Goal: Task Accomplishment & Management: Use online tool/utility

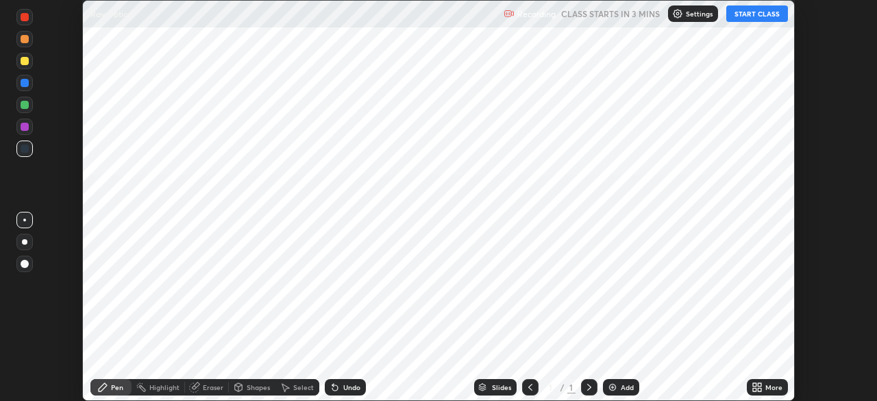
scroll to position [401, 877]
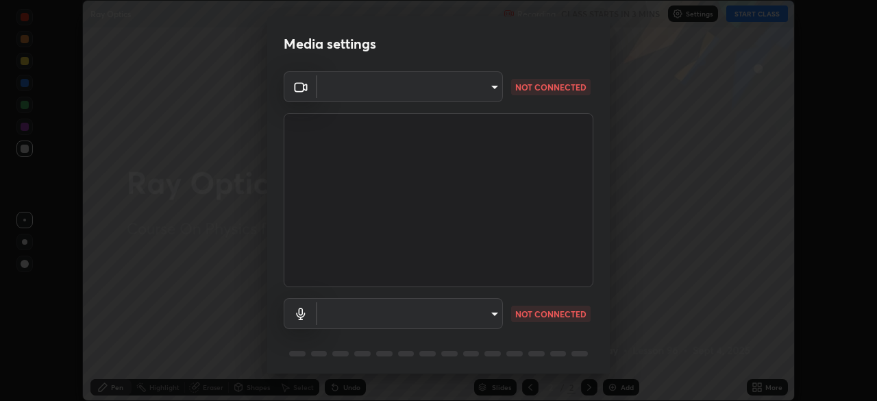
type input "f214d892c1ea21fc9911be358f21603cf7c671268a3f3fdd0c8c81d5790bf436"
type input "communications"
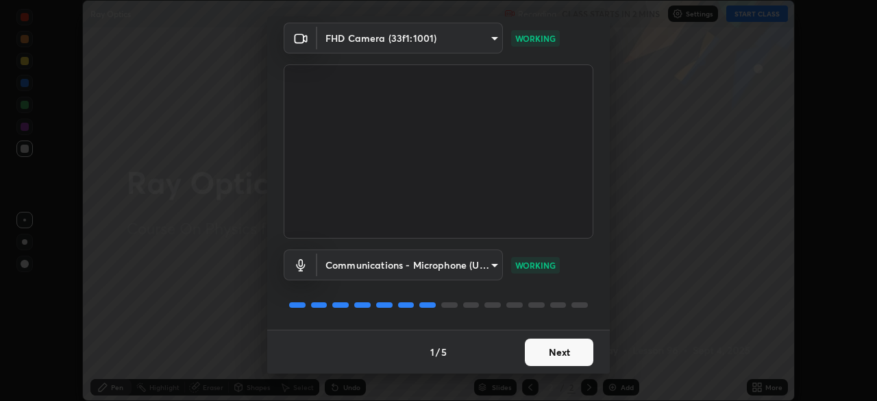
click at [542, 351] on button "Next" at bounding box center [559, 351] width 69 height 27
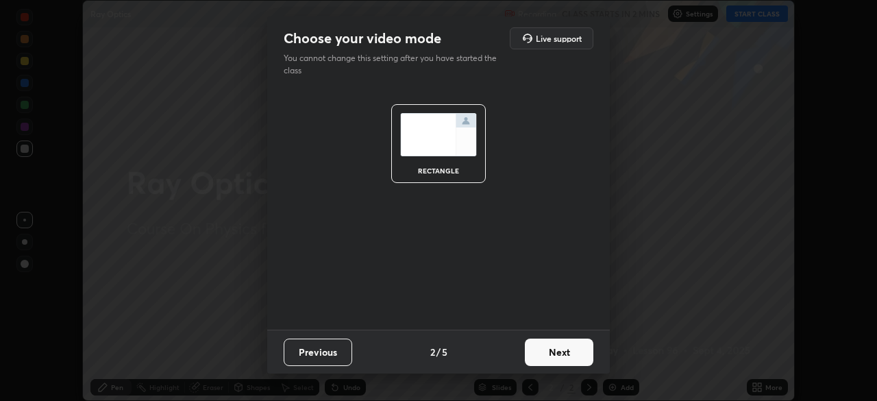
scroll to position [0, 0]
click at [548, 357] on button "Next" at bounding box center [559, 351] width 69 height 27
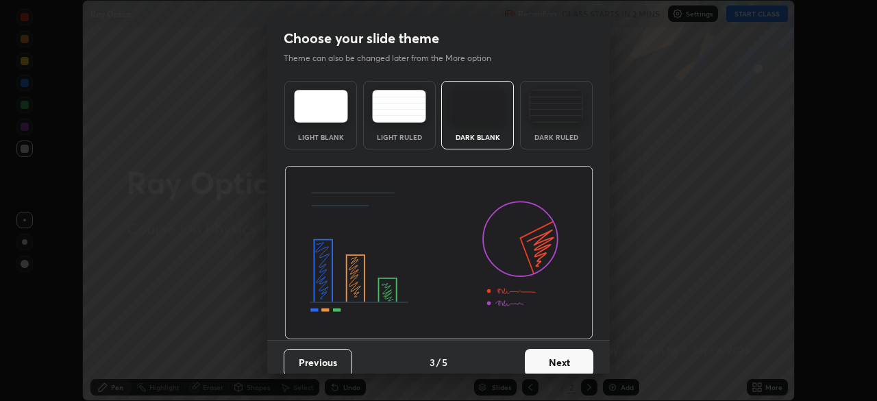
click at [559, 369] on button "Next" at bounding box center [559, 362] width 69 height 27
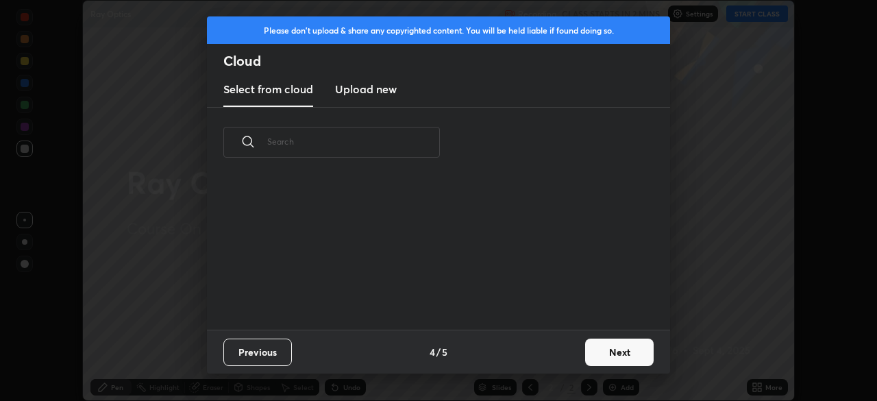
scroll to position [5, 8]
click at [612, 355] on button "Next" at bounding box center [619, 351] width 69 height 27
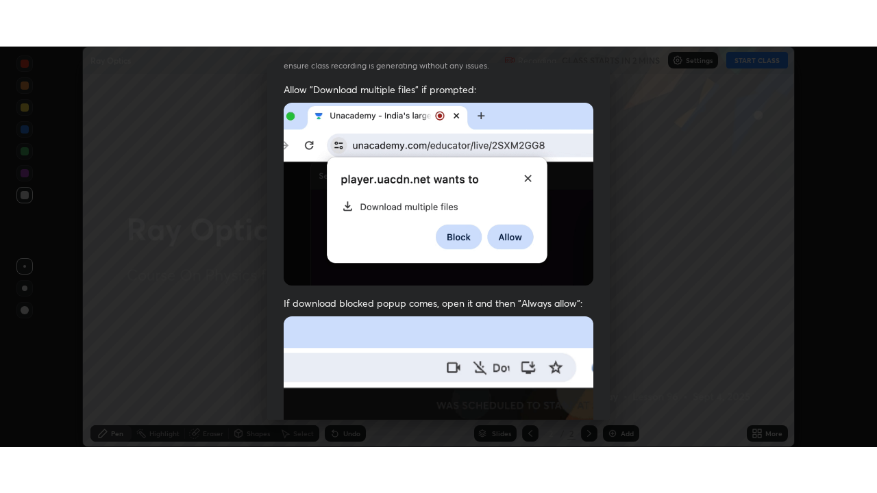
scroll to position [328, 0]
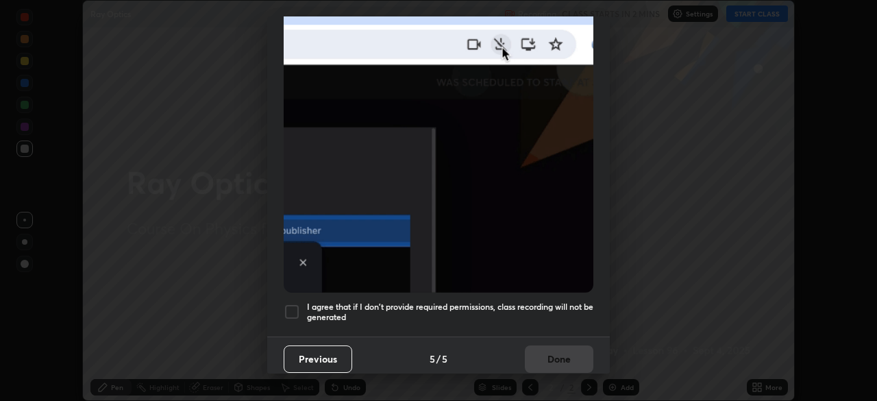
click at [300, 312] on div "I agree that if I don't provide required permissions, class recording will not …" at bounding box center [439, 311] width 310 height 16
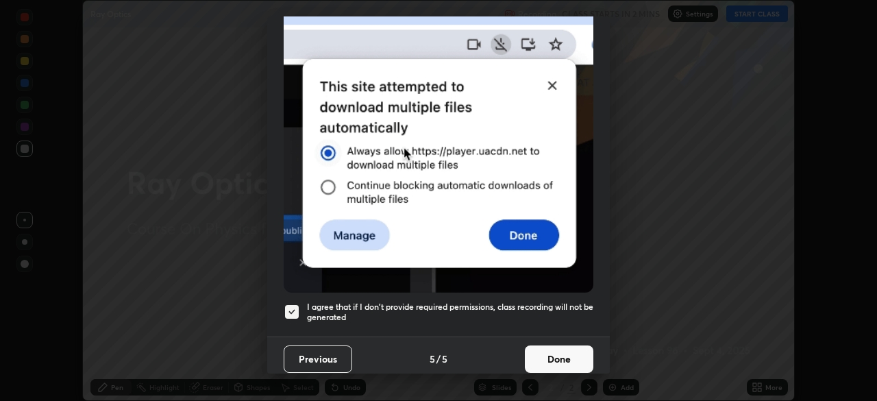
click at [548, 353] on button "Done" at bounding box center [559, 358] width 69 height 27
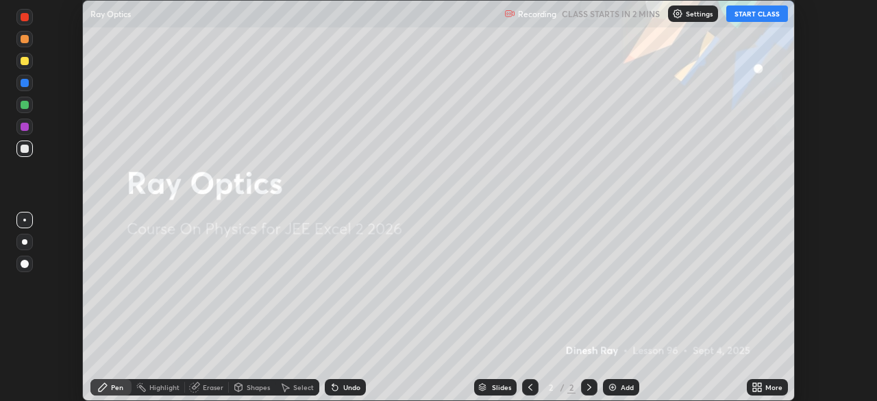
click at [757, 14] on button "START CLASS" at bounding box center [757, 13] width 62 height 16
click at [760, 390] on icon at bounding box center [759, 389] width 3 height 3
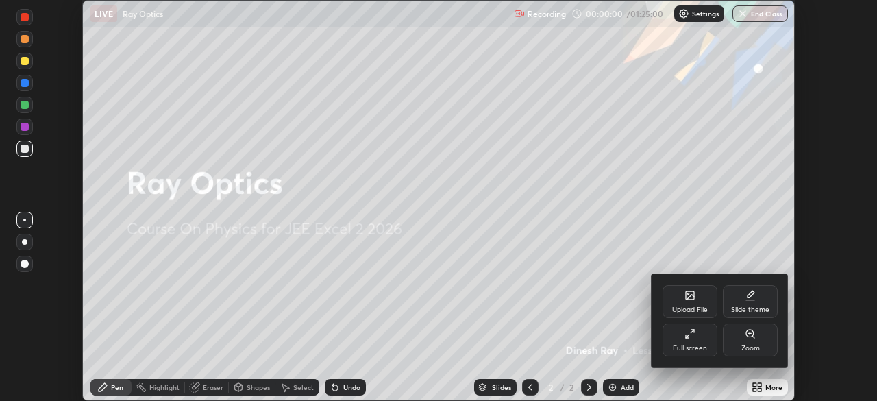
click at [687, 341] on div "Full screen" at bounding box center [689, 339] width 55 height 33
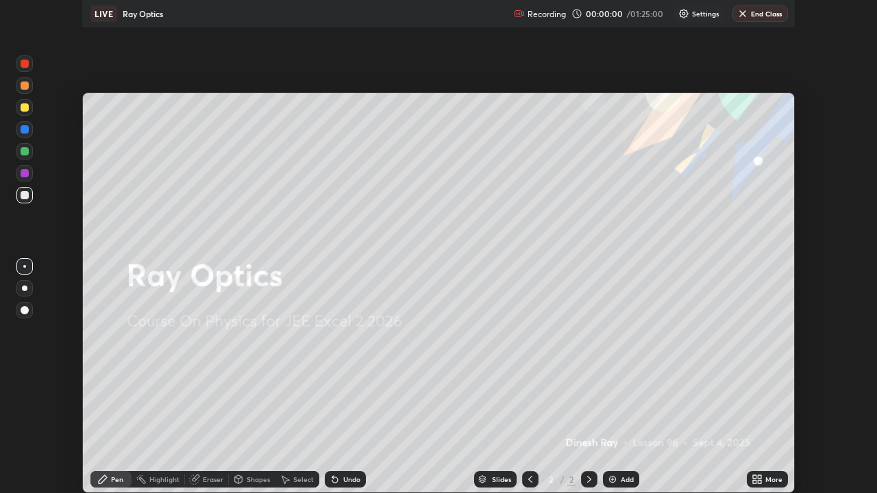
scroll to position [493, 877]
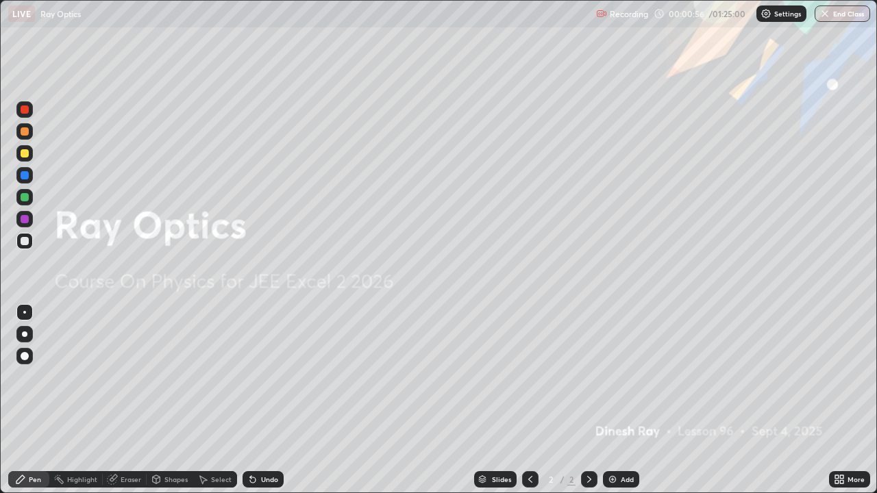
click at [617, 400] on div "Add" at bounding box center [621, 479] width 36 height 16
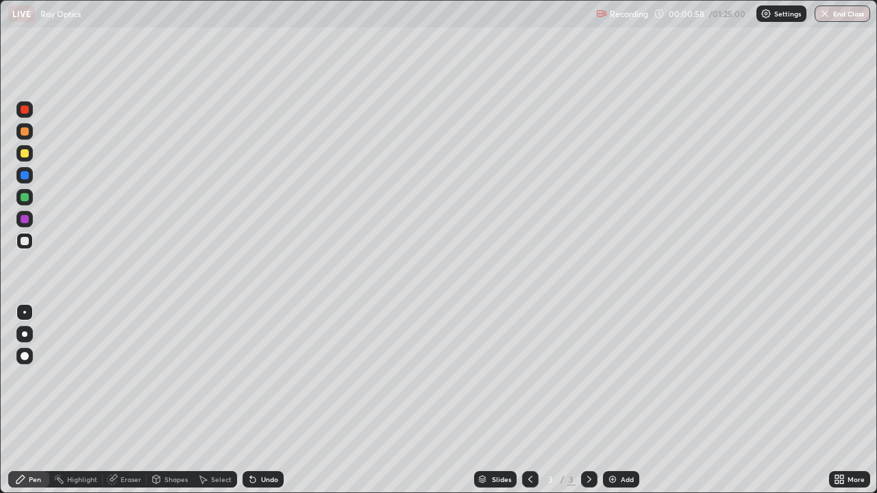
click at [26, 327] on div at bounding box center [24, 334] width 16 height 16
click at [32, 151] on div at bounding box center [24, 153] width 16 height 16
click at [170, 400] on div "Shapes" at bounding box center [175, 479] width 23 height 7
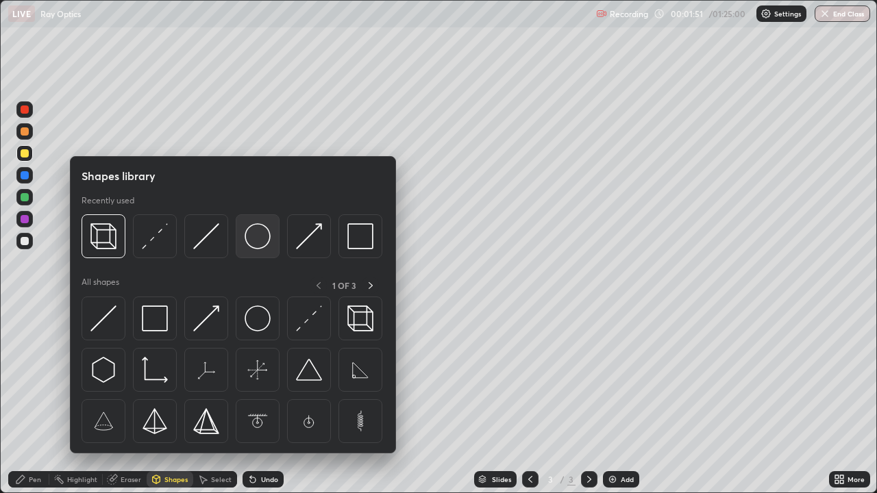
click at [258, 241] on img at bounding box center [258, 236] width 26 height 26
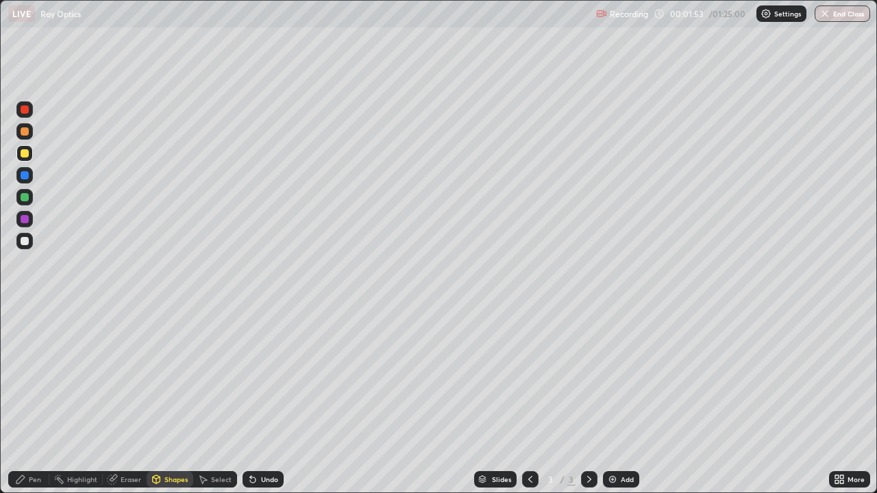
click at [174, 400] on div "Shapes" at bounding box center [170, 479] width 47 height 16
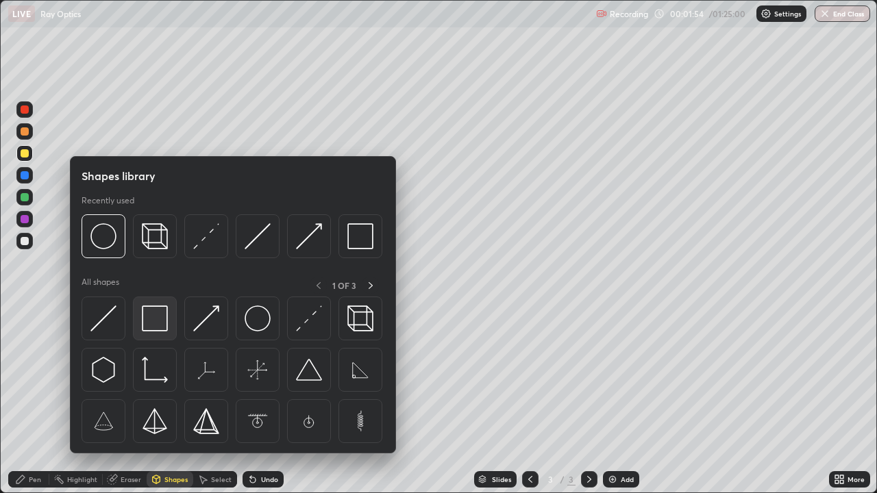
click at [151, 321] on img at bounding box center [155, 319] width 26 height 26
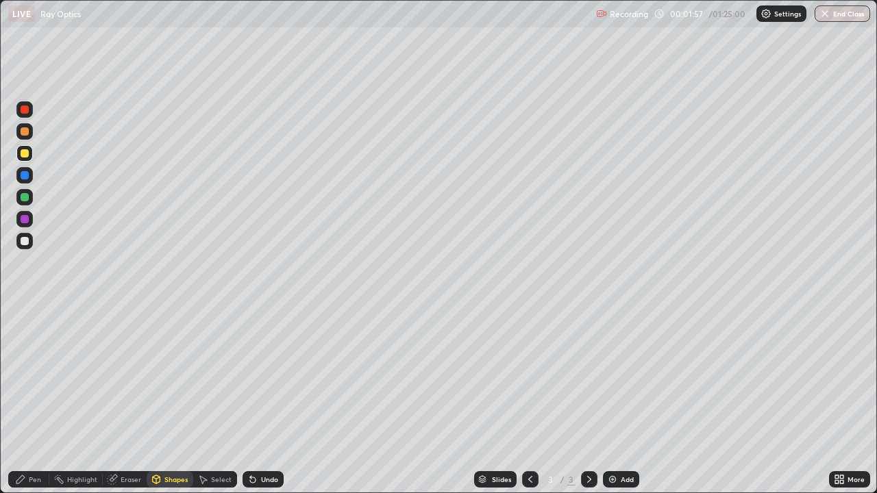
click at [29, 400] on div at bounding box center [25, 282] width 22 height 367
click at [171, 400] on div "Shapes" at bounding box center [175, 479] width 23 height 7
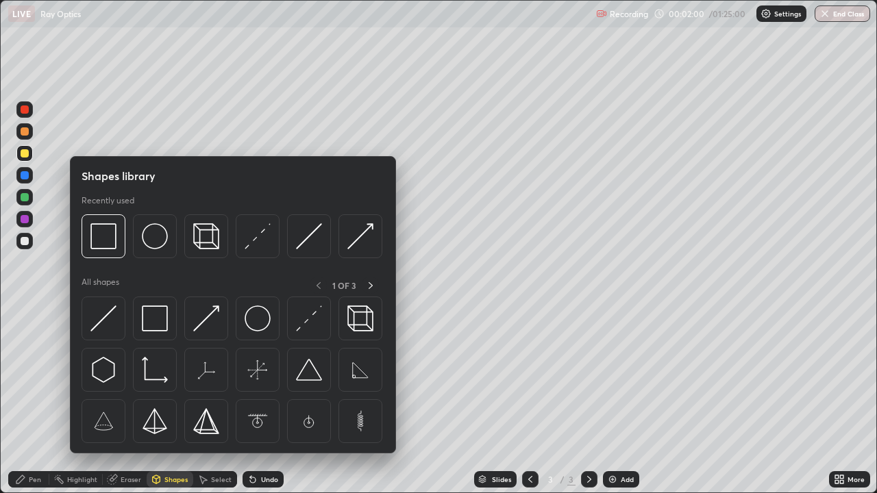
click at [25, 175] on div at bounding box center [25, 175] width 8 height 8
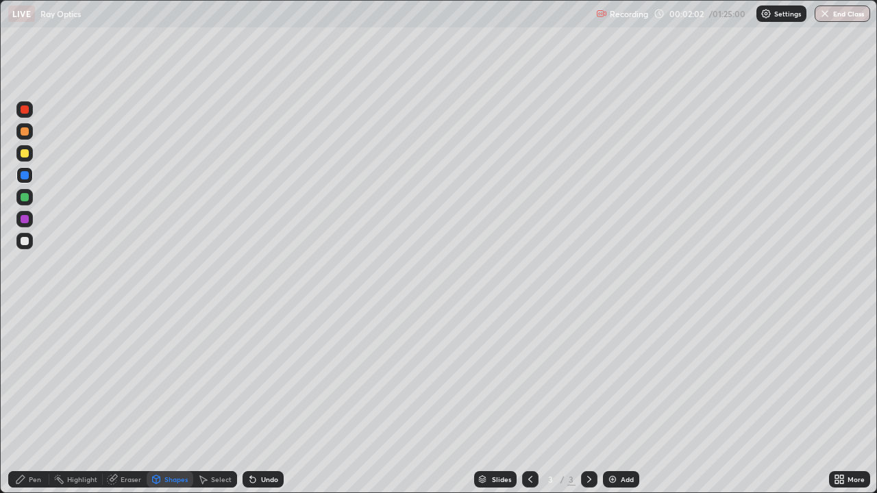
click at [611, 400] on img at bounding box center [612, 479] width 11 height 11
click at [32, 400] on div "Pen" at bounding box center [35, 479] width 12 height 7
click at [175, 400] on div "Shapes" at bounding box center [175, 479] width 23 height 7
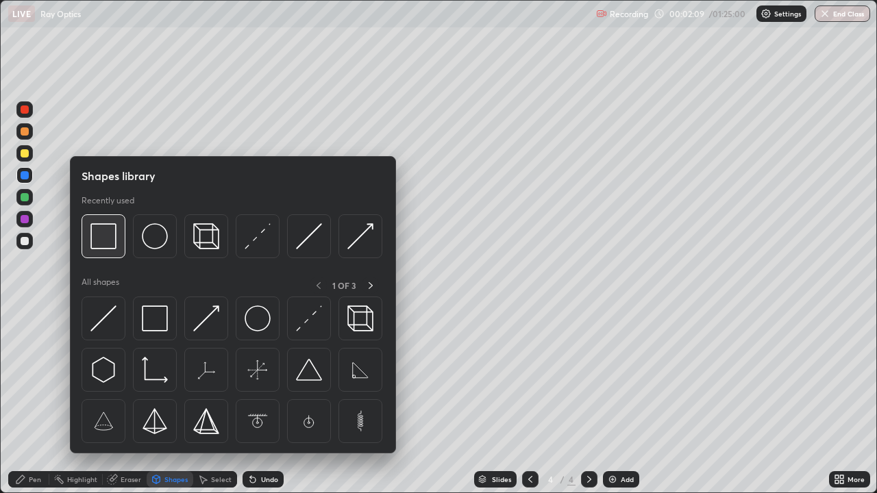
click at [112, 249] on img at bounding box center [103, 236] width 26 height 26
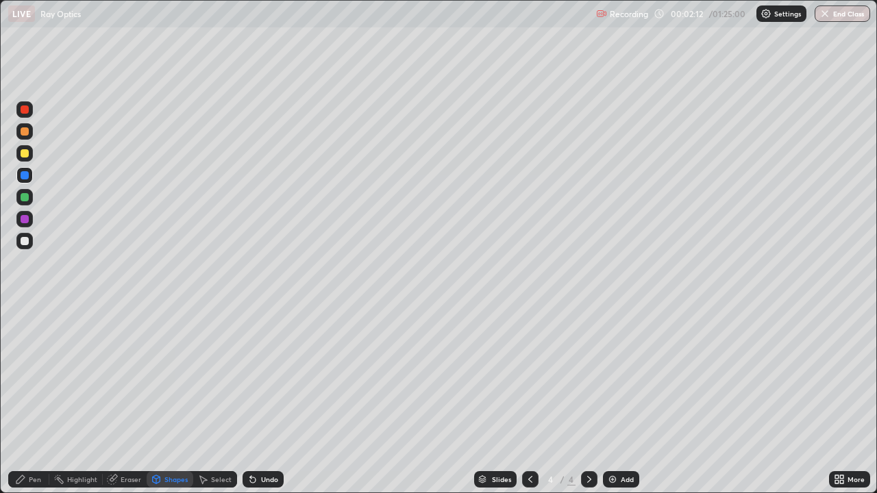
click at [169, 400] on div "Shapes" at bounding box center [175, 479] width 23 height 7
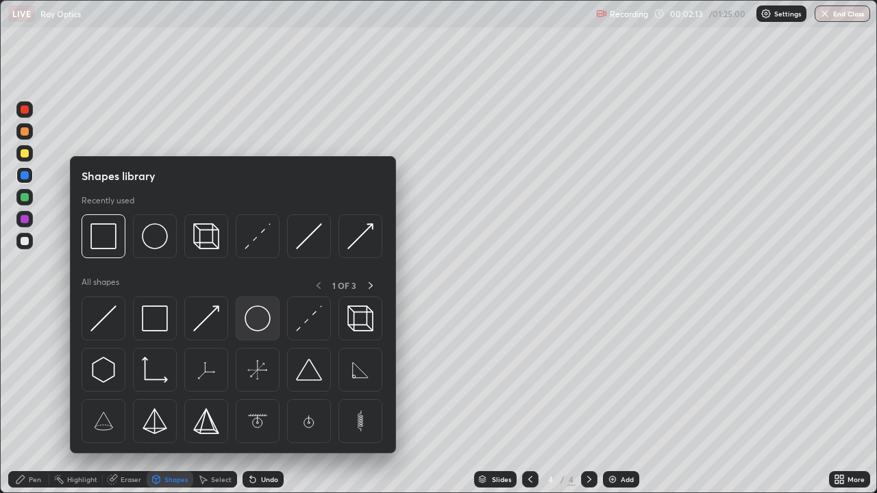
click at [260, 325] on img at bounding box center [258, 319] width 26 height 26
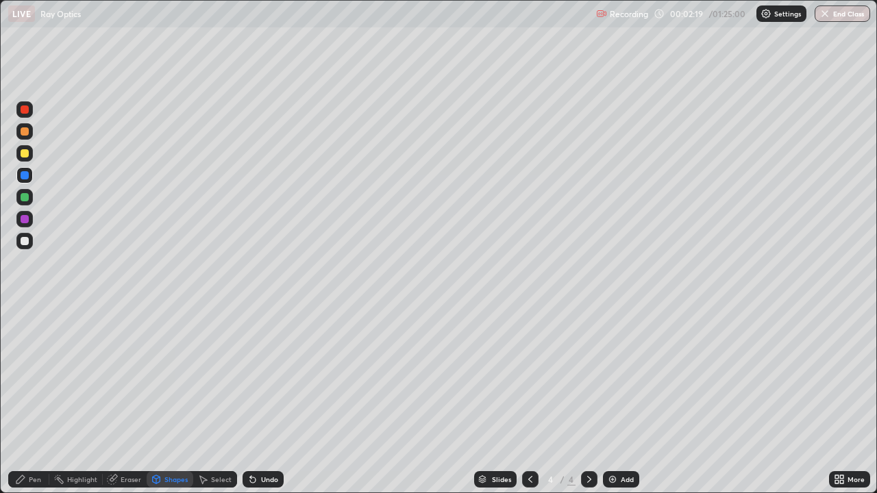
click at [32, 400] on div "Pen" at bounding box center [28, 479] width 41 height 16
click at [26, 149] on div at bounding box center [25, 153] width 8 height 8
click at [25, 153] on div at bounding box center [25, 153] width 8 height 8
click at [27, 128] on div at bounding box center [25, 131] width 8 height 8
click at [619, 400] on div "Add" at bounding box center [621, 479] width 36 height 16
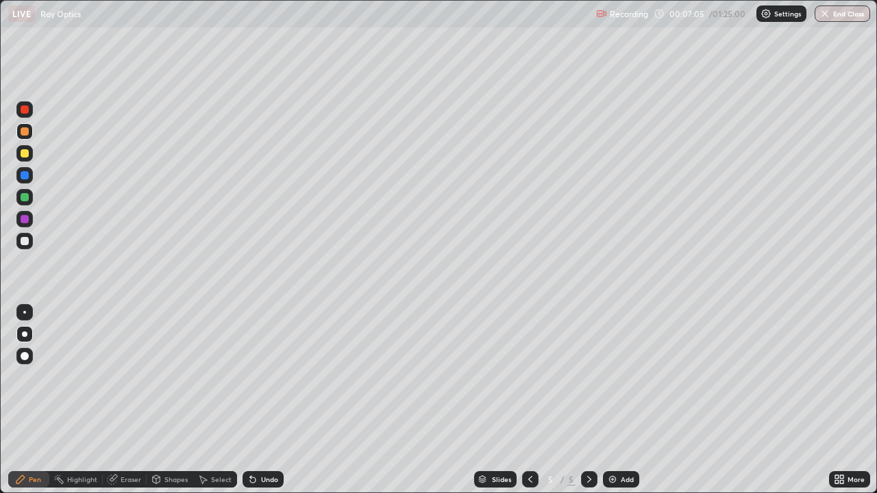
click at [26, 151] on div at bounding box center [25, 153] width 8 height 8
click at [618, 400] on div "Add" at bounding box center [621, 479] width 36 height 16
click at [25, 152] on div at bounding box center [25, 153] width 8 height 8
click at [23, 149] on div at bounding box center [24, 153] width 16 height 16
click at [23, 147] on div at bounding box center [24, 153] width 16 height 16
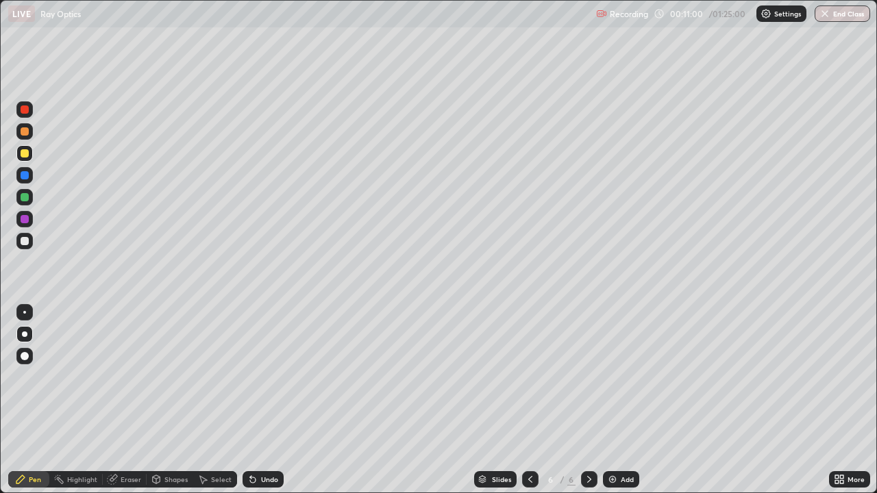
click at [25, 137] on div at bounding box center [24, 131] width 16 height 16
click at [24, 359] on div at bounding box center [25, 356] width 8 height 8
click at [27, 351] on div at bounding box center [24, 356] width 16 height 16
click at [174, 400] on div "Shapes" at bounding box center [175, 479] width 23 height 7
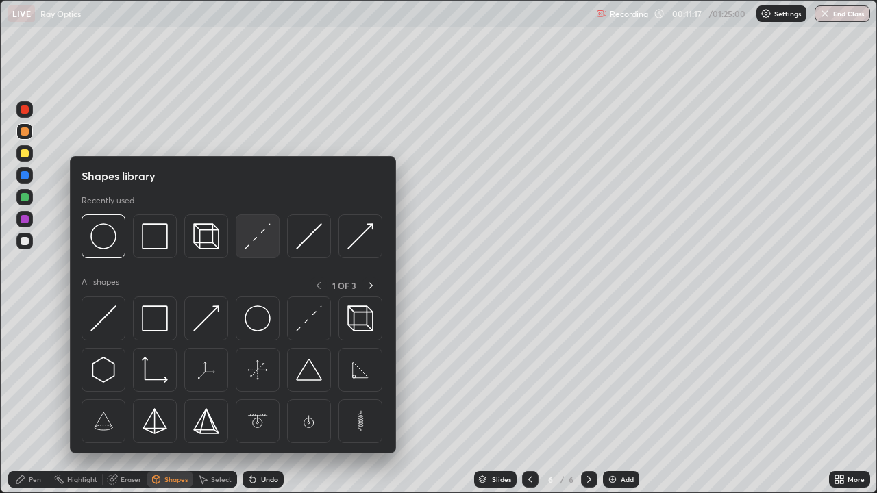
click at [262, 240] on img at bounding box center [258, 236] width 26 height 26
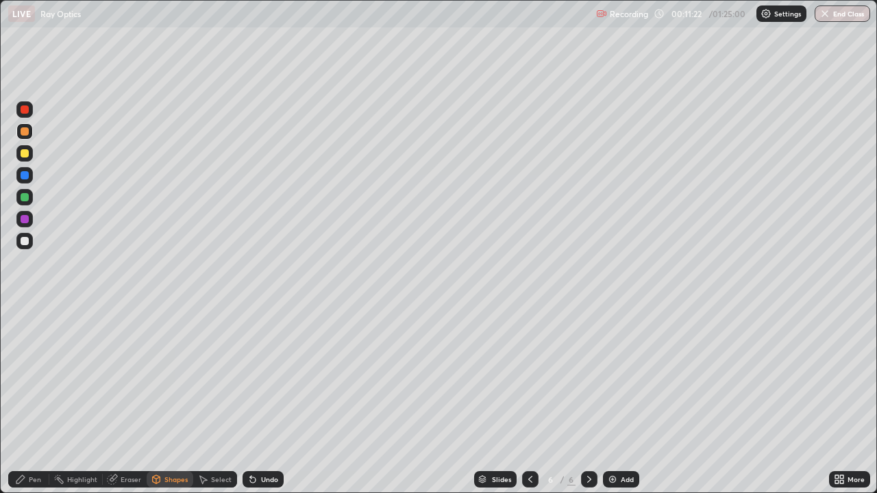
click at [29, 400] on div "Pen" at bounding box center [28, 479] width 41 height 16
click at [31, 240] on div at bounding box center [24, 241] width 16 height 16
click at [24, 151] on div at bounding box center [25, 153] width 8 height 8
click at [27, 132] on div at bounding box center [25, 131] width 8 height 8
click at [25, 334] on div at bounding box center [24, 334] width 5 height 5
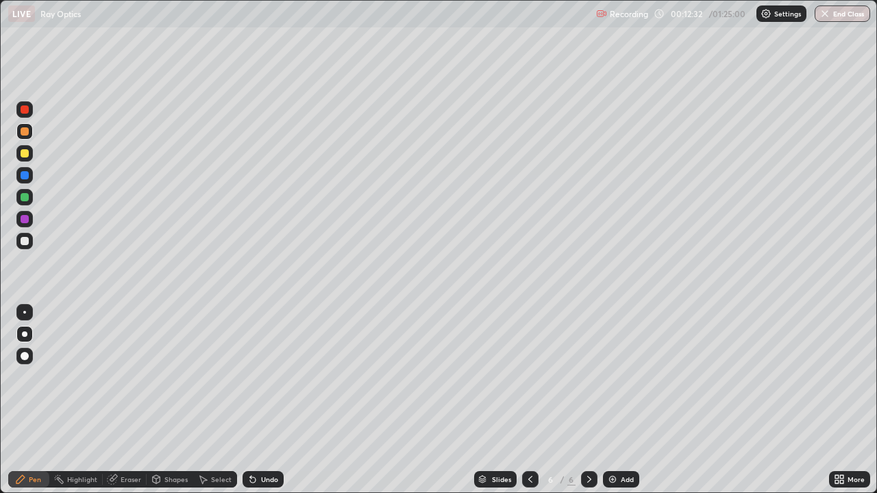
click at [23, 153] on div at bounding box center [25, 153] width 8 height 8
click at [32, 173] on div at bounding box center [24, 175] width 16 height 16
click at [29, 170] on div at bounding box center [24, 175] width 16 height 16
click at [169, 400] on div "Shapes" at bounding box center [175, 479] width 23 height 7
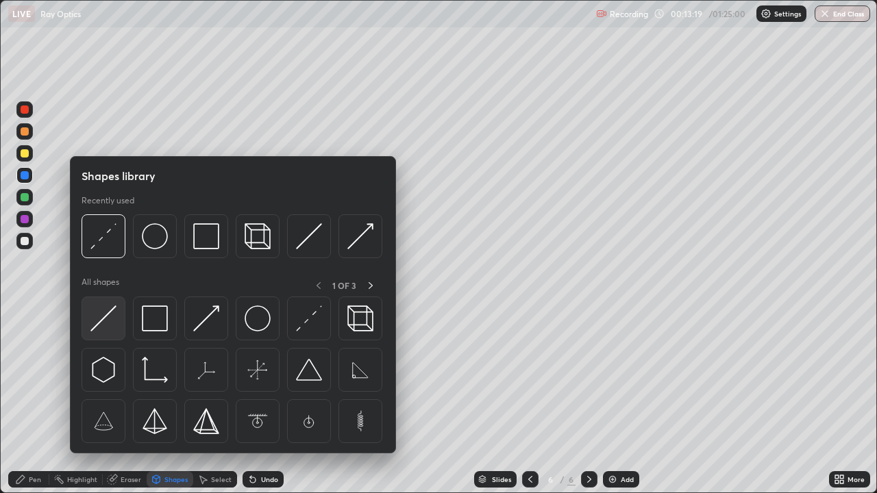
click at [108, 316] on img at bounding box center [103, 319] width 26 height 26
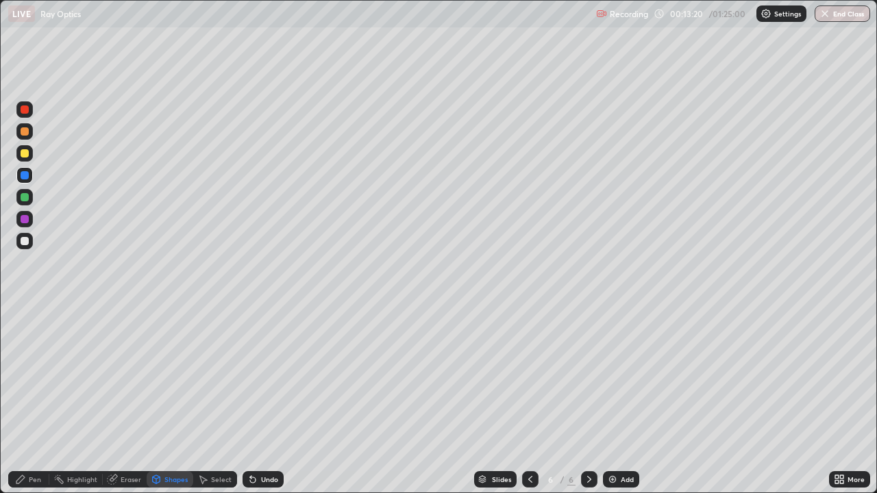
click at [25, 174] on div at bounding box center [25, 175] width 8 height 8
click at [32, 197] on div at bounding box center [24, 197] width 16 height 16
click at [35, 400] on div "Pen" at bounding box center [28, 479] width 41 height 16
click at [177, 400] on div "Shapes" at bounding box center [175, 479] width 23 height 7
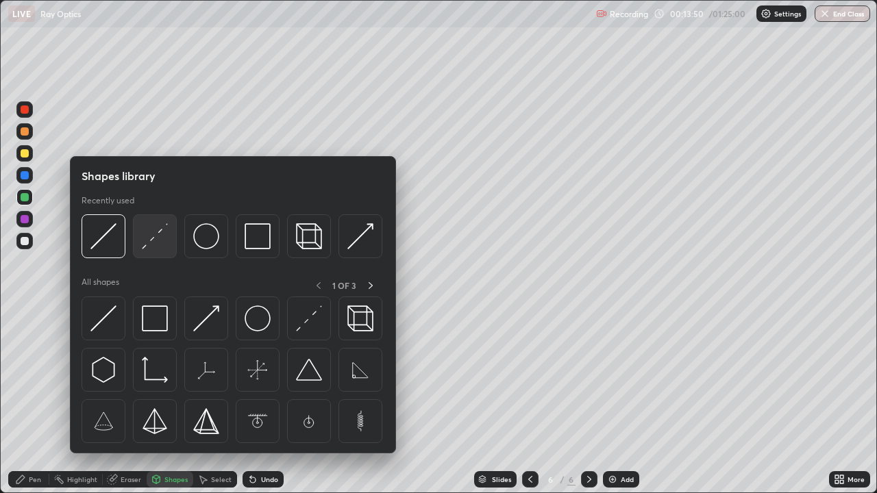
click at [162, 247] on img at bounding box center [155, 236] width 26 height 26
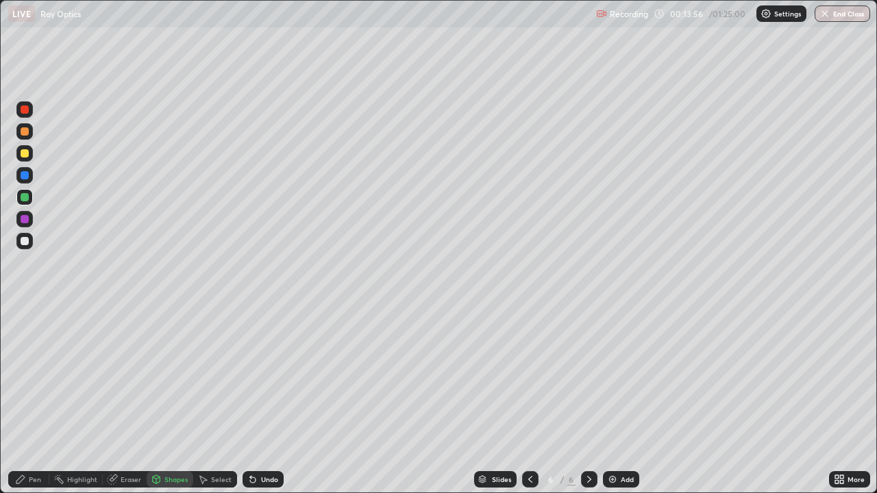
click at [38, 400] on div "Pen" at bounding box center [35, 479] width 12 height 7
click at [27, 173] on div at bounding box center [25, 175] width 8 height 8
click at [262, 400] on div "Undo" at bounding box center [269, 479] width 17 height 7
click at [181, 400] on div "Shapes" at bounding box center [175, 479] width 23 height 7
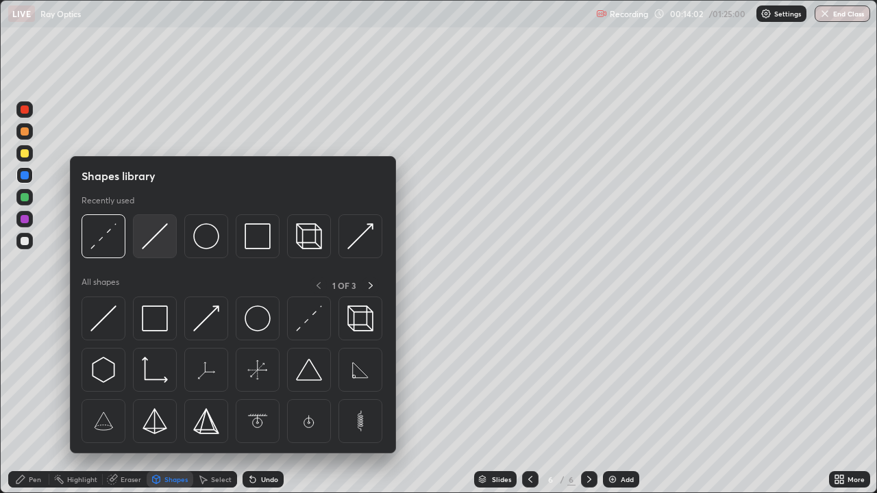
click at [157, 241] on img at bounding box center [155, 236] width 26 height 26
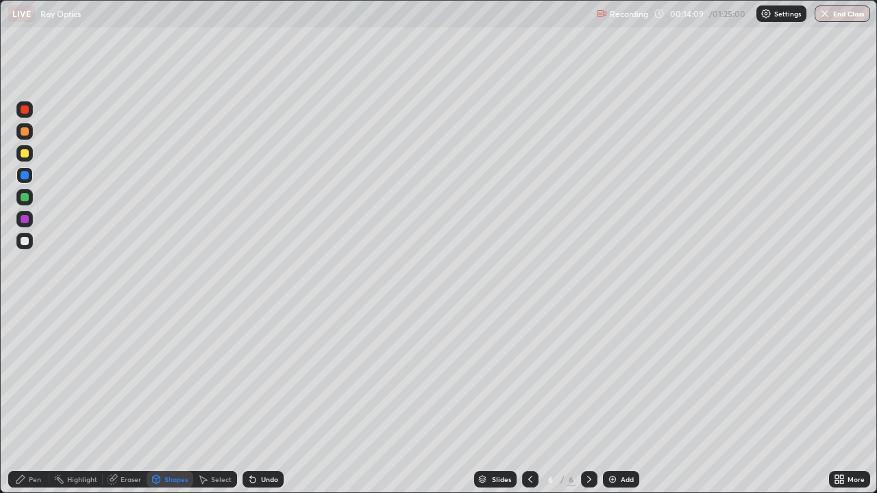
click at [170, 400] on div "Shapes" at bounding box center [175, 479] width 23 height 7
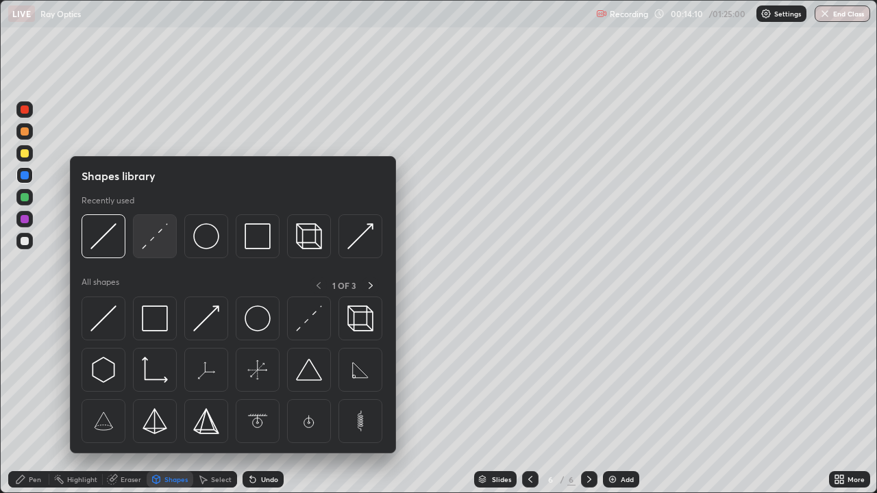
click at [159, 240] on img at bounding box center [155, 236] width 26 height 26
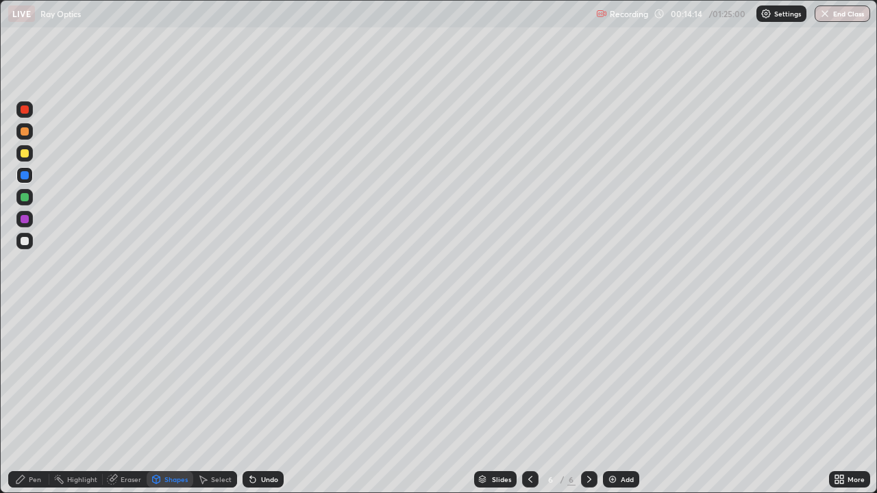
click at [266, 400] on div "Undo" at bounding box center [269, 479] width 17 height 7
click at [181, 400] on div "Shapes" at bounding box center [170, 479] width 47 height 16
click at [32, 195] on div at bounding box center [24, 197] width 16 height 16
click at [174, 400] on div "Shapes" at bounding box center [170, 479] width 47 height 16
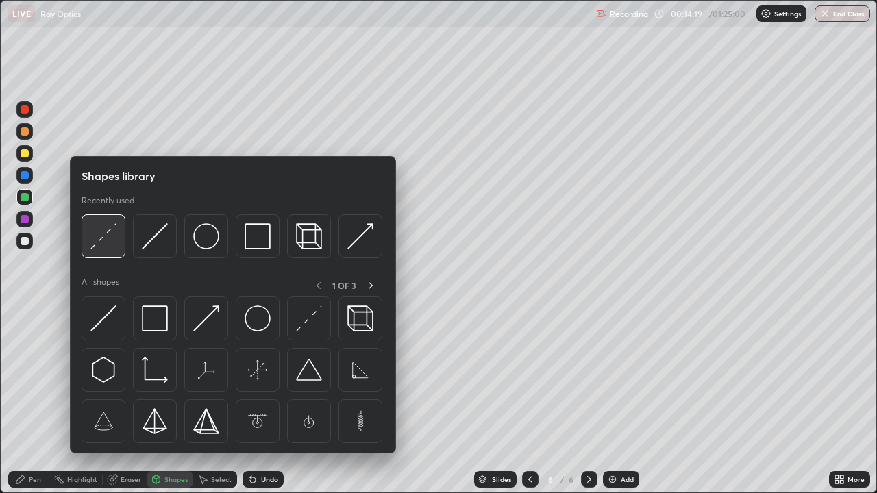
click at [112, 240] on img at bounding box center [103, 236] width 26 height 26
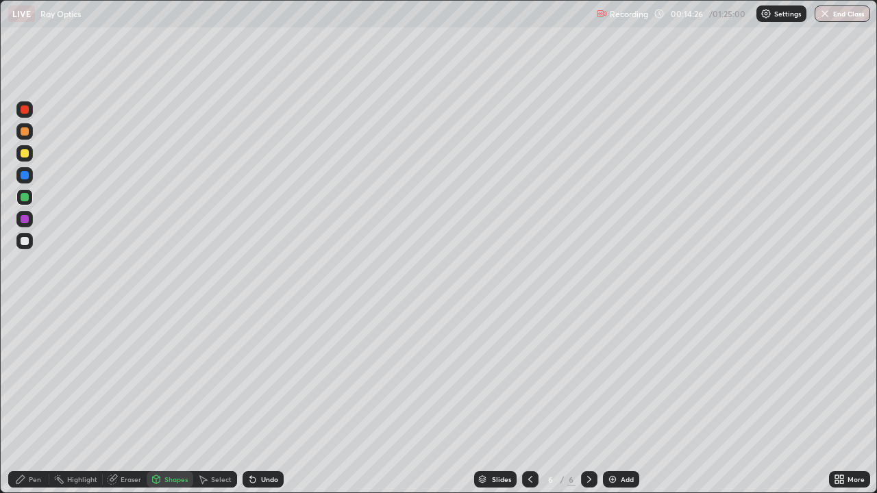
click at [23, 168] on div at bounding box center [24, 175] width 16 height 16
click at [166, 400] on div "Shapes" at bounding box center [175, 479] width 23 height 7
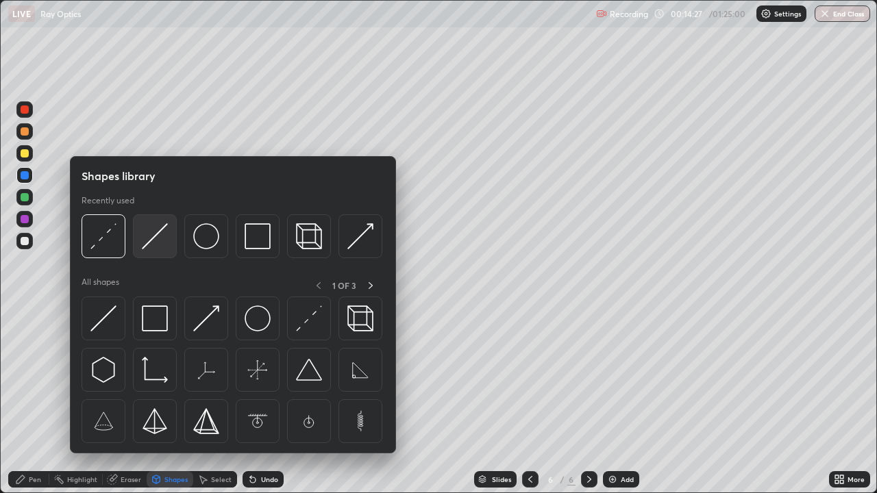
click at [151, 241] on img at bounding box center [155, 236] width 26 height 26
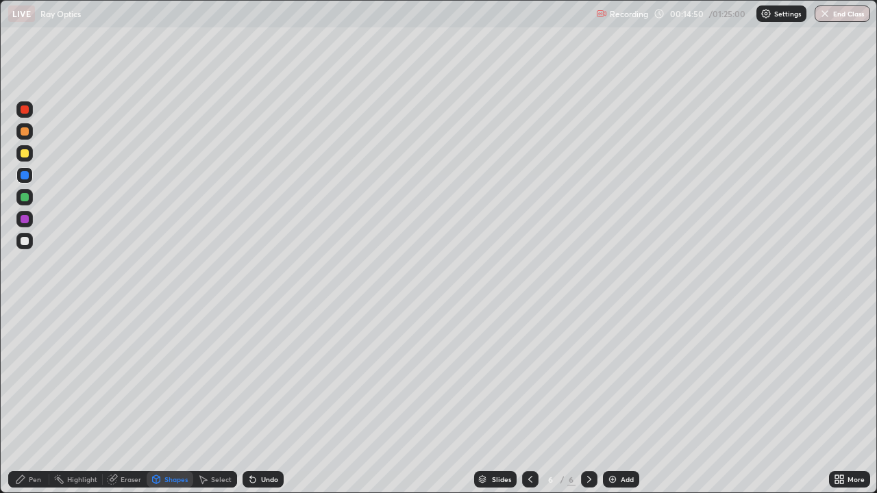
click at [166, 400] on div "Shapes" at bounding box center [175, 479] width 23 height 7
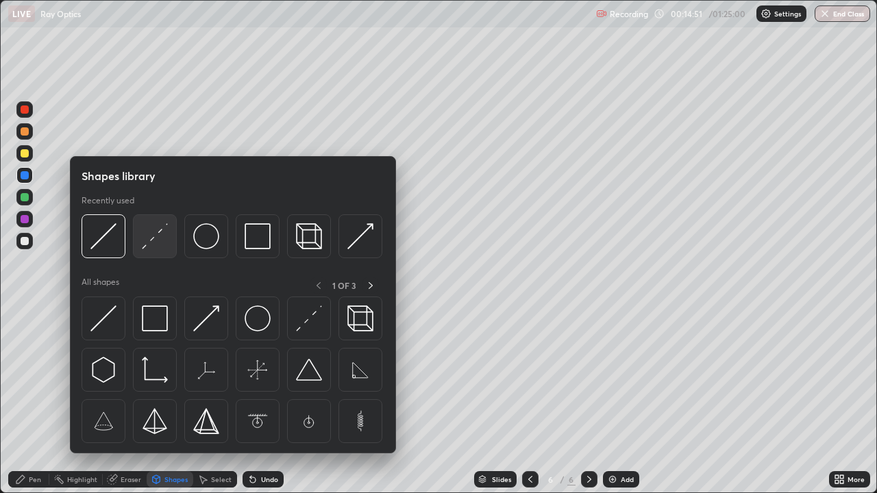
click at [154, 249] on img at bounding box center [155, 236] width 26 height 26
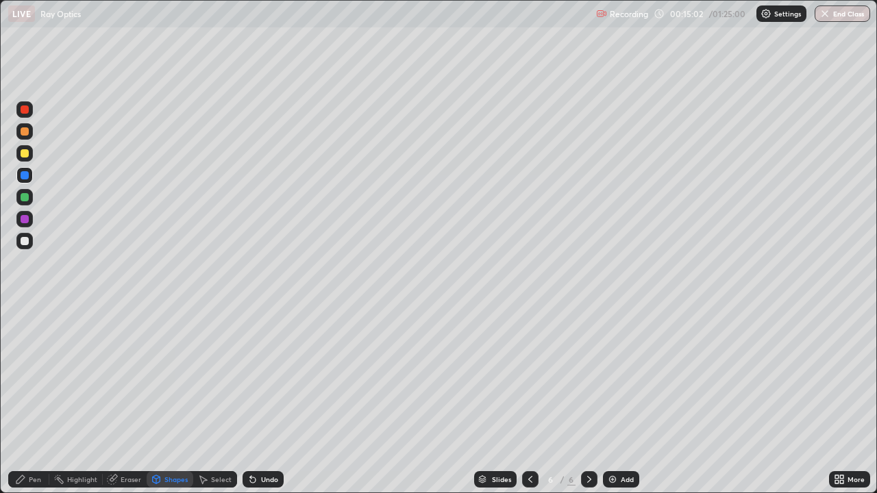
click at [38, 400] on div "Pen" at bounding box center [35, 479] width 12 height 7
click at [22, 169] on div at bounding box center [24, 175] width 16 height 16
click at [32, 311] on div at bounding box center [24, 312] width 16 height 16
click at [15, 168] on div at bounding box center [25, 175] width 22 height 22
click at [29, 316] on div at bounding box center [24, 312] width 16 height 16
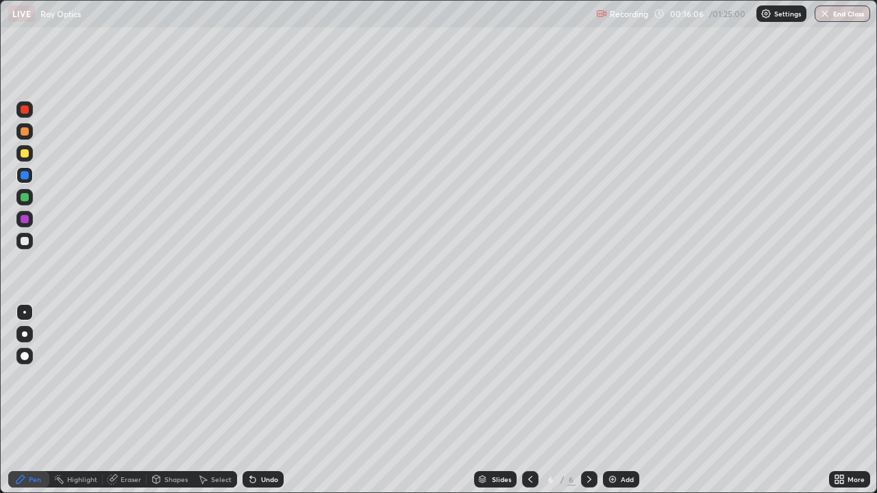
click at [177, 400] on div "Shapes" at bounding box center [170, 479] width 47 height 16
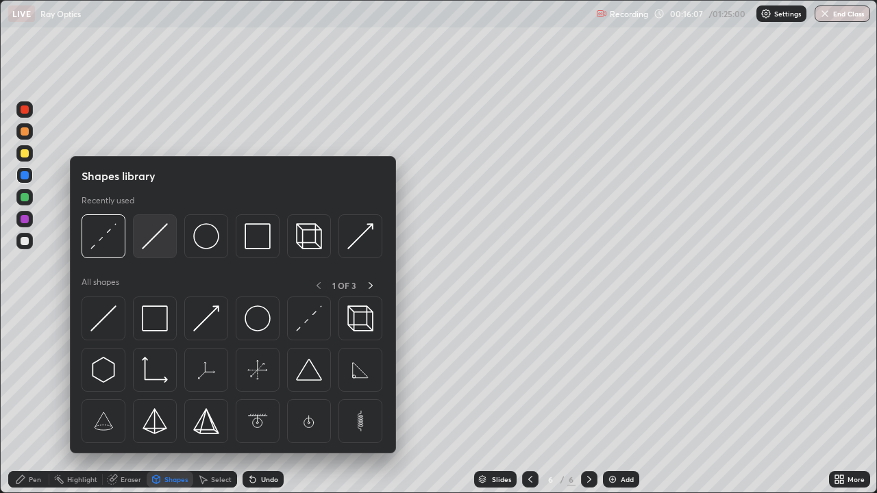
click at [155, 245] on img at bounding box center [155, 236] width 26 height 26
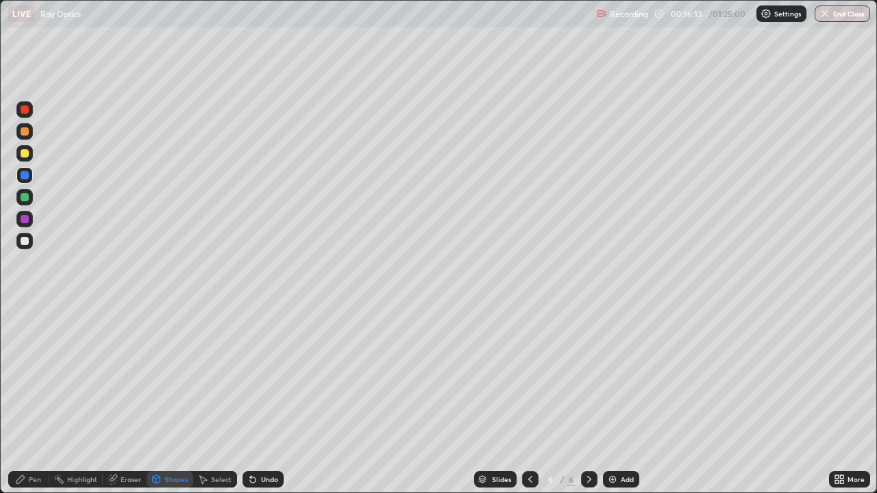
click at [32, 155] on div at bounding box center [24, 153] width 16 height 16
click at [31, 400] on div "Pen" at bounding box center [28, 479] width 41 height 16
click at [24, 132] on div at bounding box center [25, 131] width 8 height 8
click at [22, 156] on div at bounding box center [25, 153] width 8 height 8
click at [26, 334] on div at bounding box center [24, 334] width 5 height 5
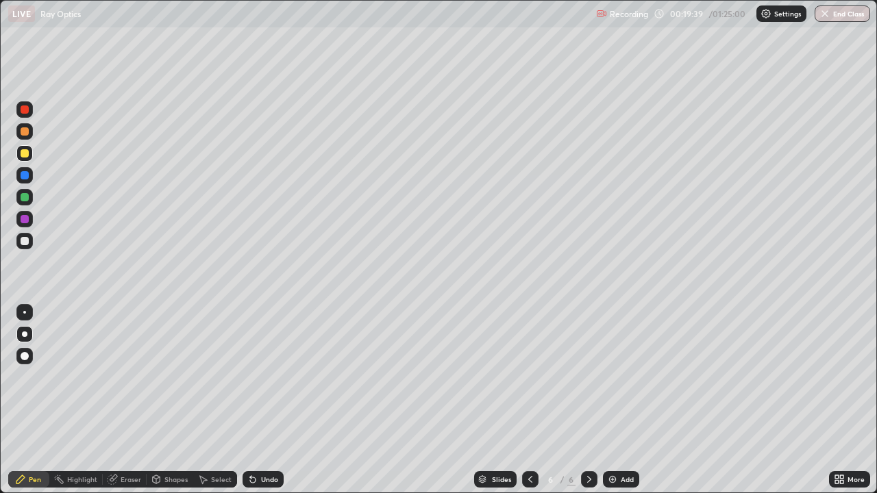
click at [258, 400] on div "Undo" at bounding box center [262, 479] width 41 height 16
click at [612, 400] on img at bounding box center [612, 479] width 11 height 11
click at [529, 400] on icon at bounding box center [530, 479] width 11 height 11
click at [590, 400] on icon at bounding box center [589, 479] width 11 height 11
click at [532, 400] on div at bounding box center [530, 479] width 16 height 27
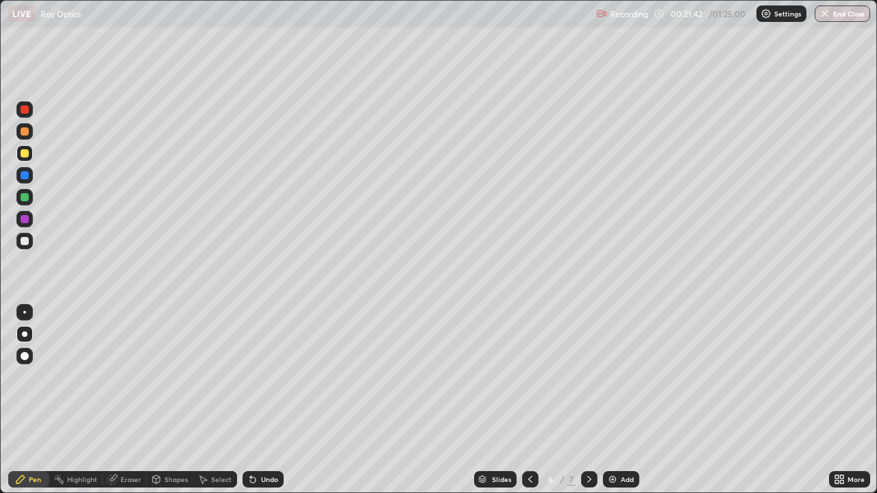
click at [587, 400] on icon at bounding box center [589, 479] width 11 height 11
click at [24, 135] on div at bounding box center [25, 131] width 8 height 8
click at [529, 400] on icon at bounding box center [530, 479] width 11 height 11
click at [588, 400] on icon at bounding box center [589, 479] width 11 height 11
click at [615, 400] on img at bounding box center [612, 479] width 11 height 11
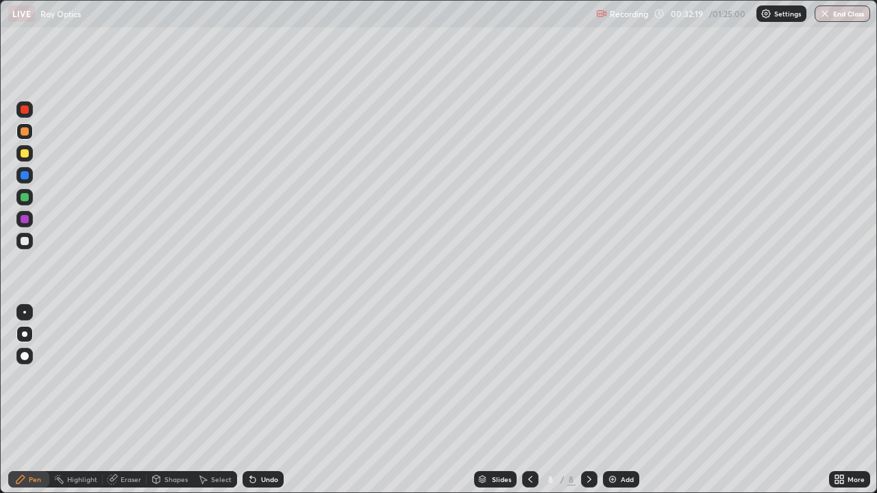
click at [25, 154] on div at bounding box center [25, 153] width 8 height 8
click at [851, 400] on div "More" at bounding box center [855, 479] width 17 height 7
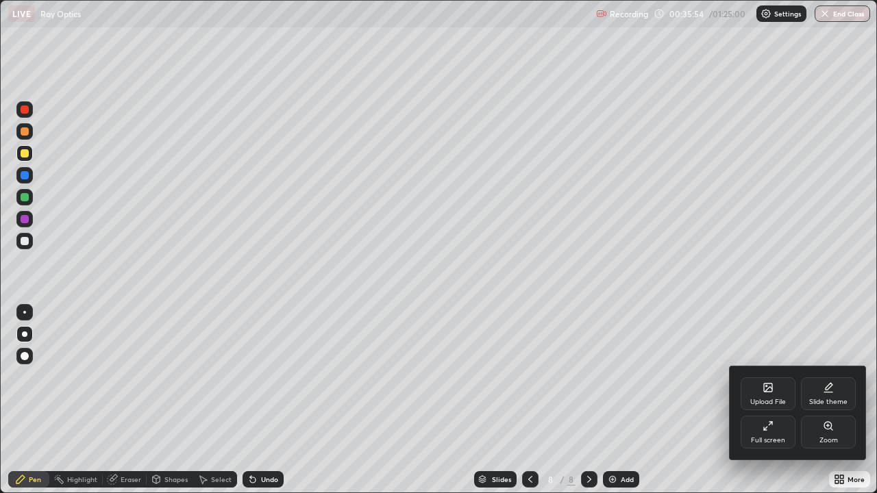
click at [768, 393] on div "Upload File" at bounding box center [767, 393] width 55 height 33
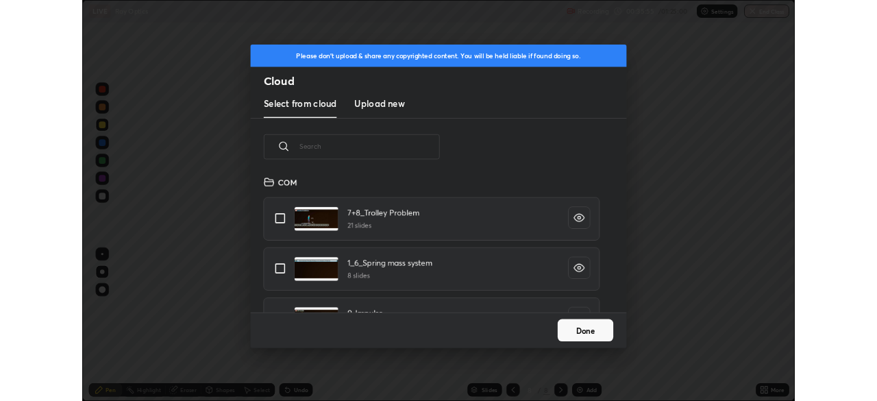
scroll to position [169, 440]
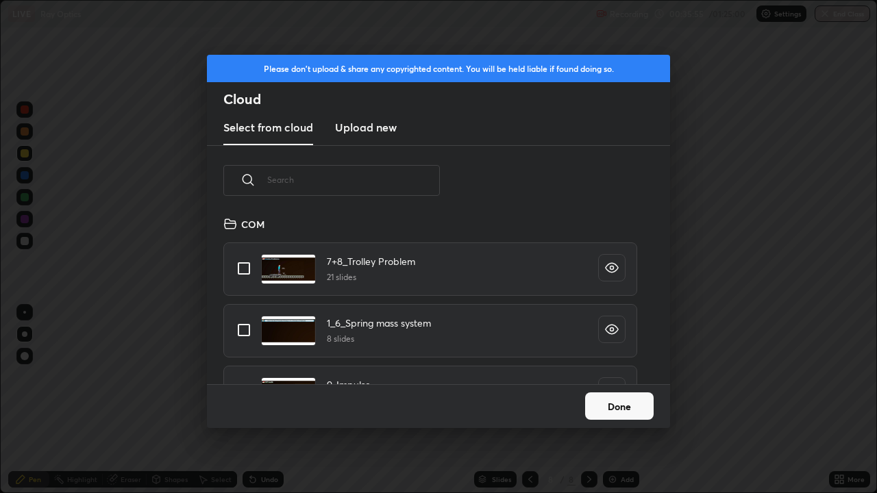
click at [372, 123] on h3 "Upload new" at bounding box center [366, 127] width 62 height 16
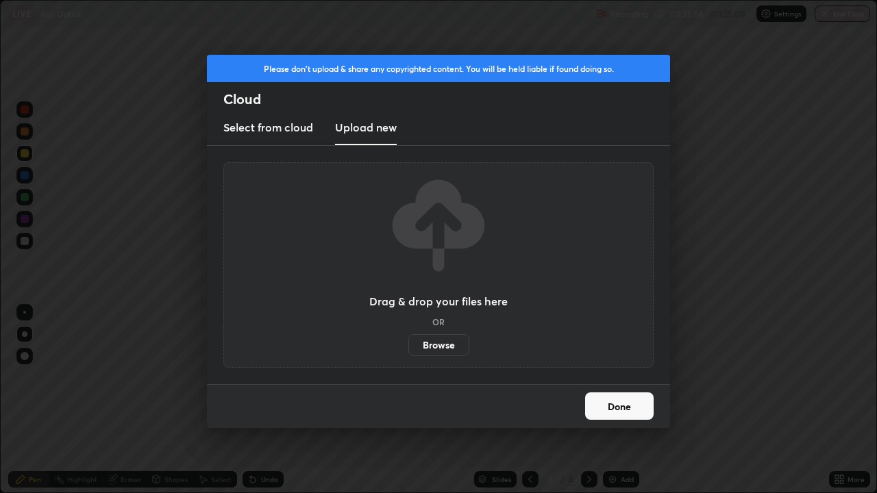
click at [433, 342] on label "Browse" at bounding box center [438, 345] width 61 height 22
click at [408, 342] on input "Browse" at bounding box center [408, 345] width 0 height 22
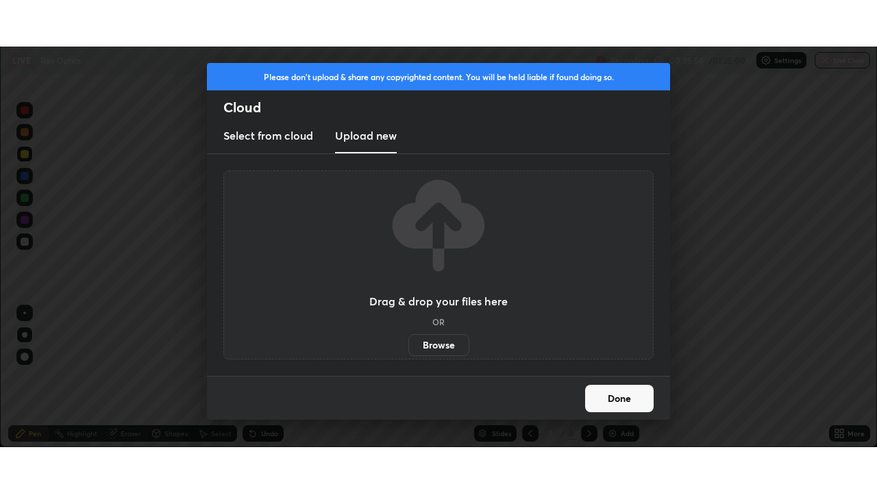
scroll to position [68100, 67624]
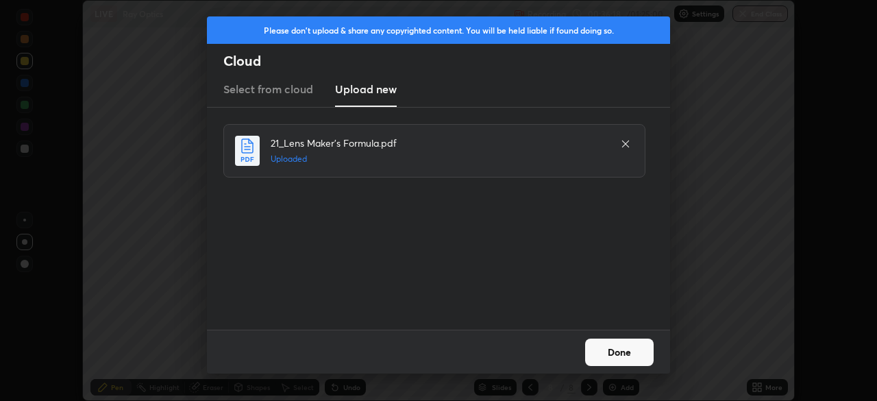
click at [604, 344] on button "Done" at bounding box center [619, 351] width 69 height 27
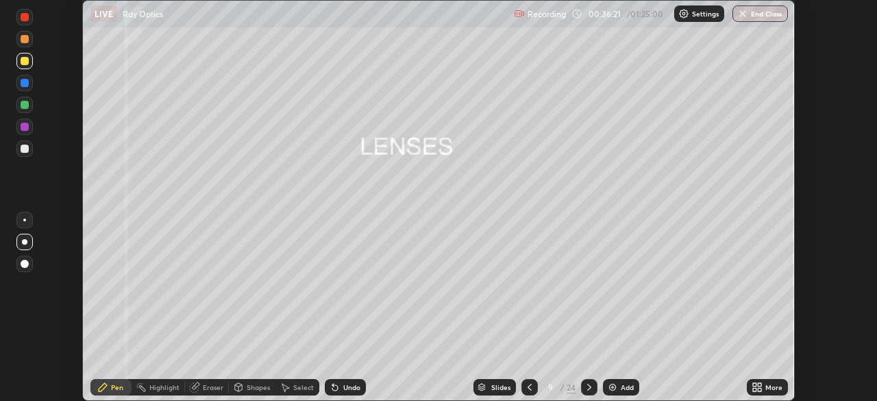
click at [754, 384] on icon at bounding box center [754, 384] width 3 height 3
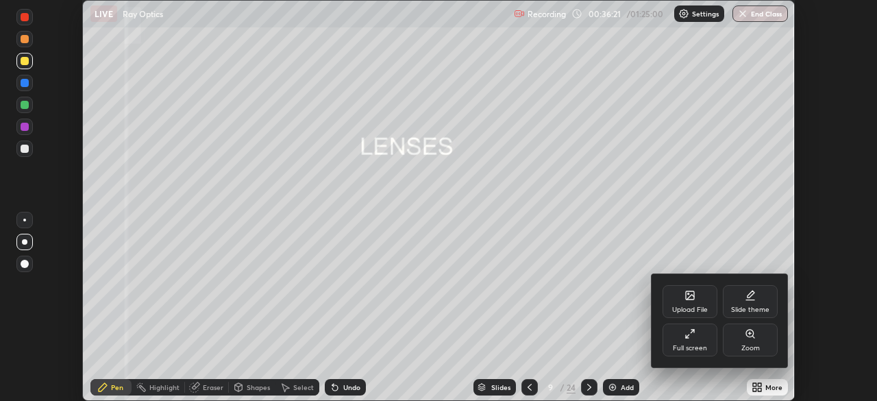
click at [688, 336] on icon at bounding box center [689, 333] width 11 height 11
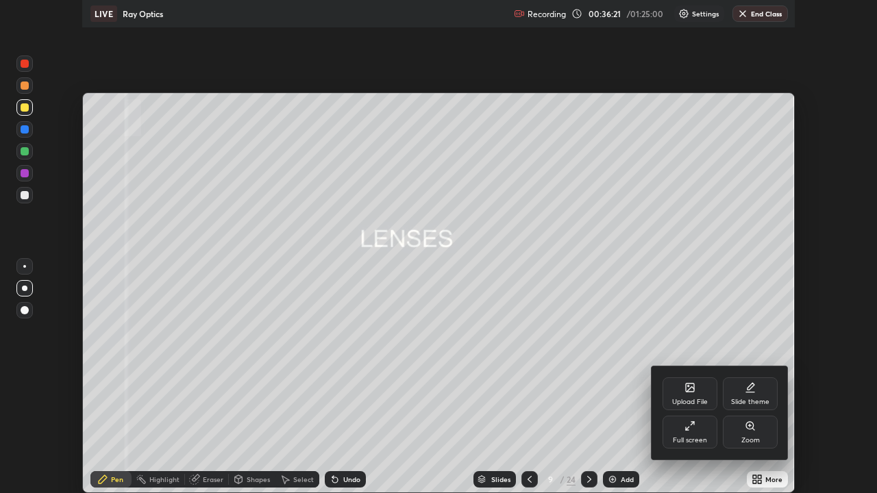
scroll to position [493, 877]
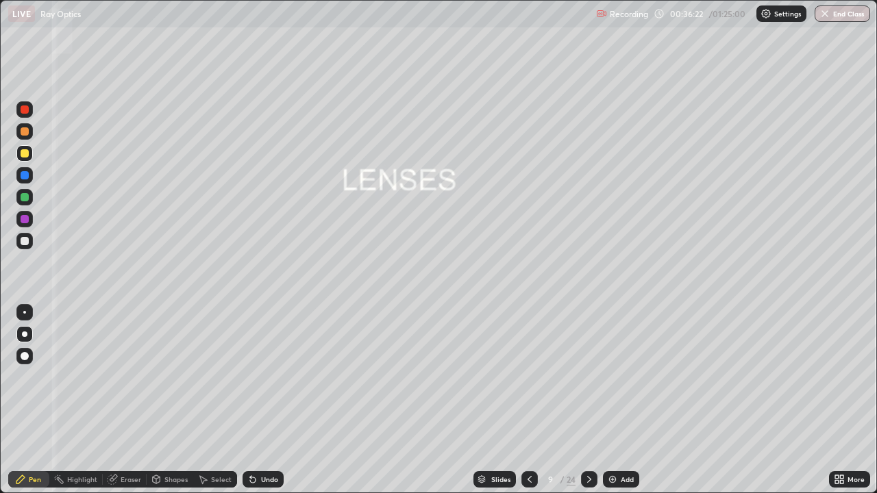
click at [497, 400] on div "Slides" at bounding box center [500, 479] width 19 height 7
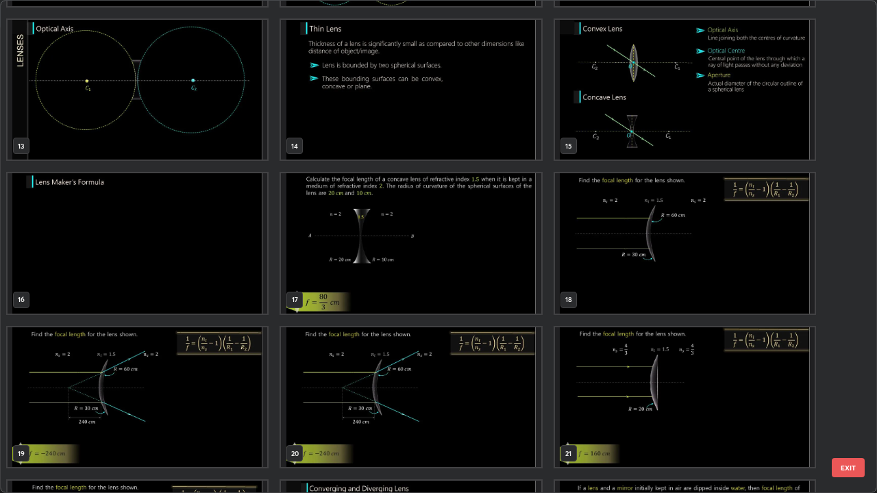
scroll to position [610, 0]
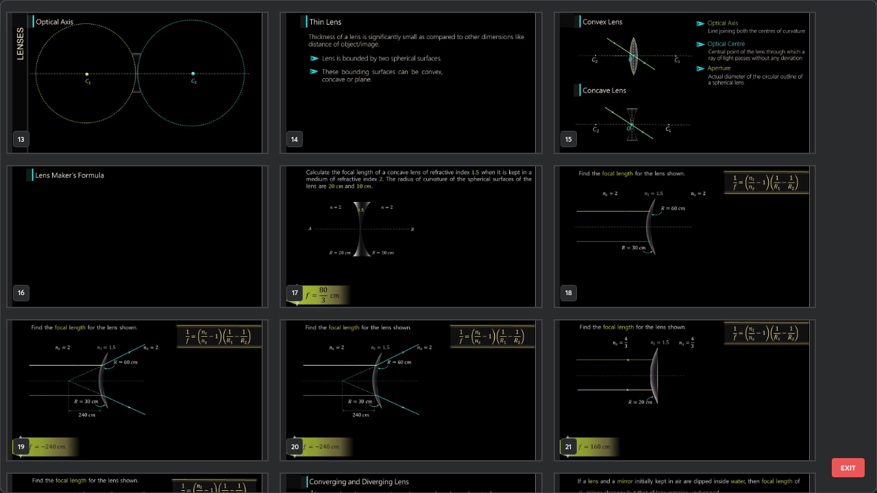
click at [467, 261] on img "grid" at bounding box center [411, 236] width 260 height 140
click at [473, 264] on img "grid" at bounding box center [411, 236] width 260 height 140
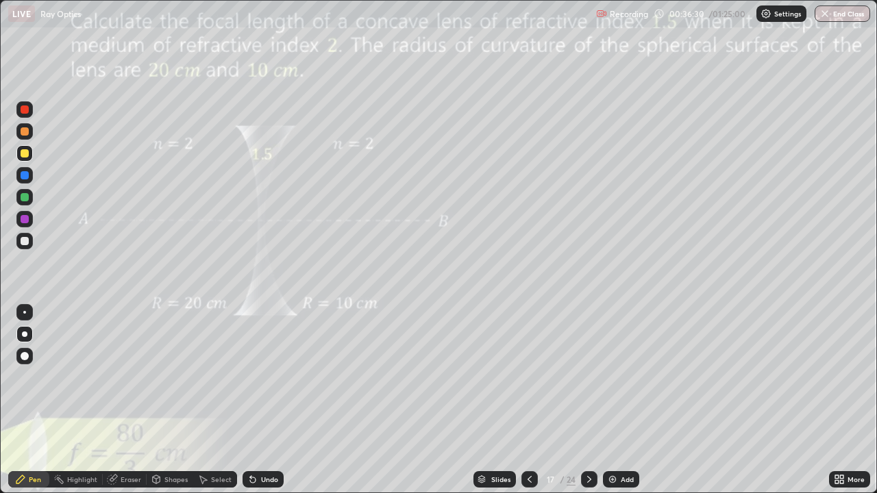
click at [477, 265] on img "grid" at bounding box center [411, 236] width 260 height 140
click at [18, 160] on div at bounding box center [24, 153] width 16 height 22
click at [262, 400] on div "Undo" at bounding box center [262, 479] width 41 height 16
click at [256, 400] on div "Undo" at bounding box center [262, 479] width 41 height 16
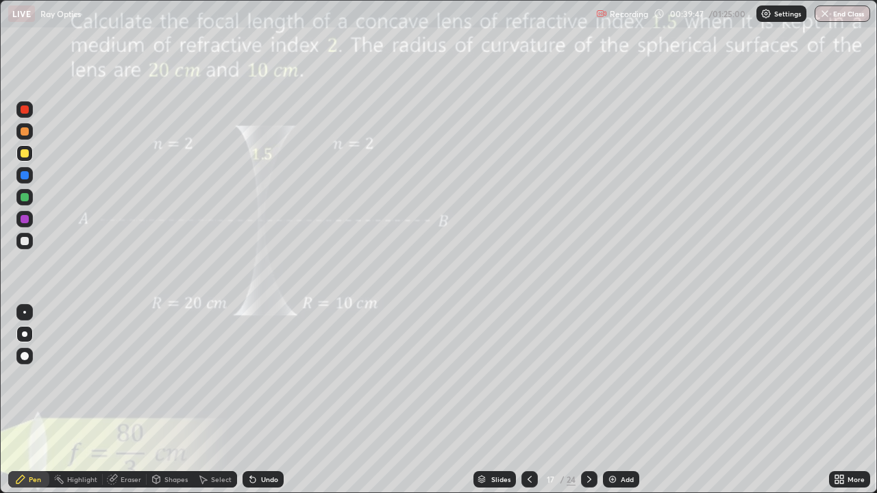
click at [251, 400] on div "Undo" at bounding box center [262, 479] width 41 height 16
click at [588, 400] on icon at bounding box center [589, 479] width 11 height 11
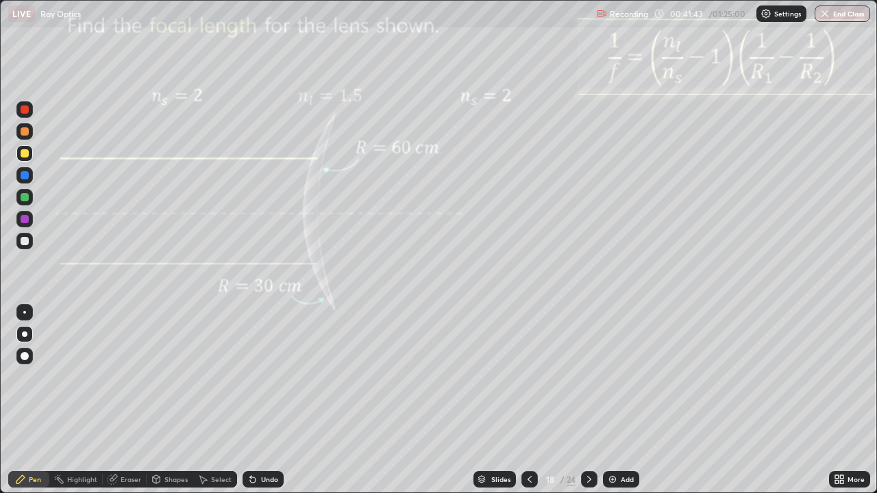
click at [25, 135] on div at bounding box center [25, 131] width 8 height 8
click at [496, 400] on div "Slides" at bounding box center [500, 479] width 19 height 7
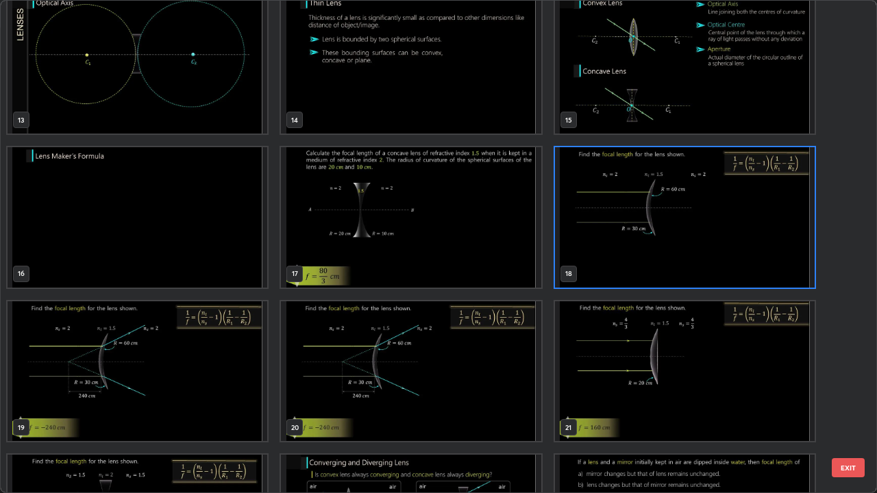
scroll to position [708, 0]
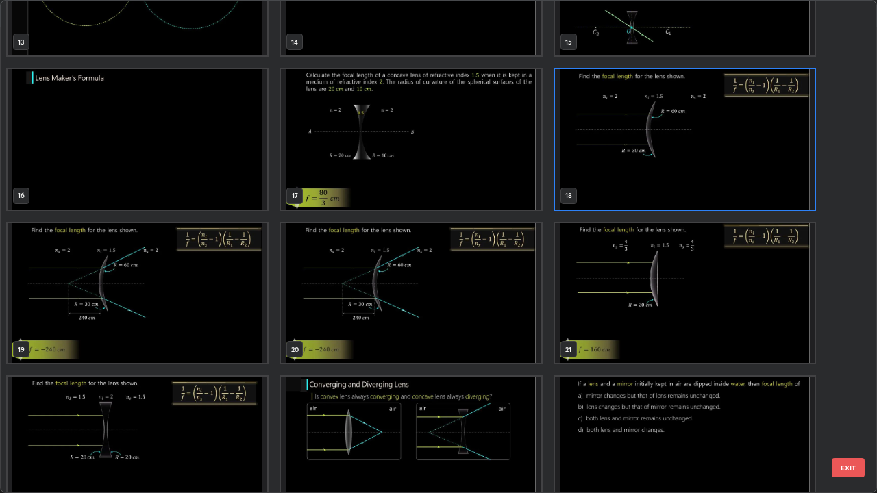
click at [408, 315] on img "grid" at bounding box center [411, 293] width 260 height 140
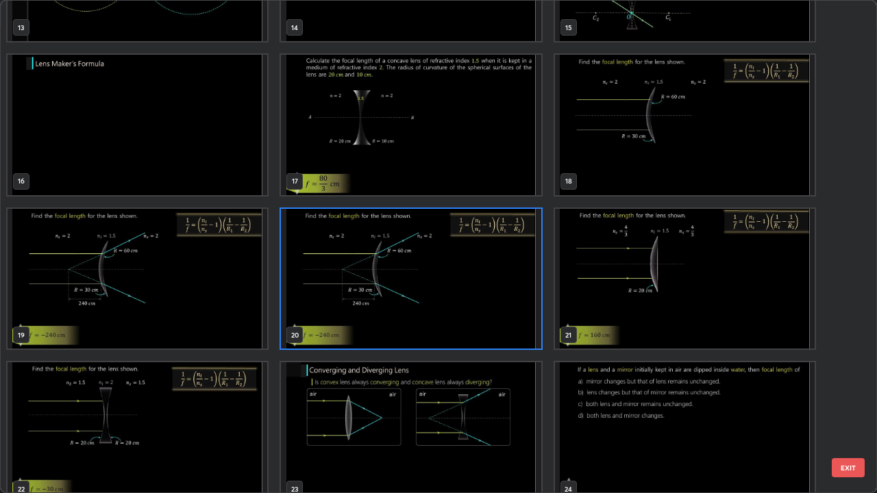
scroll to position [739, 0]
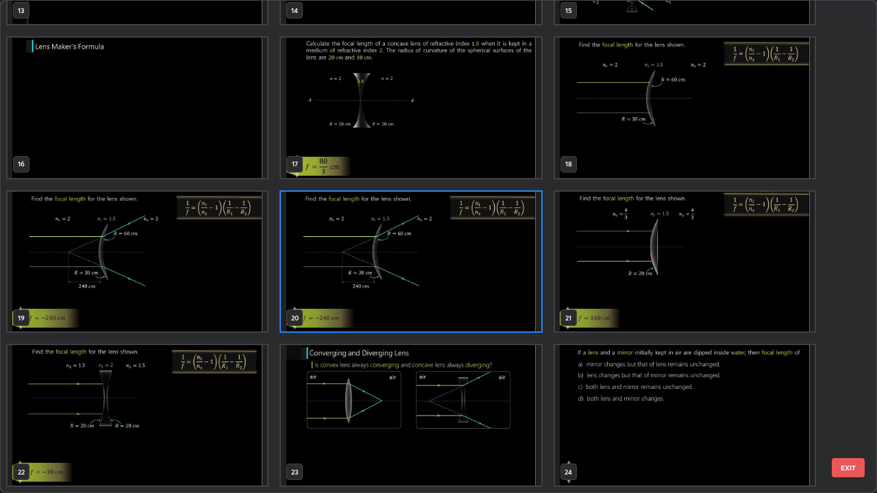
click at [593, 278] on img "grid" at bounding box center [685, 262] width 260 height 140
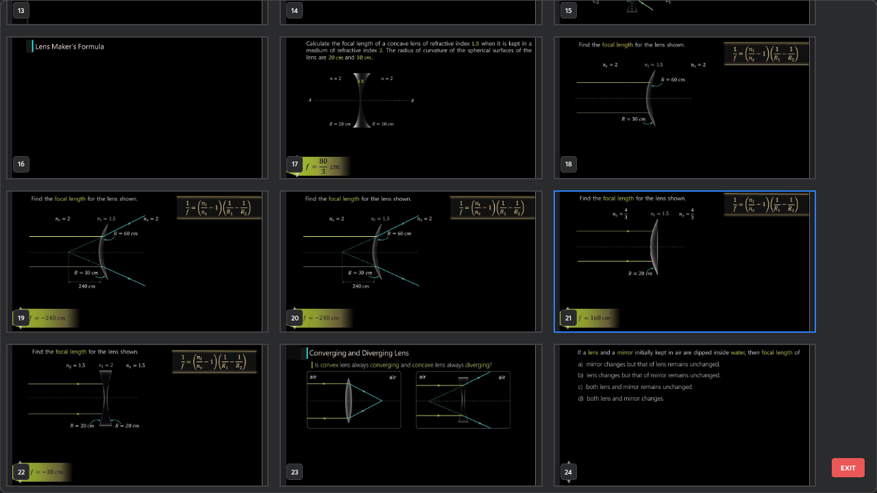
click at [593, 278] on img "grid" at bounding box center [685, 262] width 260 height 140
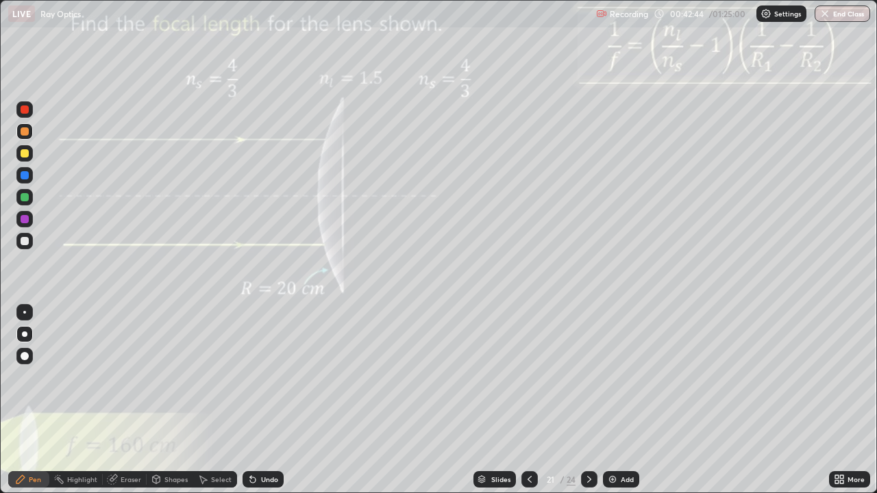
click at [21, 155] on div at bounding box center [25, 153] width 8 height 8
click at [493, 400] on div "Slides" at bounding box center [500, 479] width 19 height 7
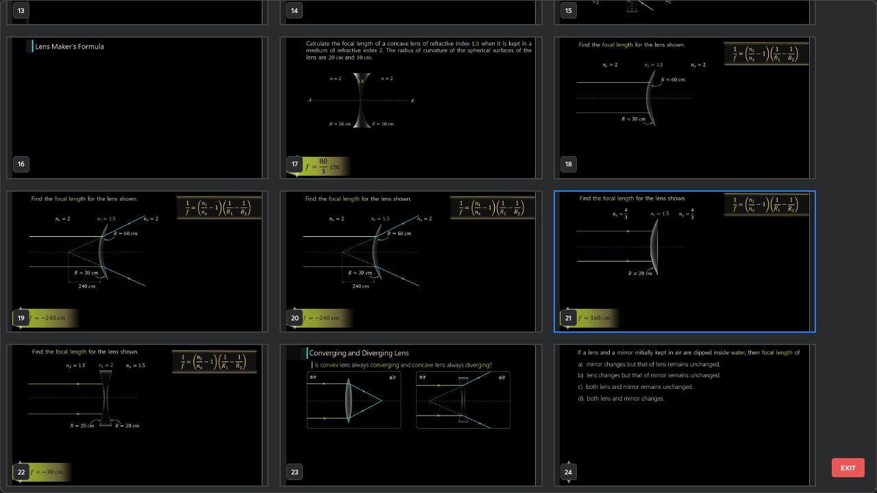
click at [366, 392] on img "grid" at bounding box center [411, 415] width 260 height 140
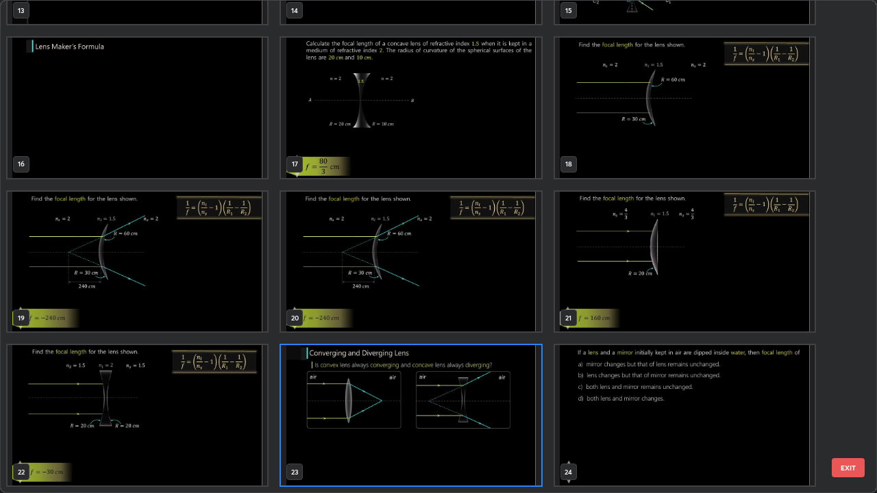
click at [366, 392] on img "grid" at bounding box center [411, 415] width 260 height 140
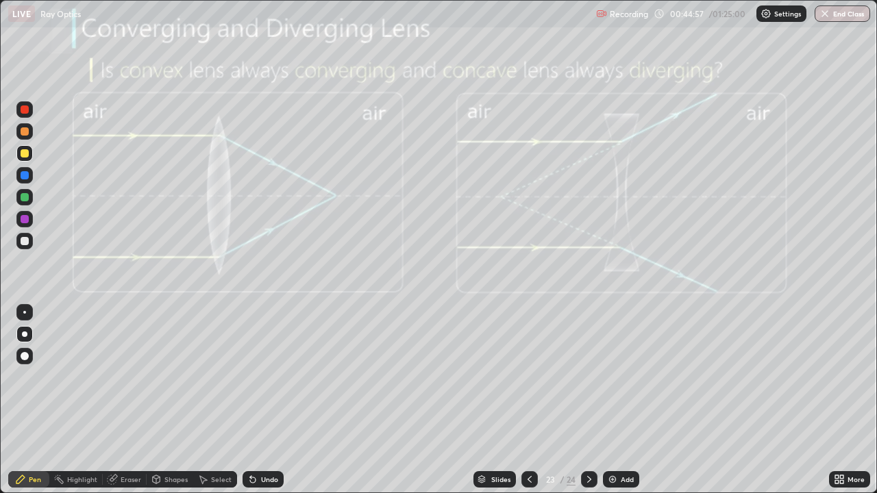
click at [23, 132] on div at bounding box center [25, 131] width 8 height 8
click at [23, 173] on div at bounding box center [25, 175] width 8 height 8
click at [25, 150] on div at bounding box center [25, 153] width 8 height 8
click at [587, 400] on icon at bounding box center [589, 479] width 11 height 11
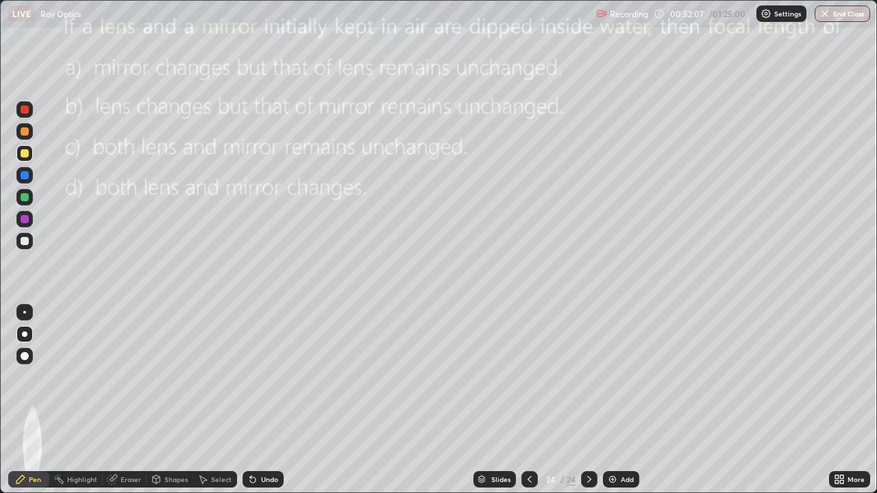
click at [847, 400] on div "More" at bounding box center [849, 479] width 41 height 16
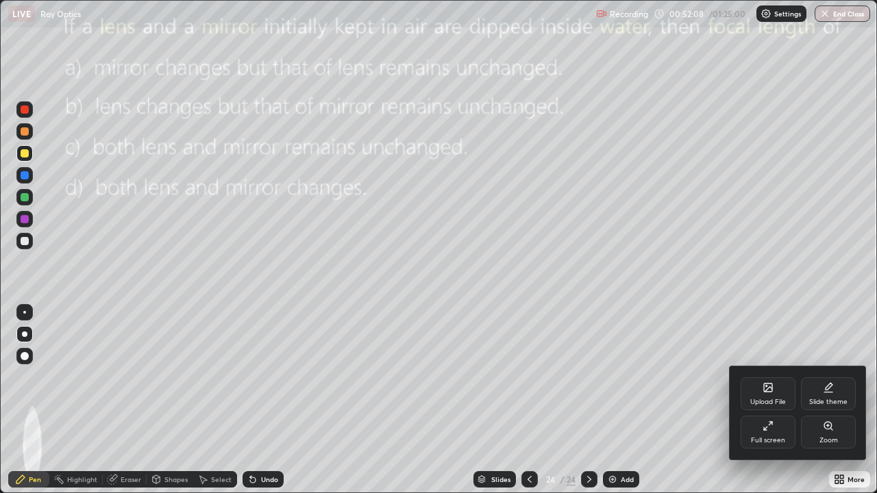
click at [761, 394] on div "Upload File" at bounding box center [767, 393] width 55 height 33
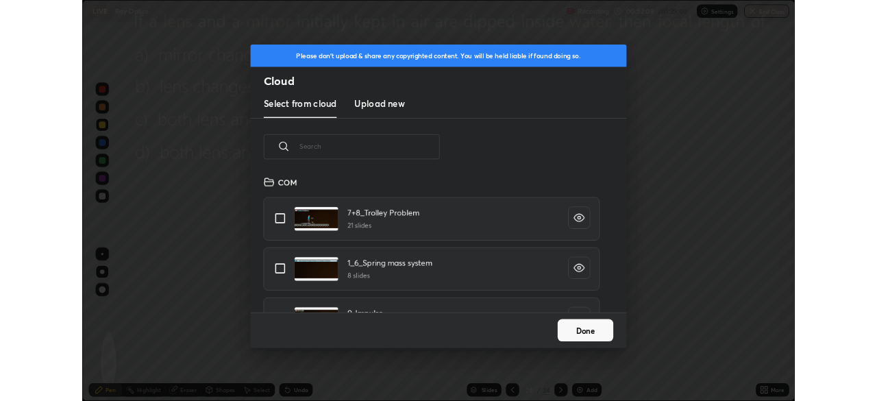
scroll to position [169, 440]
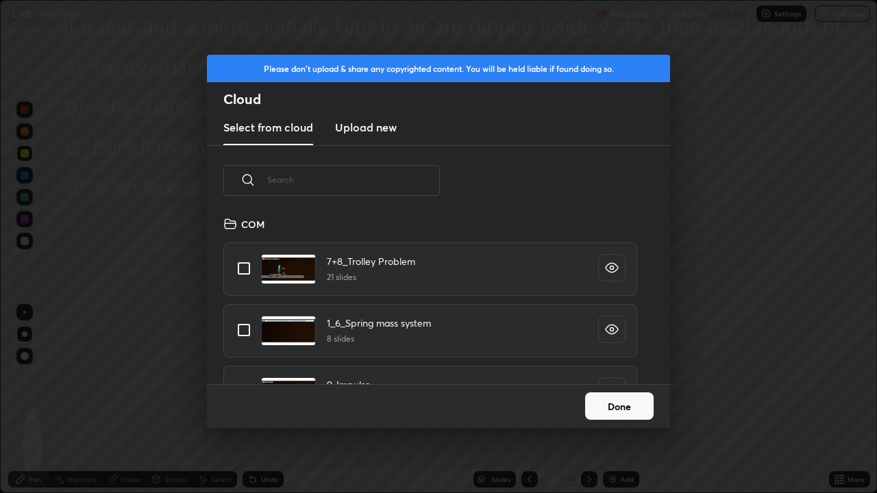
click at [392, 125] on h3 "Upload new" at bounding box center [366, 127] width 62 height 16
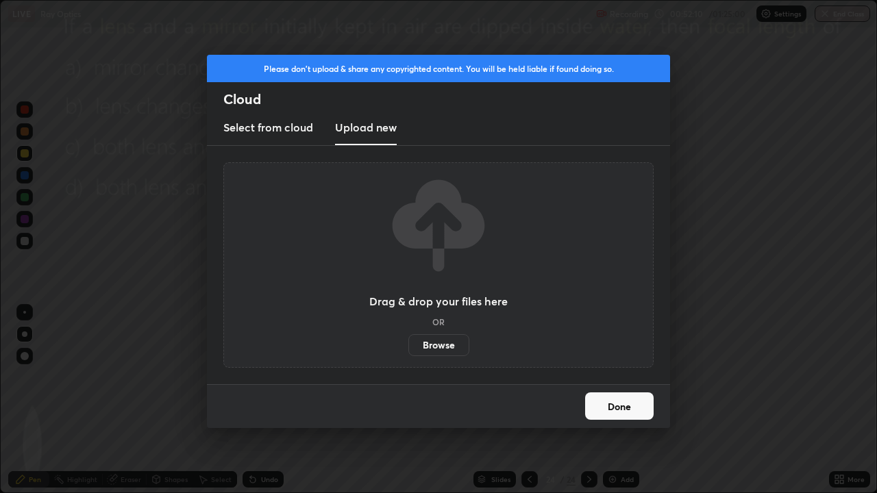
click at [443, 347] on label "Browse" at bounding box center [438, 345] width 61 height 22
click at [408, 347] on input "Browse" at bounding box center [408, 345] width 0 height 22
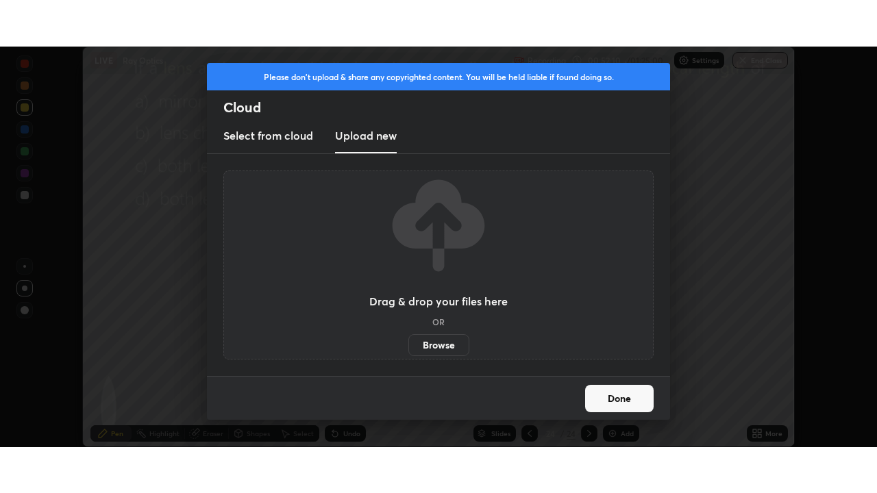
scroll to position [68100, 67624]
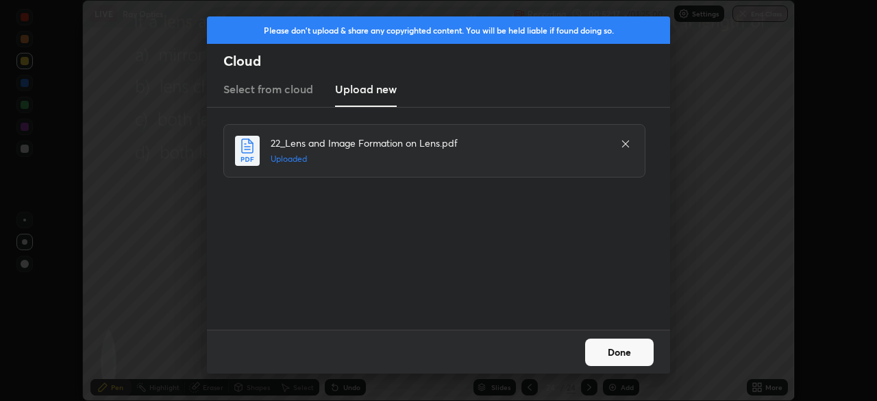
click at [639, 353] on button "Done" at bounding box center [619, 351] width 69 height 27
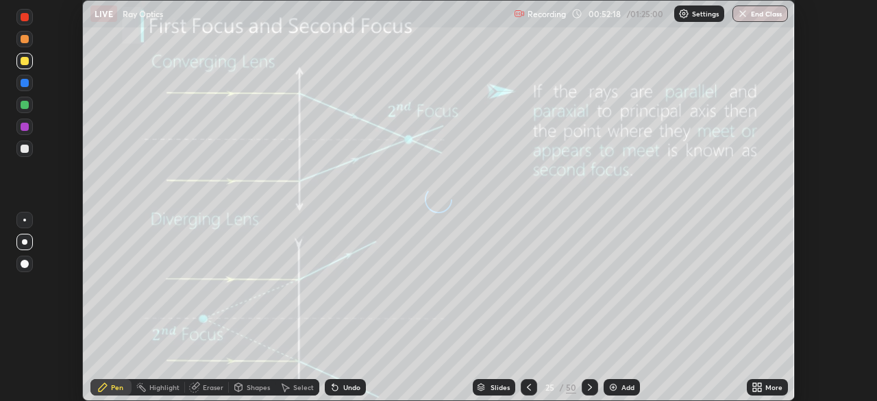
click at [756, 385] on icon at bounding box center [754, 384] width 3 height 3
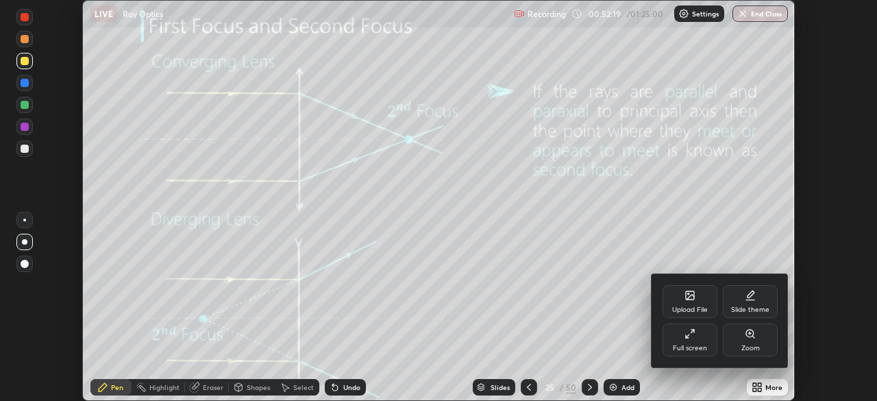
click at [686, 340] on div "Full screen" at bounding box center [689, 339] width 55 height 33
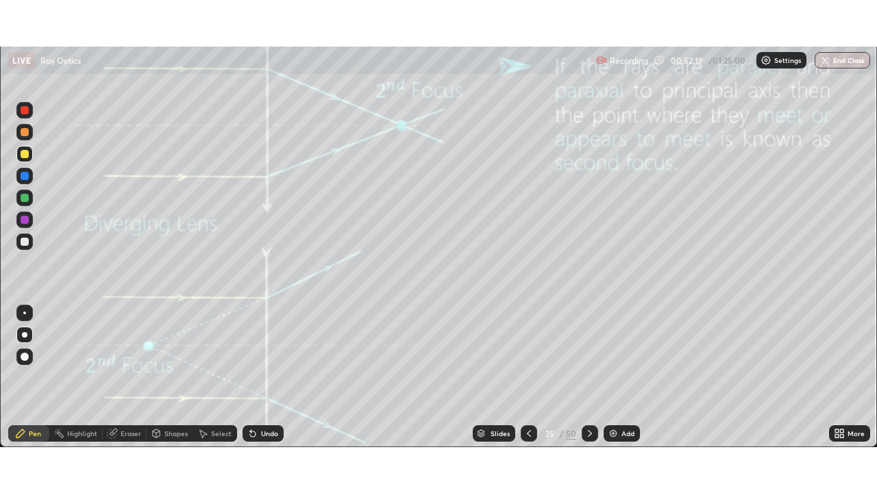
scroll to position [493, 877]
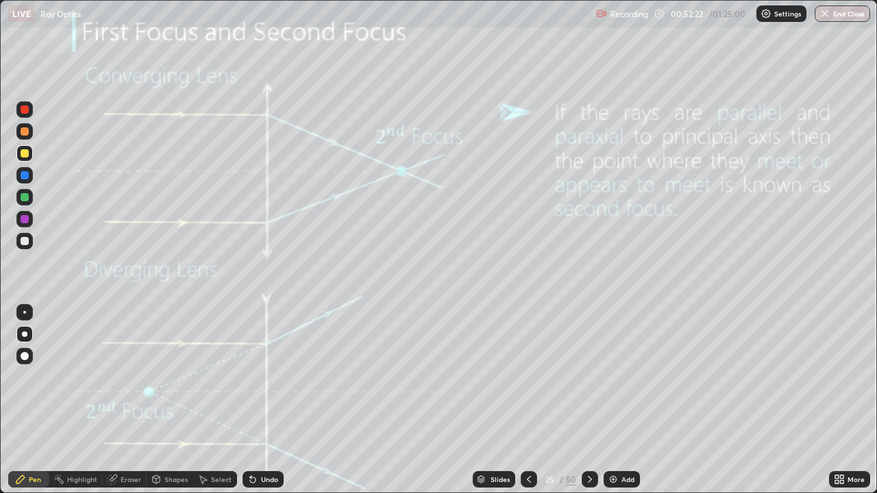
click at [30, 136] on div at bounding box center [24, 131] width 16 height 16
click at [25, 334] on div at bounding box center [24, 334] width 5 height 5
click at [23, 132] on div at bounding box center [25, 131] width 8 height 8
click at [30, 242] on div at bounding box center [24, 241] width 16 height 16
click at [589, 400] on icon at bounding box center [589, 479] width 11 height 11
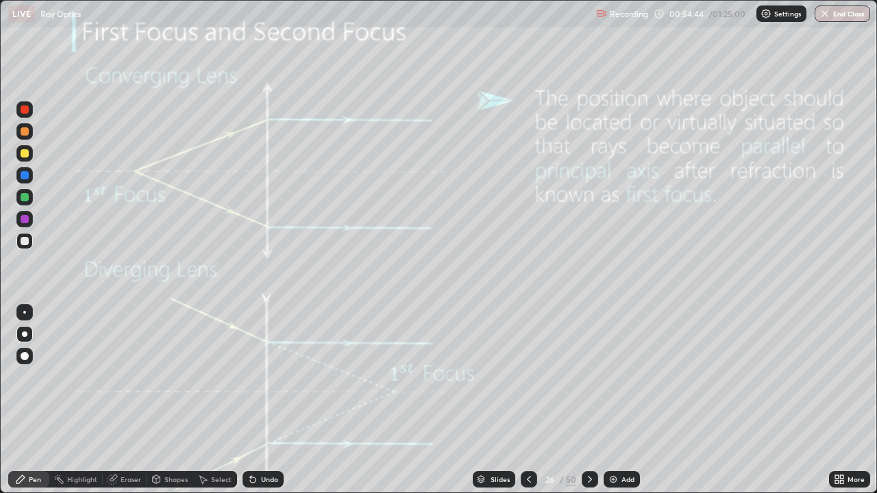
click at [494, 400] on div "Slides" at bounding box center [499, 479] width 19 height 7
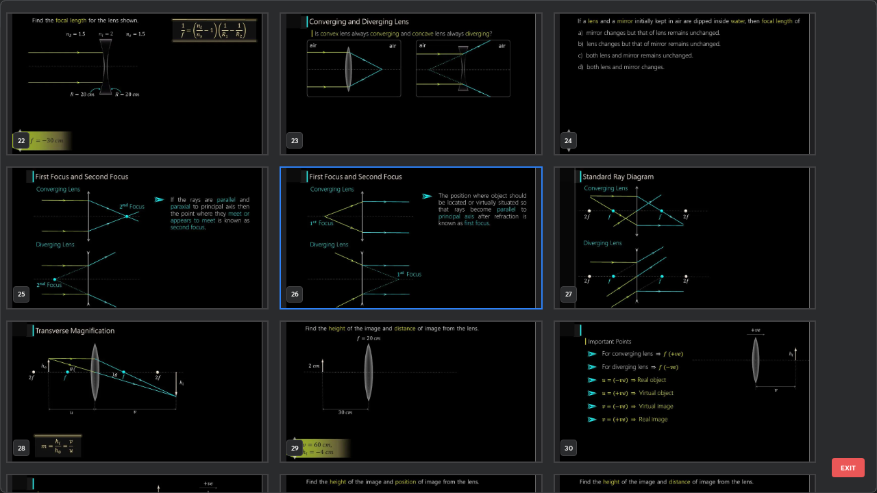
scroll to position [1131, 0]
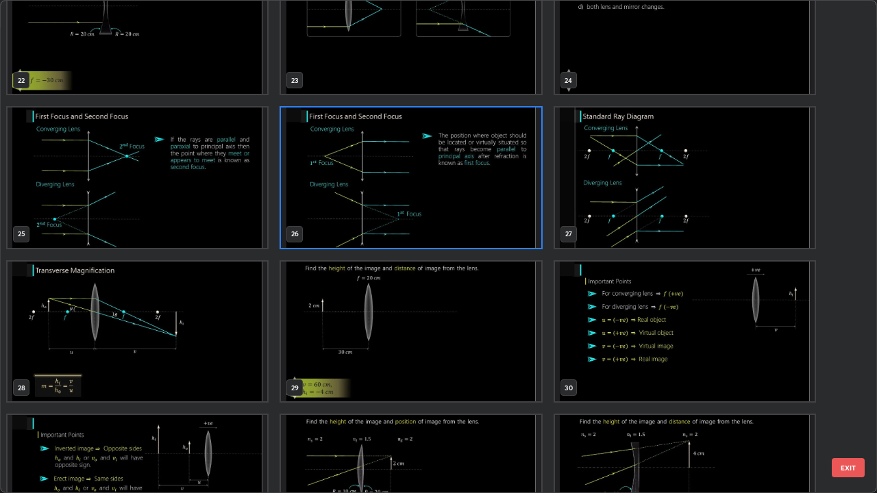
click at [622, 216] on img "grid" at bounding box center [685, 178] width 260 height 140
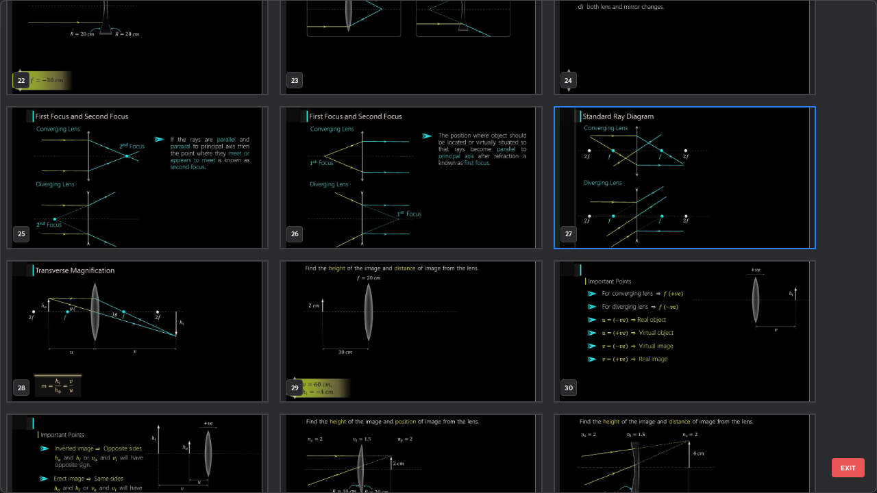
click at [623, 225] on img "grid" at bounding box center [685, 178] width 260 height 140
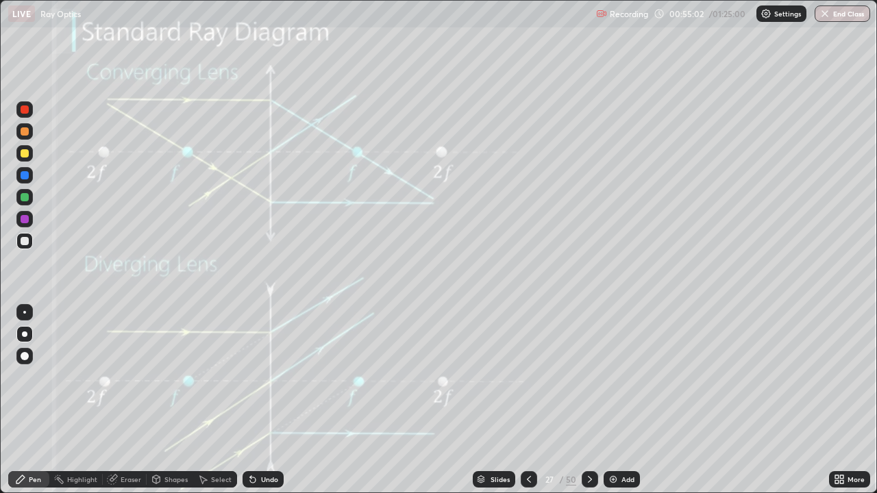
click at [22, 151] on div at bounding box center [25, 153] width 8 height 8
click at [588, 400] on icon at bounding box center [590, 479] width 4 height 7
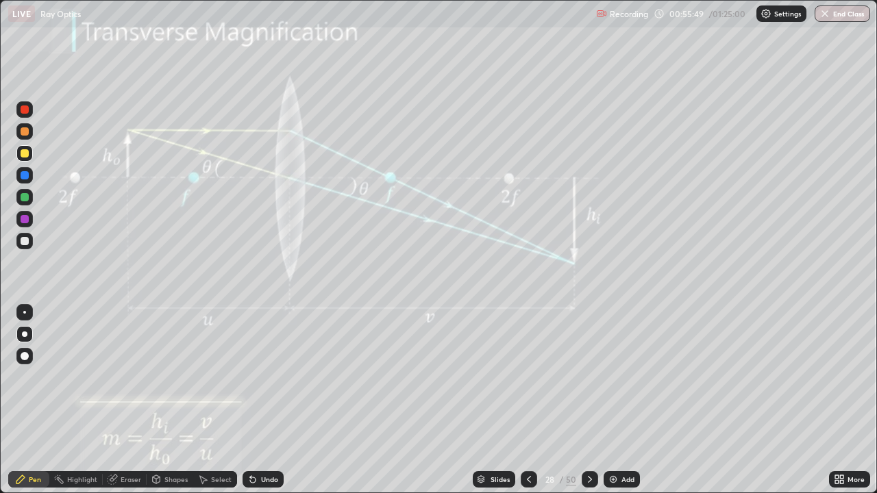
click at [528, 400] on icon at bounding box center [528, 479] width 11 height 11
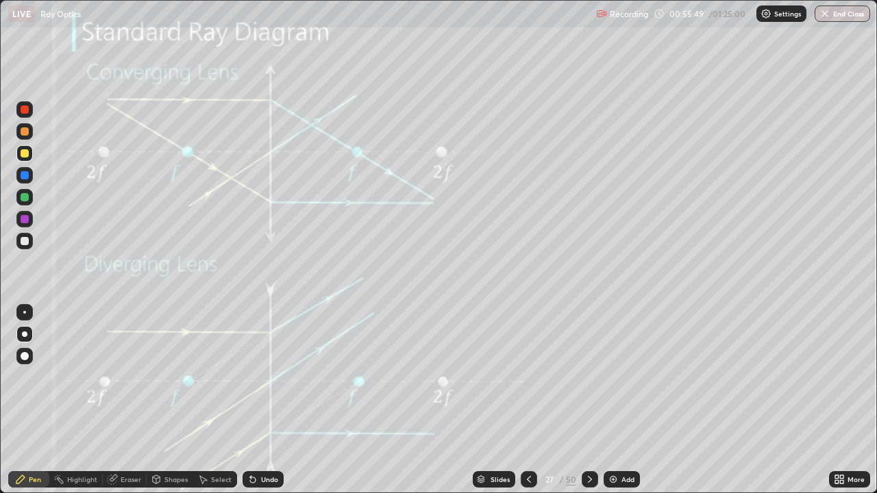
click at [612, 400] on img at bounding box center [613, 479] width 11 height 11
click at [23, 133] on div at bounding box center [25, 131] width 8 height 8
click at [264, 400] on div "Undo" at bounding box center [262, 479] width 41 height 16
click at [32, 239] on div at bounding box center [24, 241] width 16 height 16
click at [173, 400] on div "Shapes" at bounding box center [175, 479] width 23 height 7
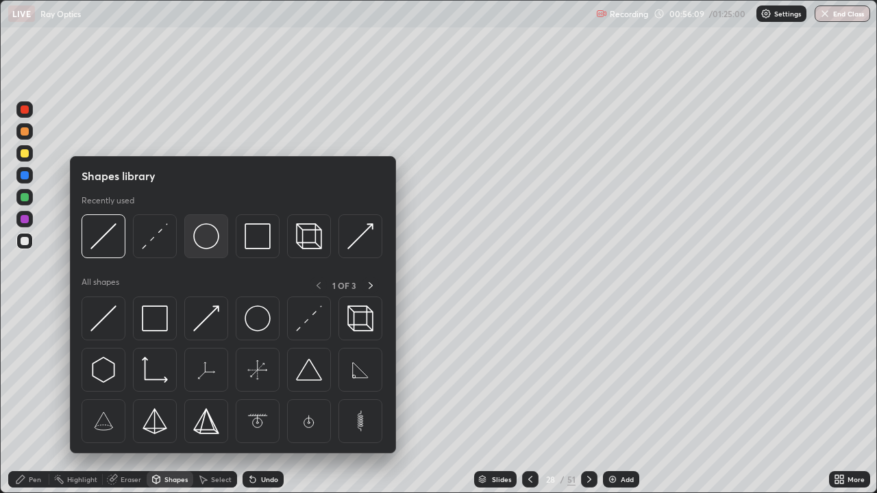
click at [206, 243] on img at bounding box center [206, 236] width 26 height 26
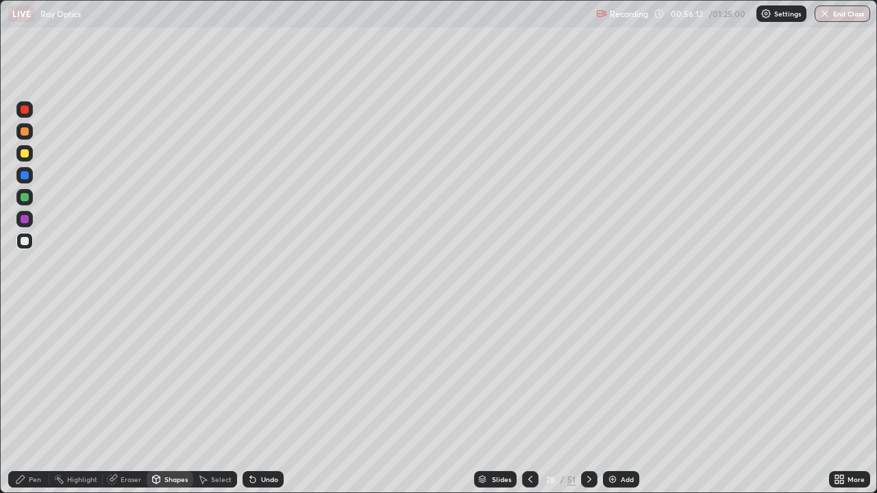
click at [174, 400] on div "Shapes" at bounding box center [175, 479] width 23 height 7
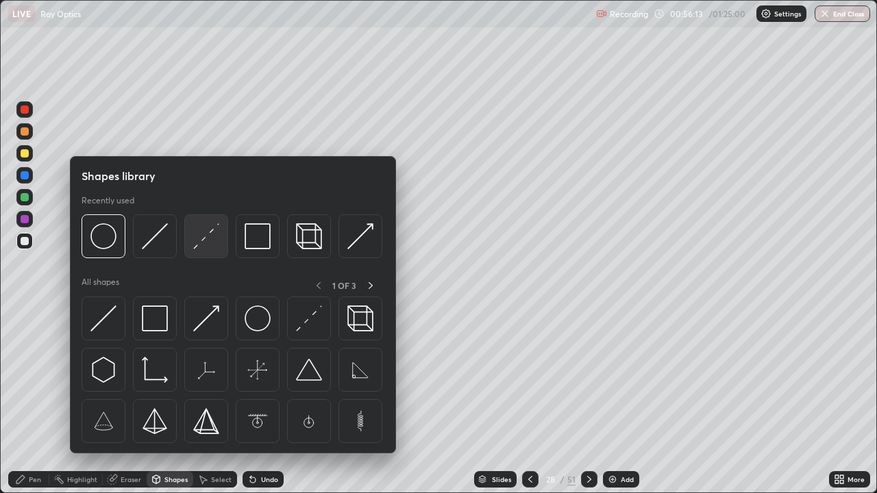
click at [204, 241] on img at bounding box center [206, 236] width 26 height 26
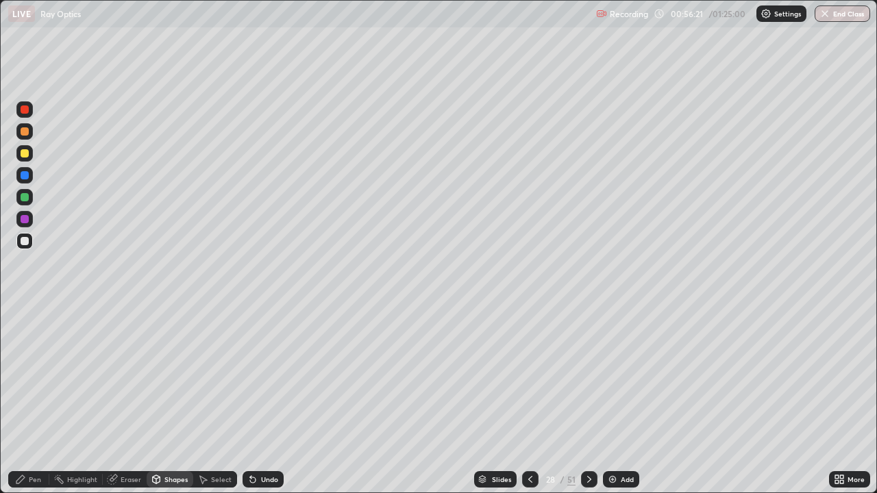
click at [164, 400] on div "Shapes" at bounding box center [175, 479] width 23 height 7
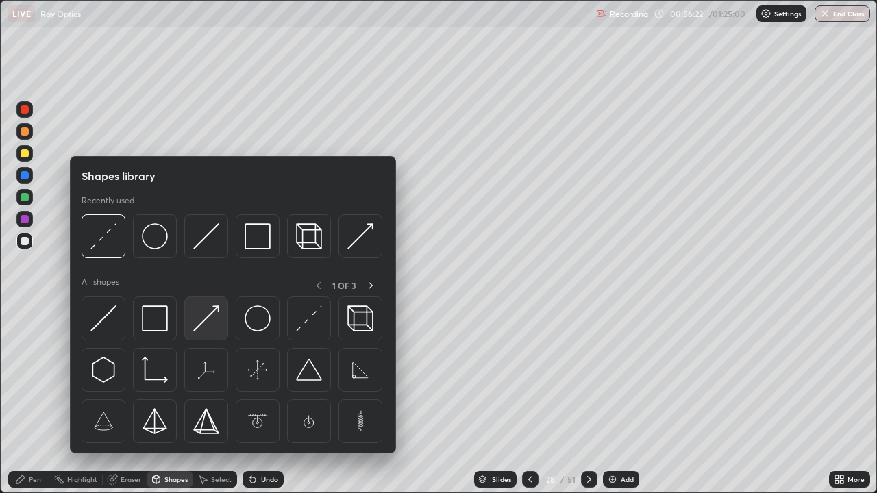
click at [205, 318] on img at bounding box center [206, 319] width 26 height 26
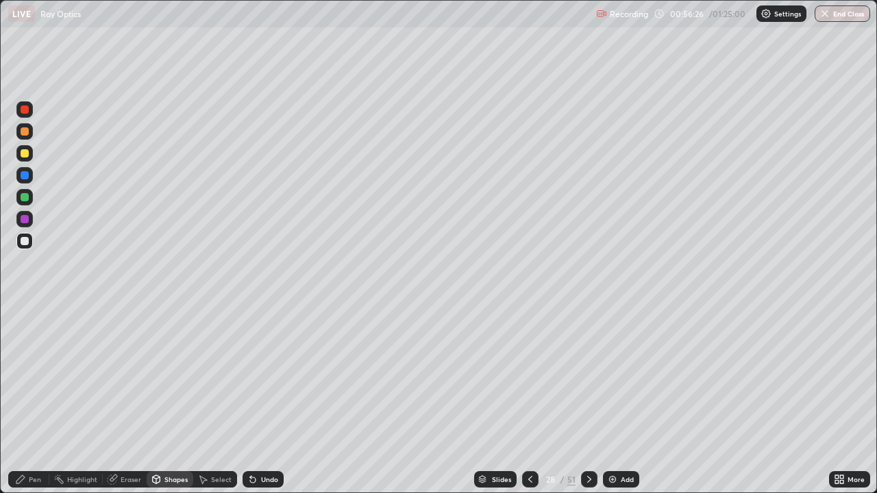
click at [166, 400] on div "Shapes" at bounding box center [175, 479] width 23 height 7
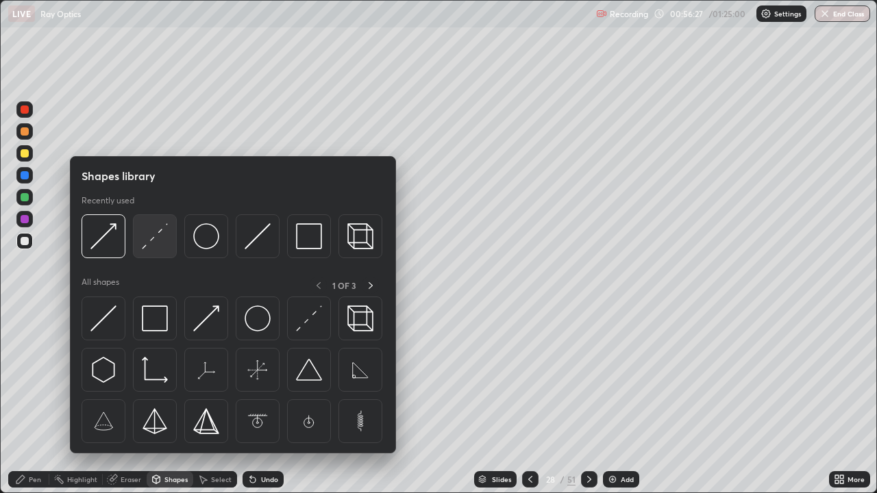
click at [149, 242] on img at bounding box center [155, 236] width 26 height 26
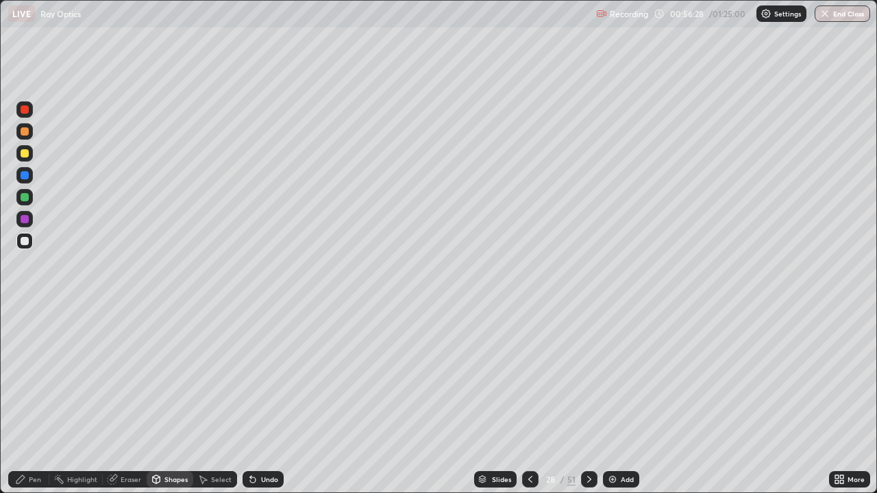
click at [24, 151] on div at bounding box center [25, 153] width 8 height 8
click at [170, 400] on div "Shapes" at bounding box center [170, 479] width 47 height 16
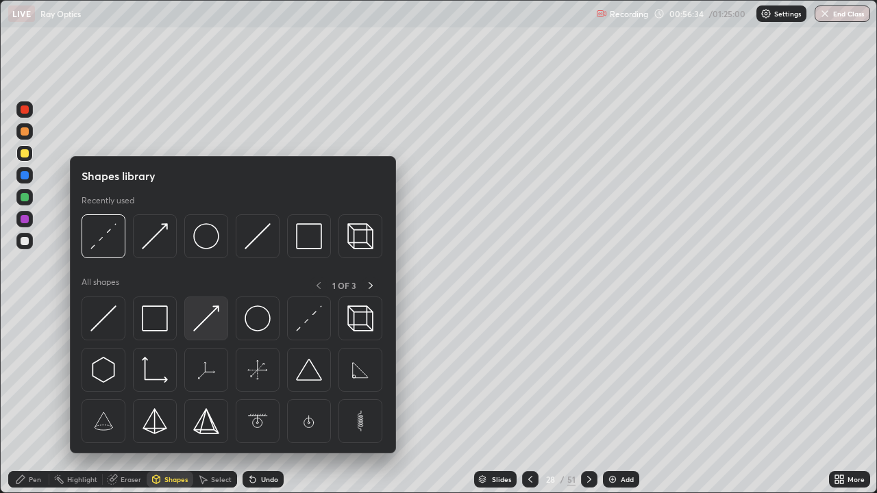
click at [203, 316] on img at bounding box center [206, 319] width 26 height 26
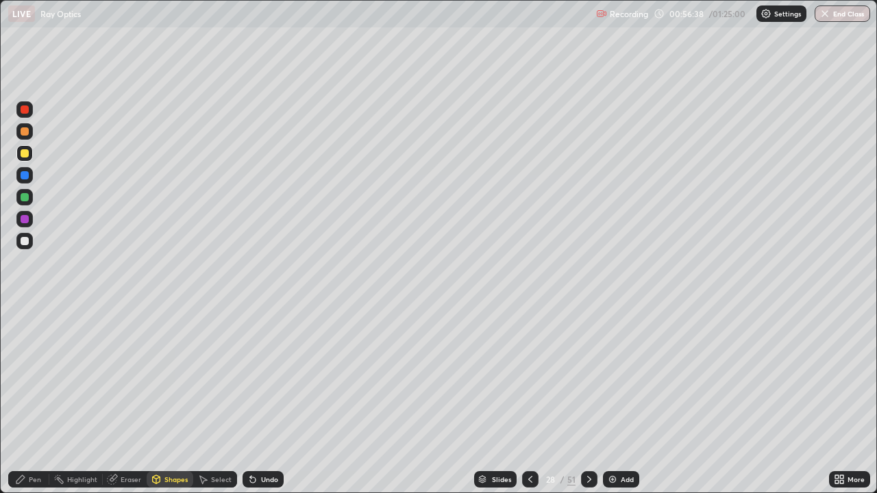
click at [38, 400] on div "Pen" at bounding box center [28, 479] width 41 height 16
click at [25, 159] on div at bounding box center [24, 153] width 16 height 16
click at [528, 400] on icon at bounding box center [530, 479] width 11 height 11
click at [529, 400] on icon at bounding box center [530, 479] width 11 height 11
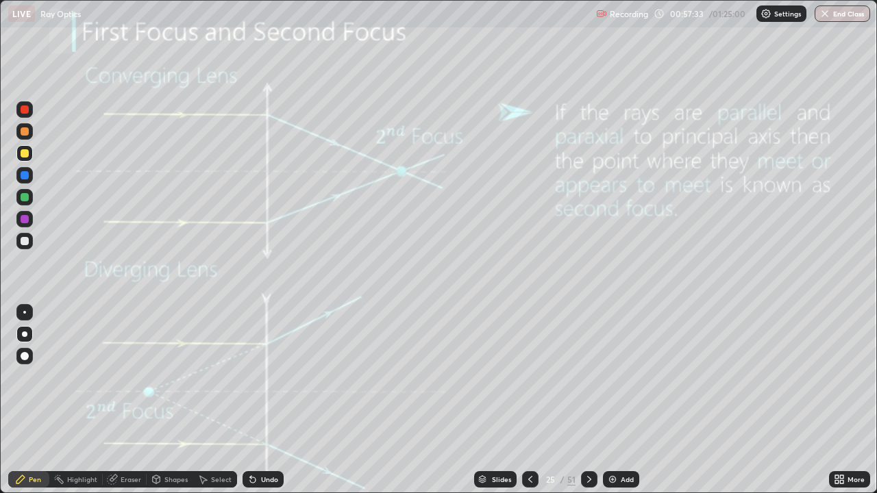
click at [589, 400] on icon at bounding box center [589, 479] width 11 height 11
click at [581, 400] on div at bounding box center [589, 479] width 16 height 16
click at [582, 400] on div at bounding box center [589, 479] width 16 height 16
click at [23, 134] on div at bounding box center [25, 131] width 8 height 8
click at [21, 133] on div at bounding box center [25, 131] width 8 height 8
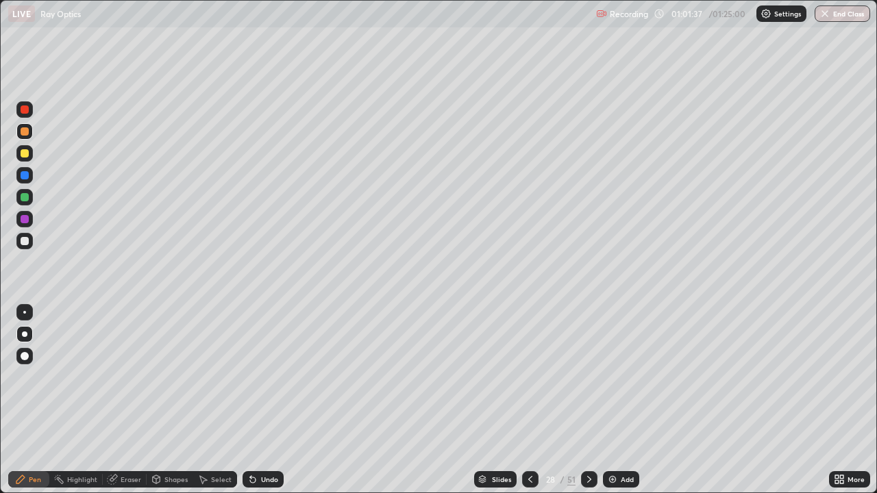
click at [615, 400] on img at bounding box center [612, 479] width 11 height 11
click at [256, 400] on div "Undo" at bounding box center [262, 479] width 41 height 16
click at [255, 400] on div "Undo" at bounding box center [262, 479] width 41 height 16
click at [250, 400] on div "Undo" at bounding box center [262, 479] width 41 height 16
click at [165, 400] on div "Shapes" at bounding box center [175, 479] width 23 height 7
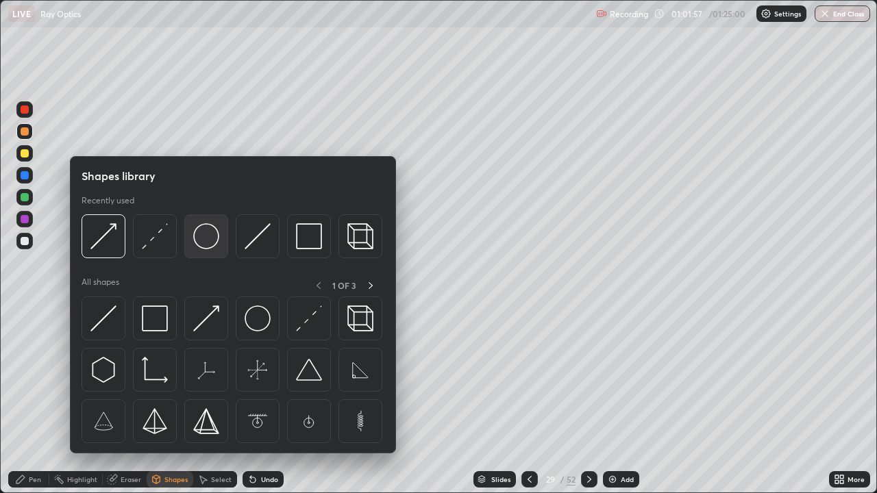
click at [204, 236] on img at bounding box center [206, 236] width 26 height 26
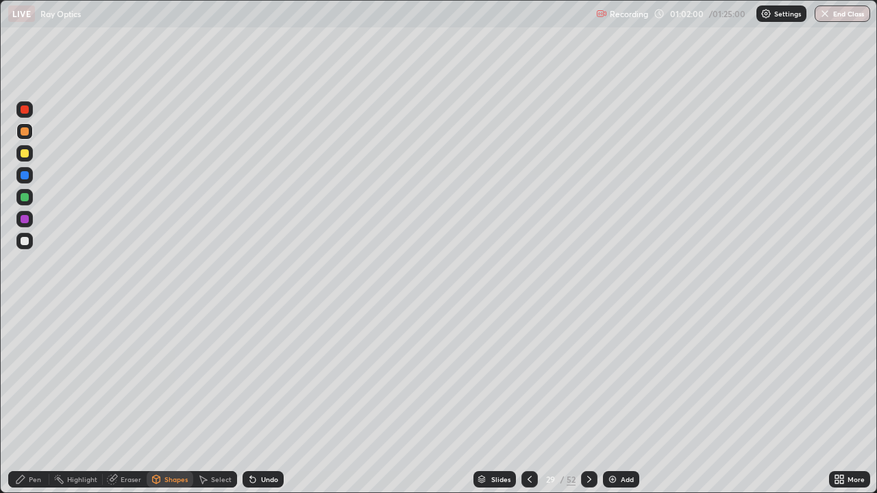
click at [173, 400] on div "Shapes" at bounding box center [170, 479] width 47 height 16
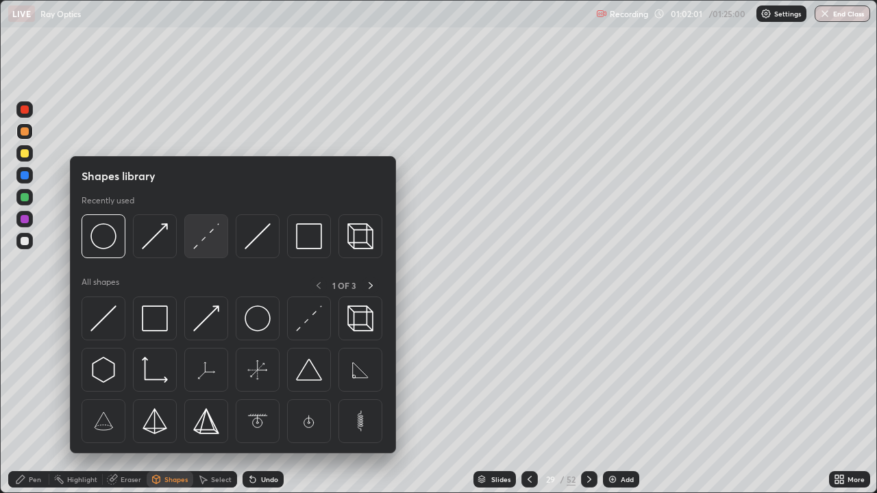
click at [200, 247] on img at bounding box center [206, 236] width 26 height 26
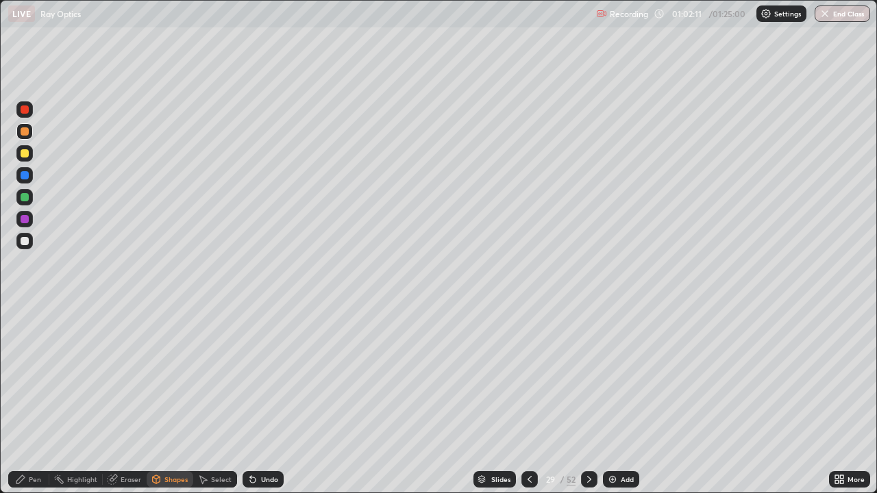
click at [37, 400] on div "Pen" at bounding box center [28, 479] width 41 height 16
click at [25, 154] on div at bounding box center [25, 153] width 8 height 8
click at [32, 169] on div at bounding box center [24, 175] width 16 height 22
click at [23, 138] on div at bounding box center [24, 131] width 16 height 16
click at [262, 400] on div "Undo" at bounding box center [269, 479] width 17 height 7
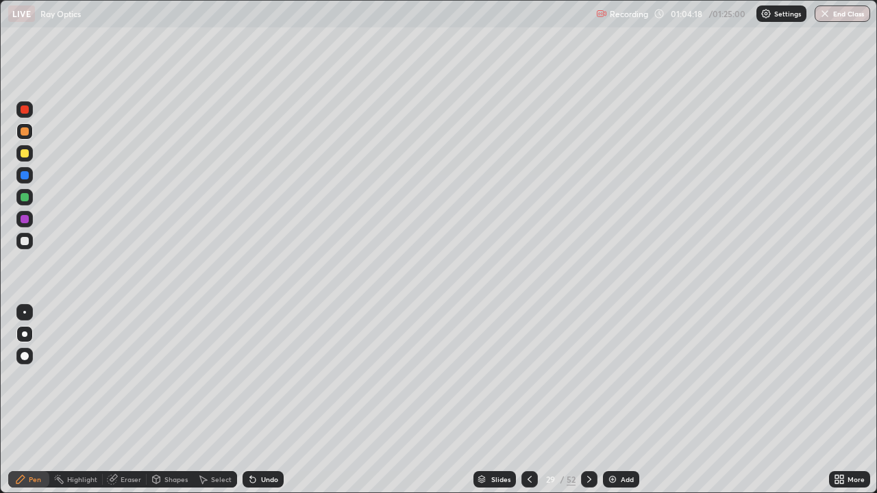
click at [261, 400] on div "Undo" at bounding box center [269, 479] width 17 height 7
click at [262, 400] on div "Undo" at bounding box center [262, 479] width 41 height 16
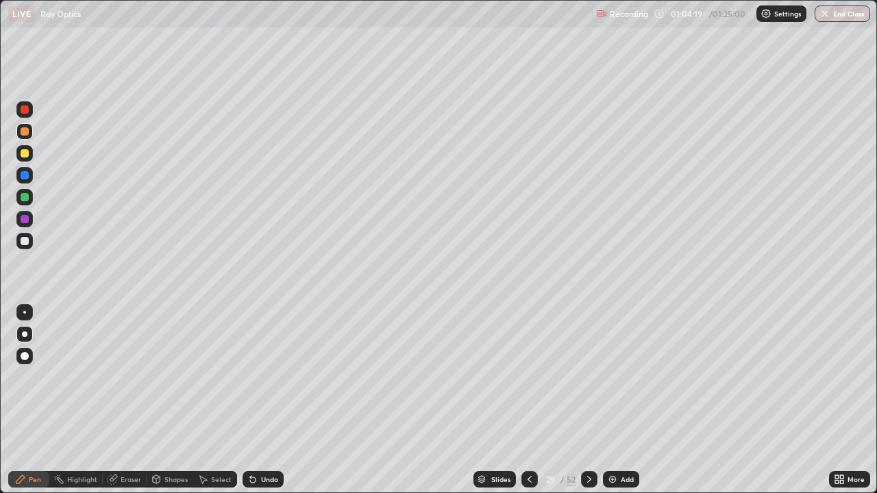
click at [263, 400] on div "Undo" at bounding box center [262, 479] width 41 height 16
click at [266, 400] on div "Undo" at bounding box center [269, 479] width 17 height 7
click at [264, 400] on div "Undo" at bounding box center [269, 479] width 17 height 7
click at [262, 400] on div "Undo" at bounding box center [269, 479] width 17 height 7
click at [266, 400] on div "Undo" at bounding box center [269, 479] width 17 height 7
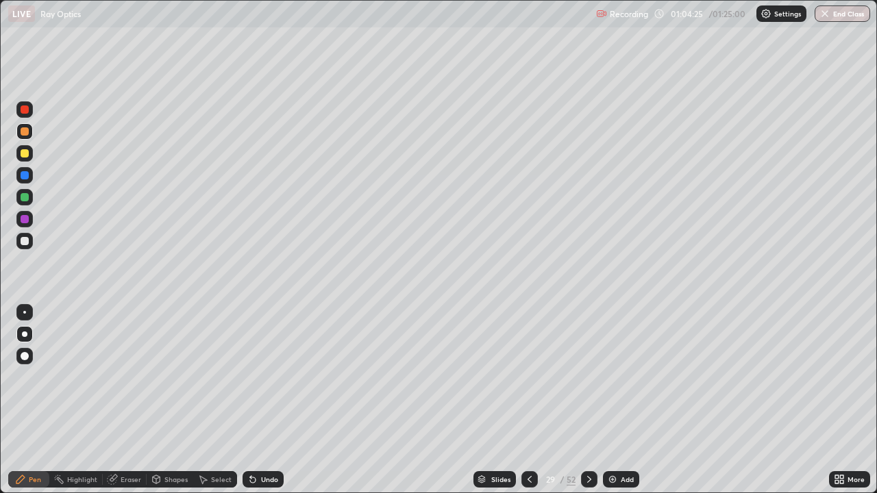
click at [266, 400] on div "Undo" at bounding box center [269, 479] width 17 height 7
click at [23, 154] on div at bounding box center [25, 153] width 8 height 8
click at [32, 238] on div at bounding box center [24, 241] width 16 height 16
click at [26, 151] on div at bounding box center [25, 153] width 8 height 8
click at [24, 133] on div at bounding box center [25, 131] width 8 height 8
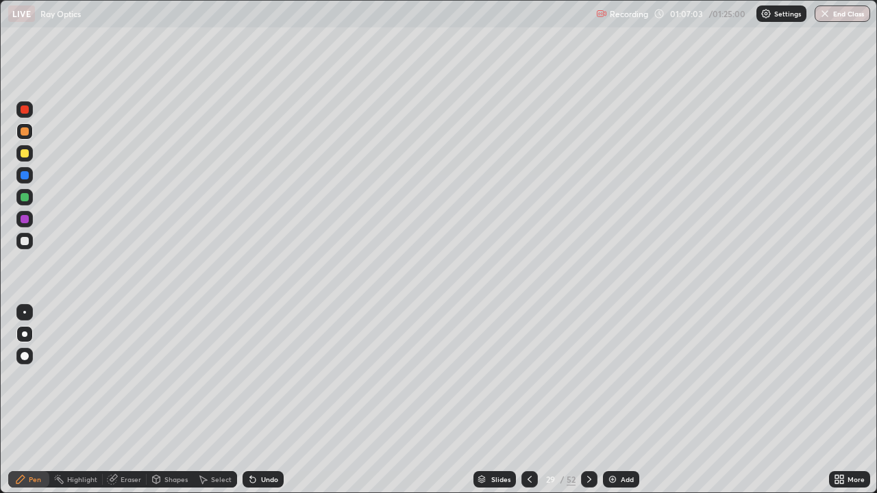
click at [269, 400] on div "Undo" at bounding box center [269, 479] width 17 height 7
click at [267, 400] on div "Undo" at bounding box center [262, 479] width 41 height 16
click at [497, 400] on div "Slides" at bounding box center [500, 479] width 19 height 7
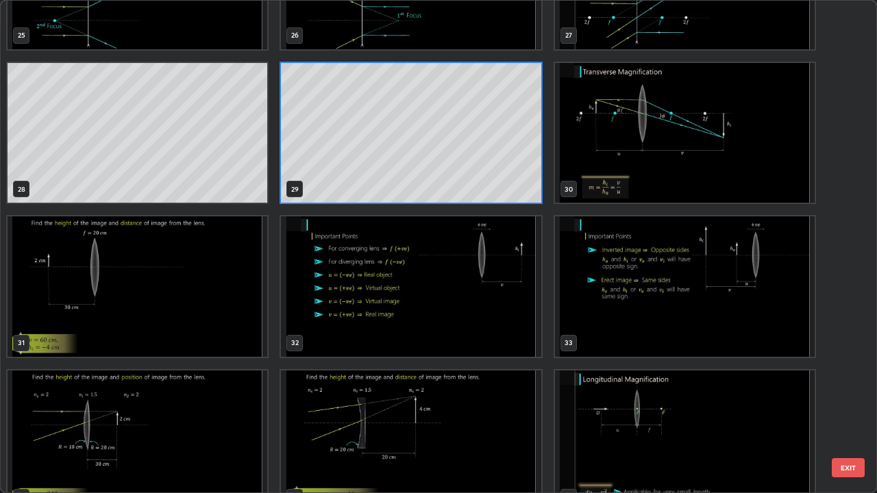
scroll to position [1336, 0]
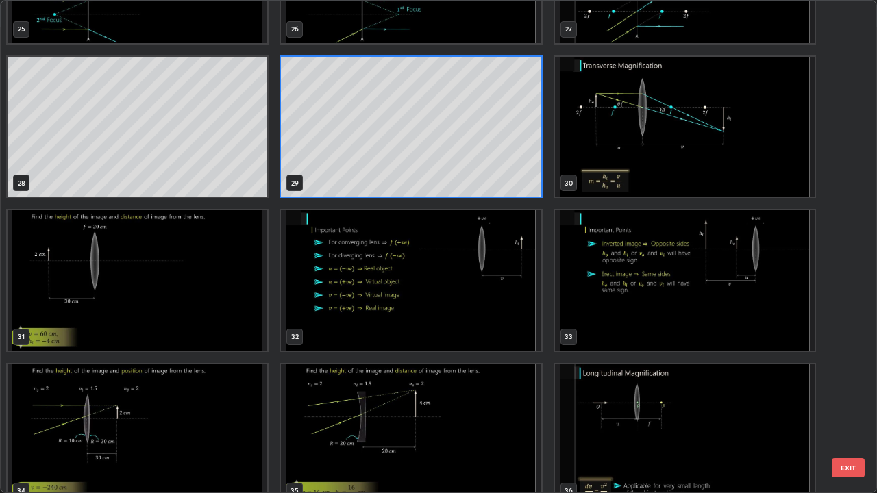
click at [259, 290] on img "grid" at bounding box center [138, 280] width 260 height 140
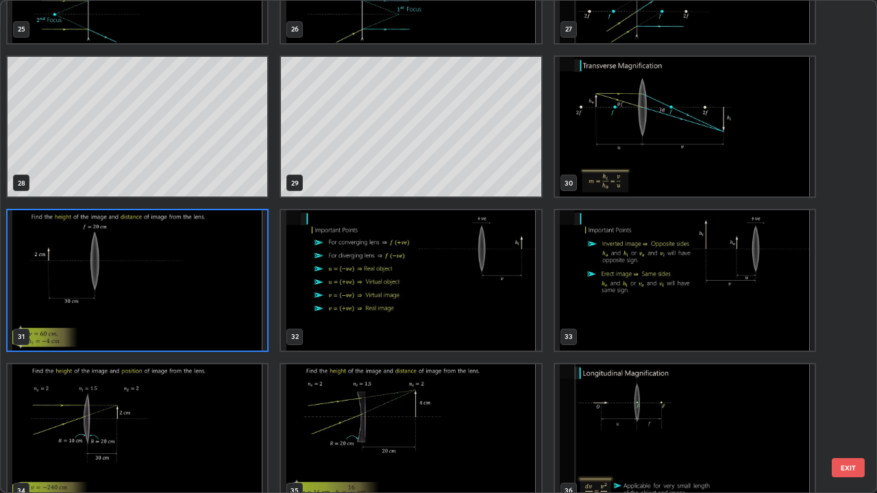
click at [256, 275] on img "grid" at bounding box center [138, 280] width 260 height 140
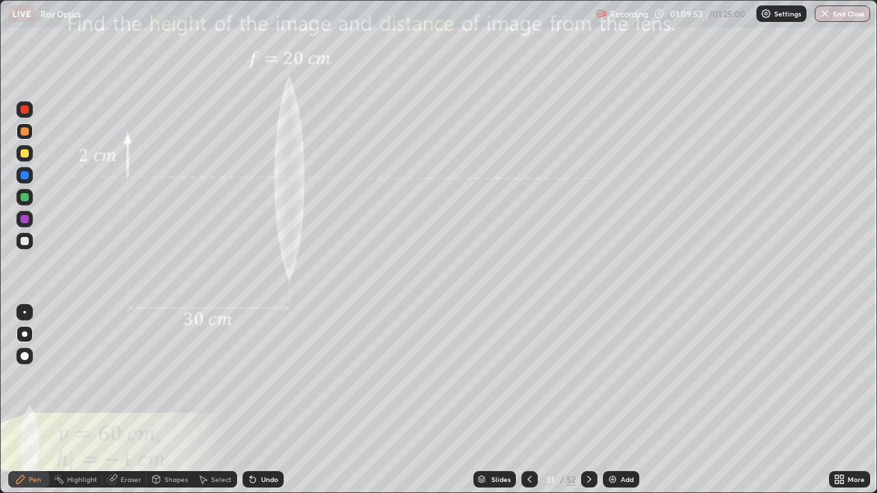
click at [27, 157] on div at bounding box center [24, 153] width 16 height 16
click at [495, 400] on div "Slides" at bounding box center [494, 479] width 42 height 16
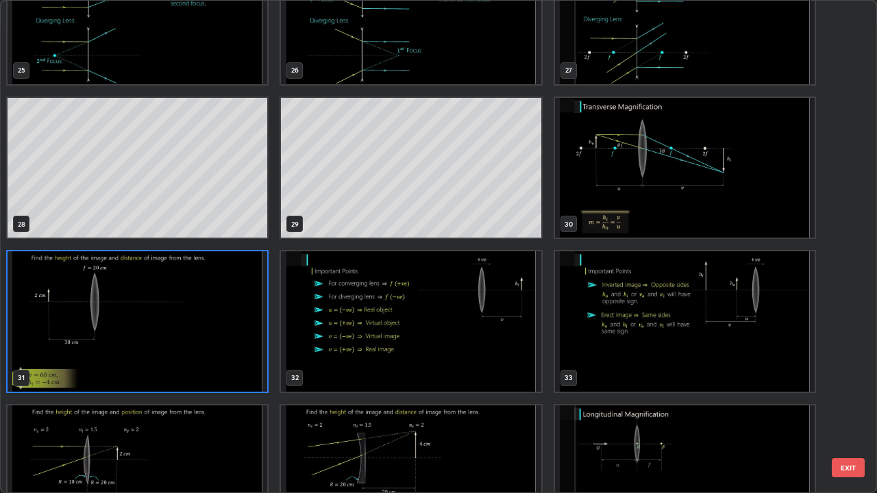
scroll to position [1307, 0]
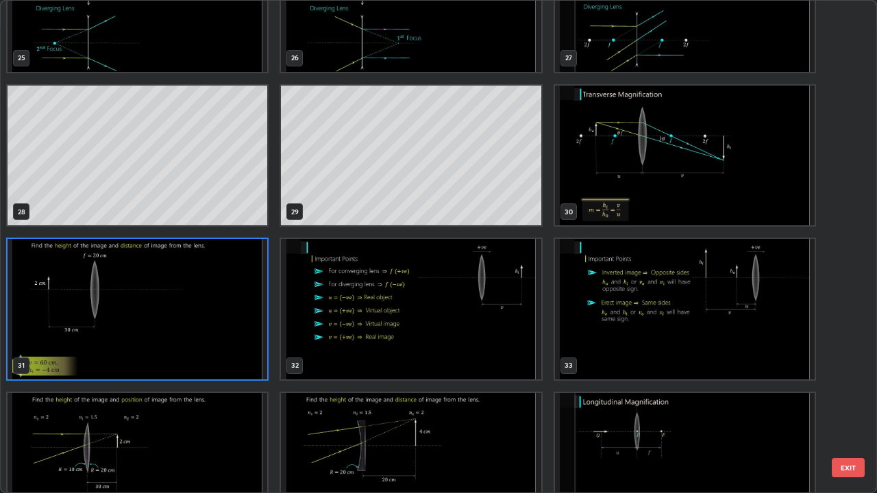
click at [362, 306] on img "grid" at bounding box center [411, 309] width 260 height 140
click at [361, 308] on img "grid" at bounding box center [411, 309] width 260 height 140
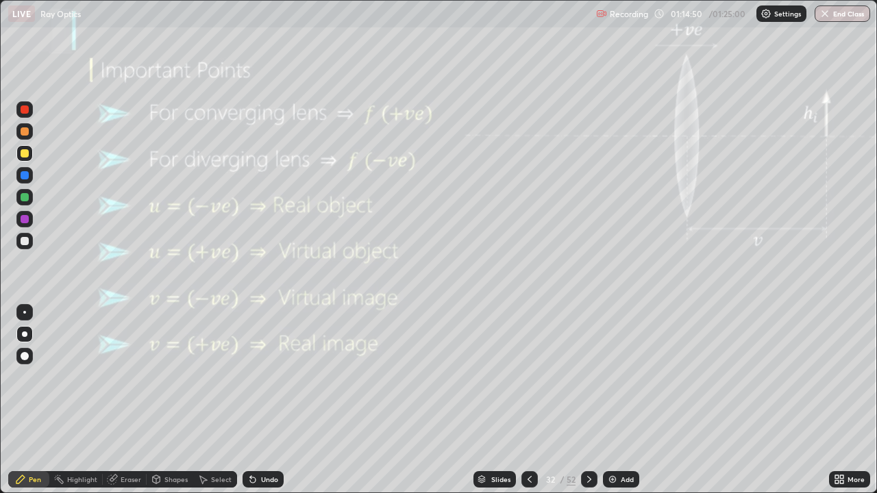
click at [493, 400] on div "Slides" at bounding box center [500, 479] width 19 height 7
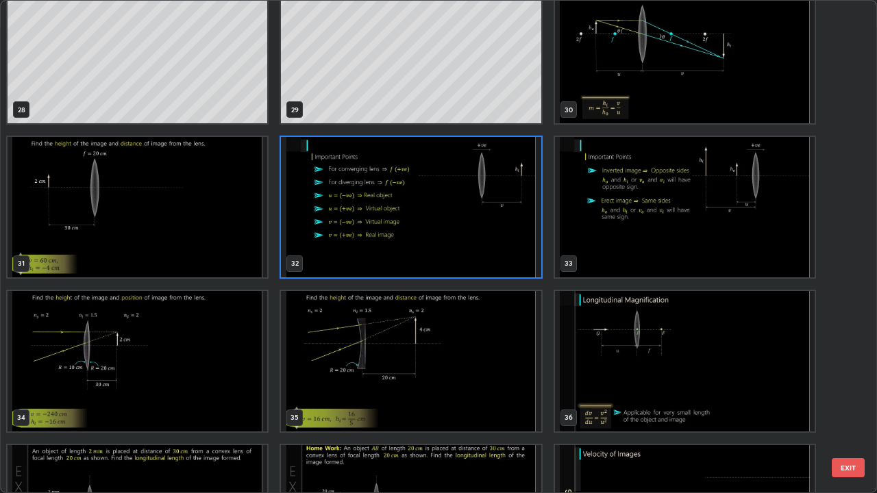
scroll to position [1441, 0]
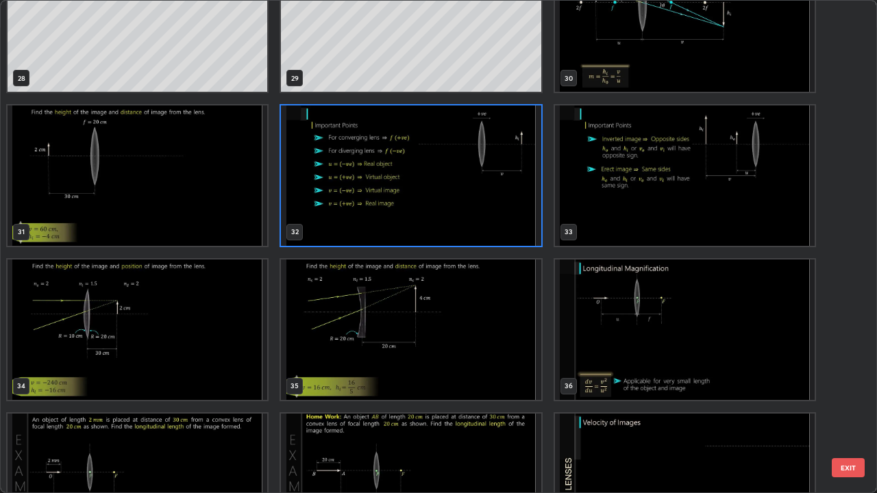
click at [612, 214] on img "grid" at bounding box center [685, 175] width 260 height 140
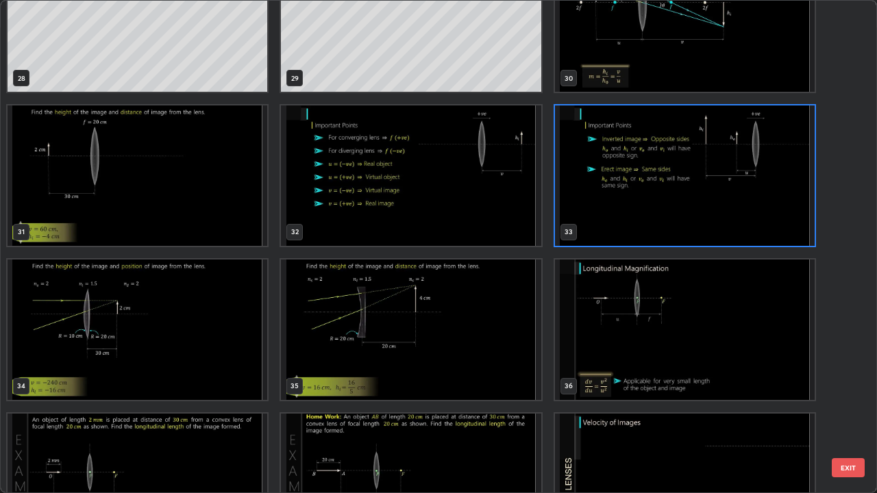
click at [612, 214] on img "grid" at bounding box center [685, 175] width 260 height 140
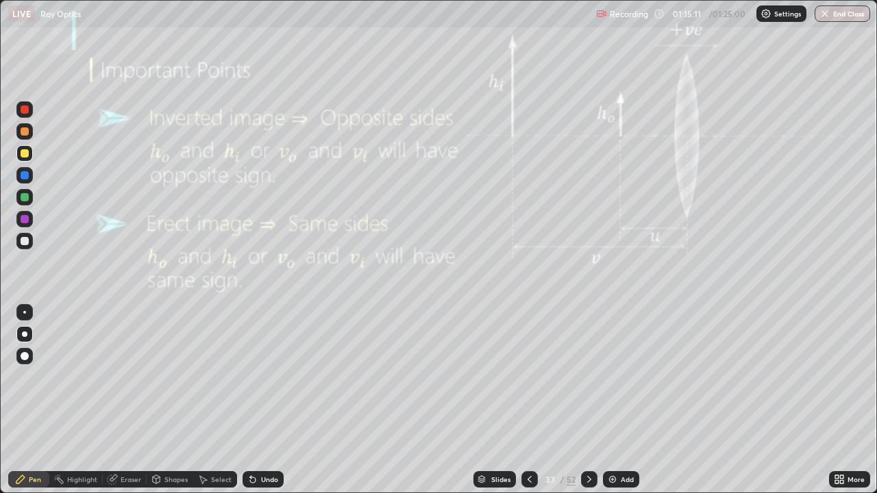
click at [22, 152] on div at bounding box center [25, 153] width 8 height 8
click at [486, 400] on div "Slides" at bounding box center [494, 479] width 42 height 16
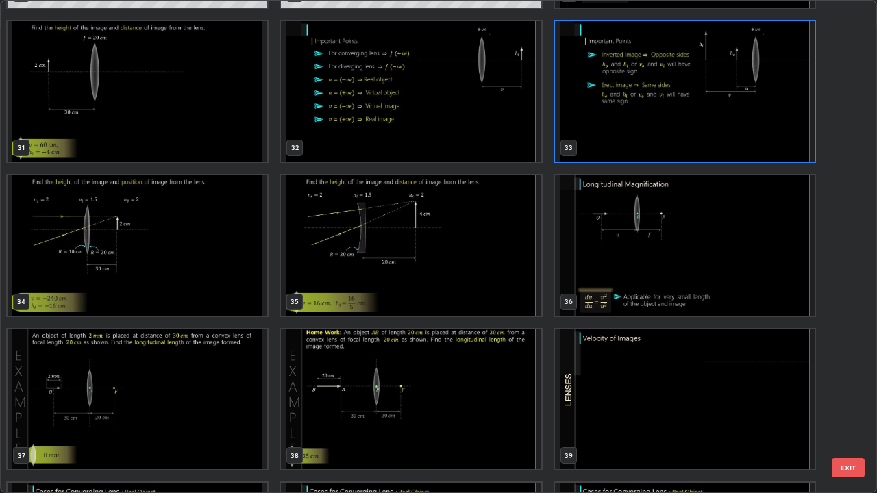
scroll to position [1540, 0]
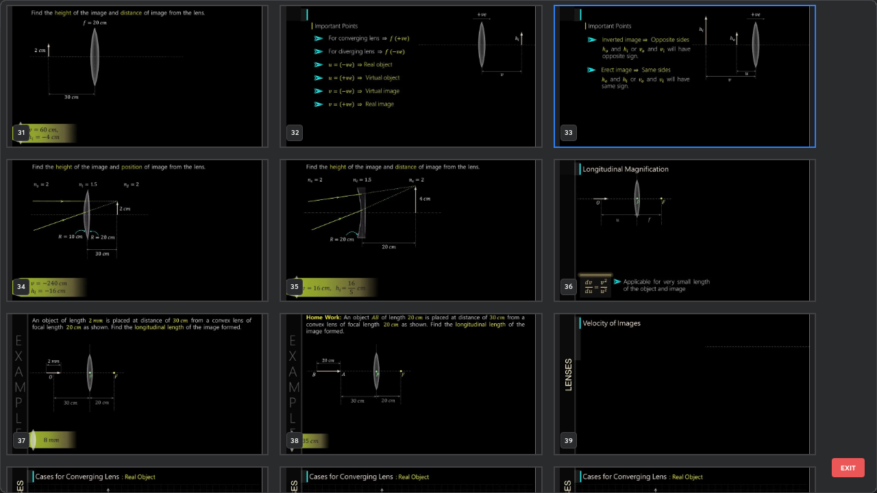
click at [189, 234] on img "grid" at bounding box center [138, 230] width 260 height 140
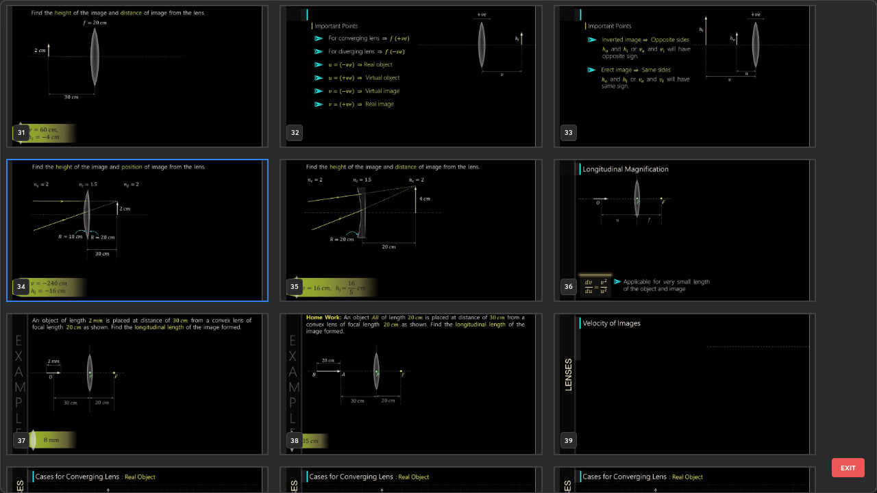
click at [188, 236] on img "grid" at bounding box center [138, 230] width 260 height 140
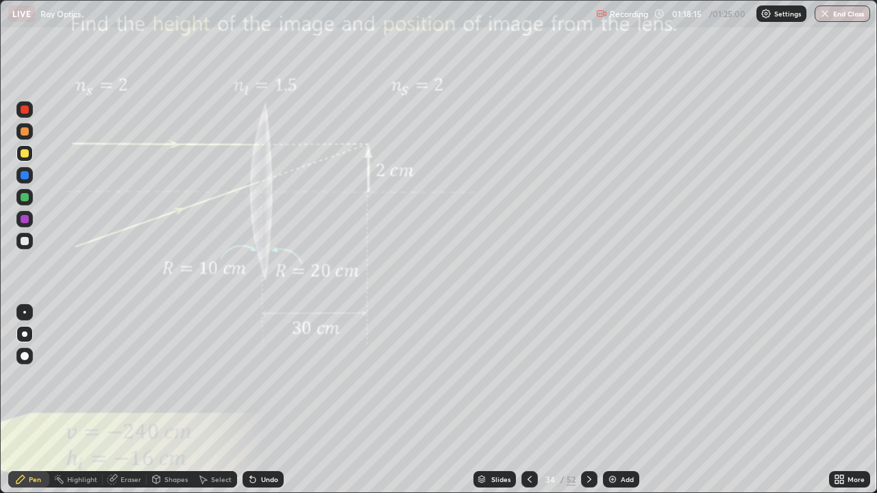
click at [192, 234] on img "grid" at bounding box center [138, 230] width 260 height 140
click at [26, 170] on div at bounding box center [24, 175] width 16 height 16
click at [263, 400] on div "Undo" at bounding box center [269, 479] width 17 height 7
click at [261, 400] on div "Undo" at bounding box center [269, 479] width 17 height 7
click at [251, 400] on icon at bounding box center [252, 479] width 5 height 5
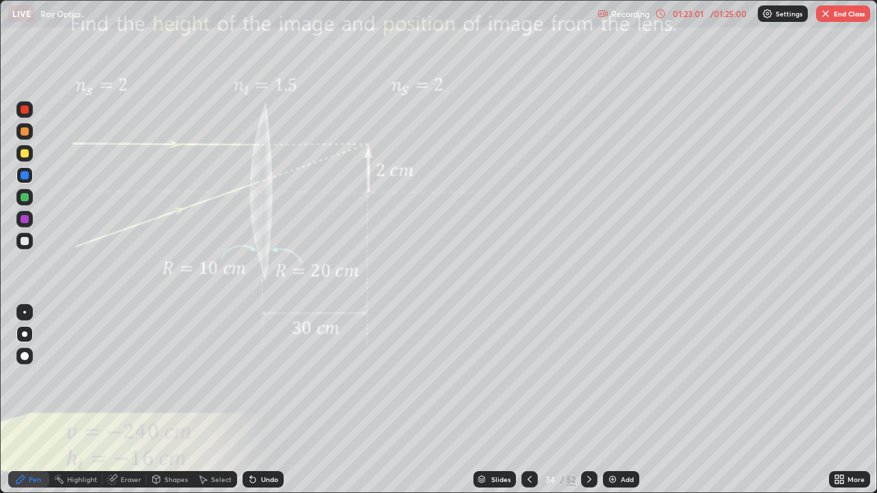
click at [251, 400] on icon at bounding box center [252, 479] width 5 height 5
click at [252, 400] on div "Undo" at bounding box center [262, 479] width 41 height 16
click at [253, 400] on icon at bounding box center [252, 479] width 11 height 11
click at [27, 152] on div at bounding box center [25, 153] width 8 height 8
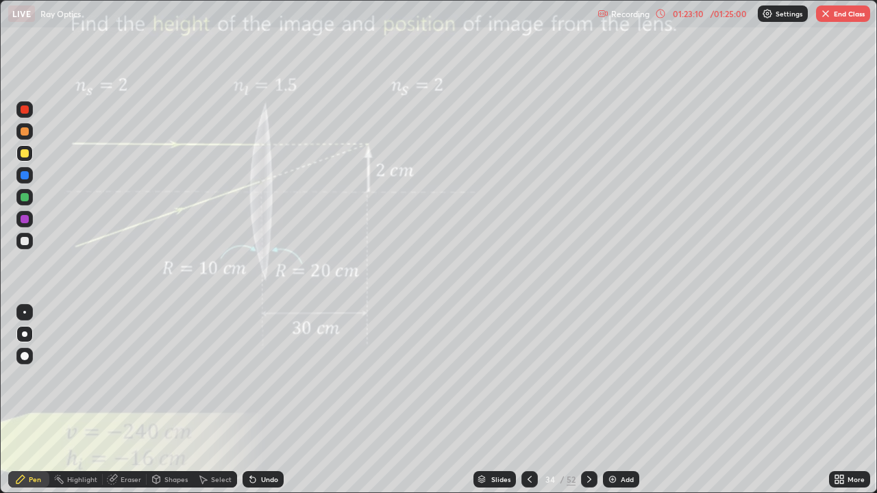
click at [26, 173] on div at bounding box center [25, 175] width 8 height 8
click at [499, 400] on div "Slides" at bounding box center [500, 479] width 19 height 7
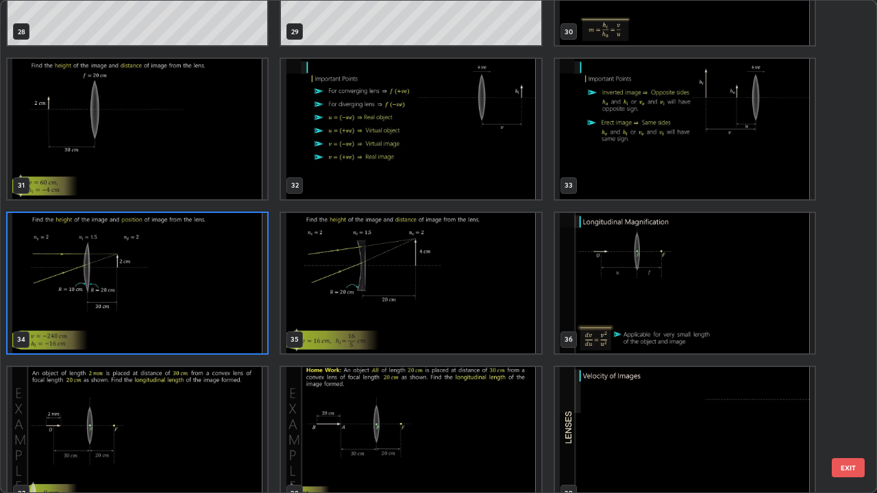
scroll to position [1501, 0]
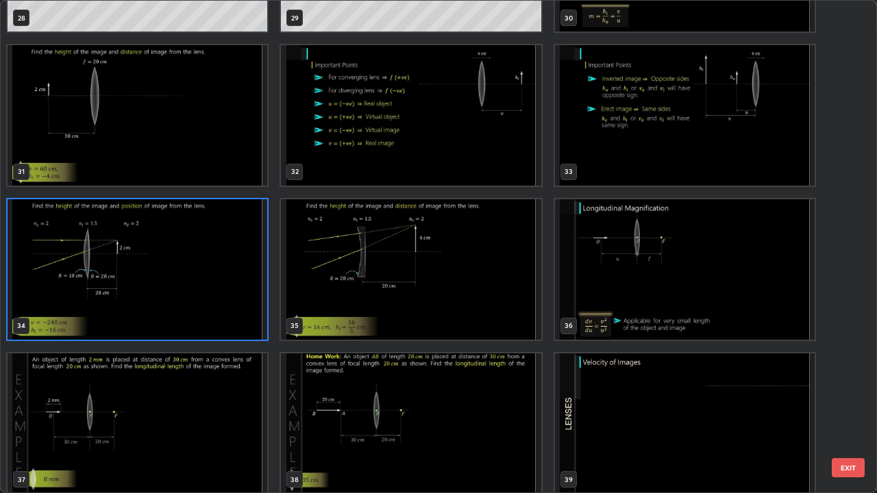
click at [399, 294] on img "grid" at bounding box center [411, 269] width 260 height 140
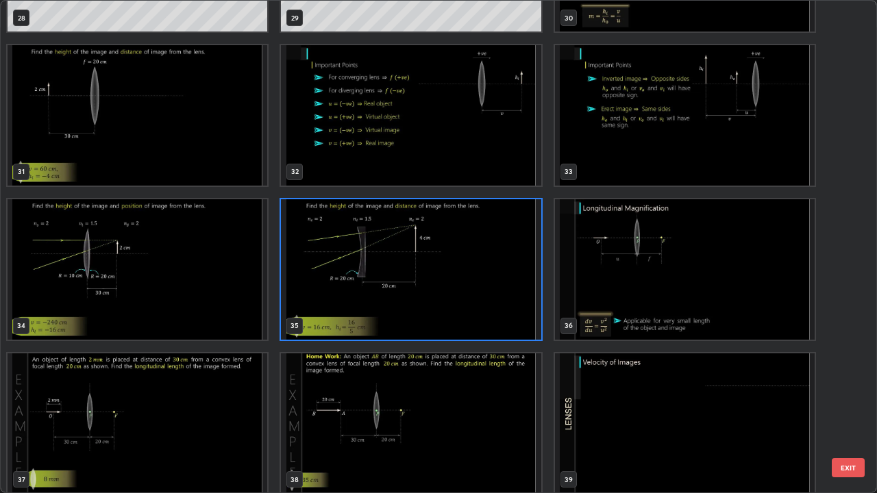
click at [402, 298] on img "grid" at bounding box center [411, 269] width 260 height 140
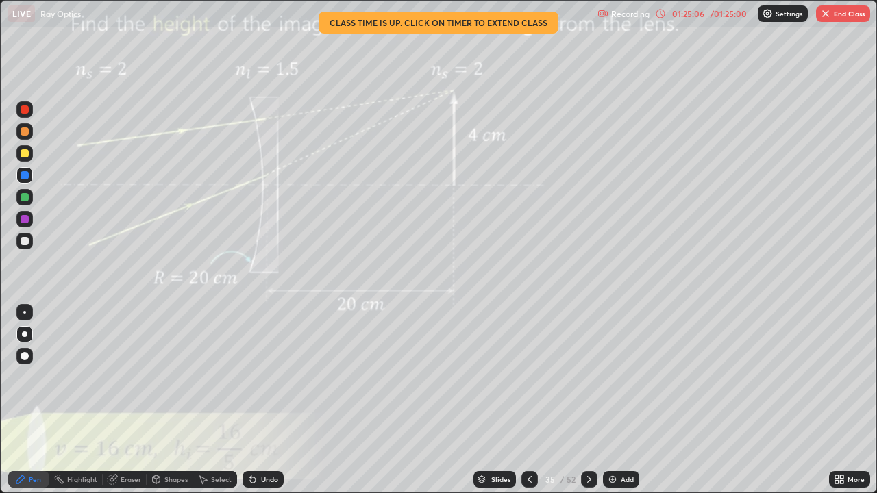
click at [701, 15] on div "01:25:06" at bounding box center [688, 14] width 38 height 8
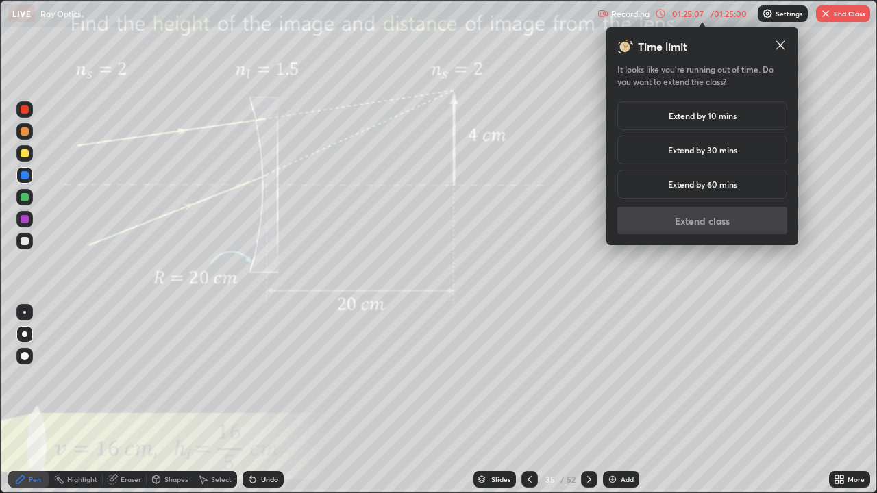
click at [727, 115] on h5 "Extend by 10 mins" at bounding box center [703, 116] width 68 height 12
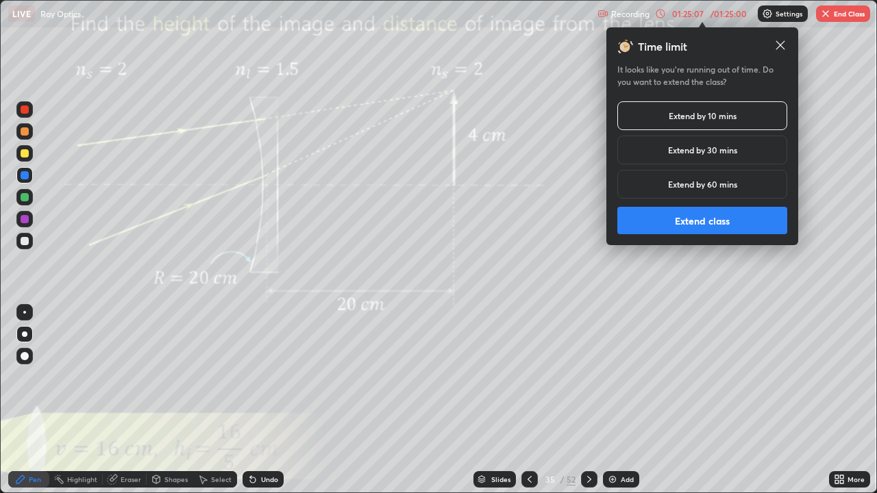
click at [720, 149] on h5 "Extend by 30 mins" at bounding box center [702, 150] width 69 height 12
click at [722, 216] on button "Extend class" at bounding box center [702, 220] width 170 height 27
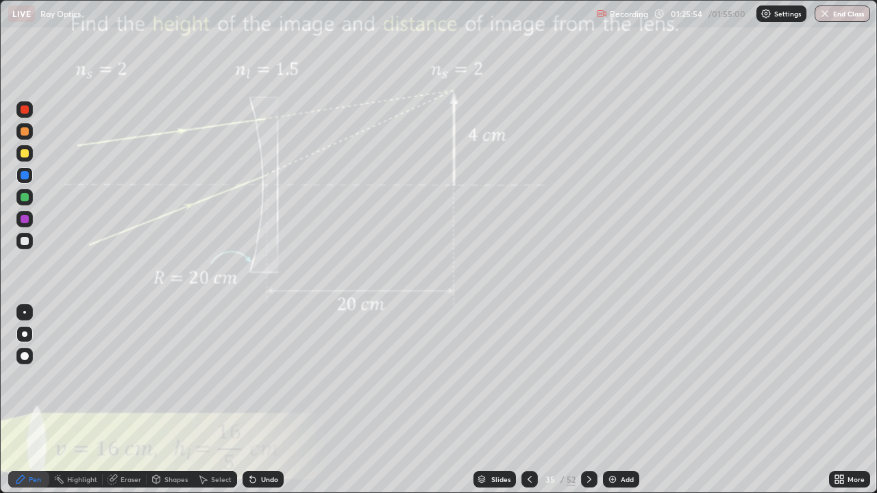
click at [25, 156] on div at bounding box center [25, 153] width 8 height 8
click at [492, 400] on div "Slides" at bounding box center [500, 479] width 19 height 7
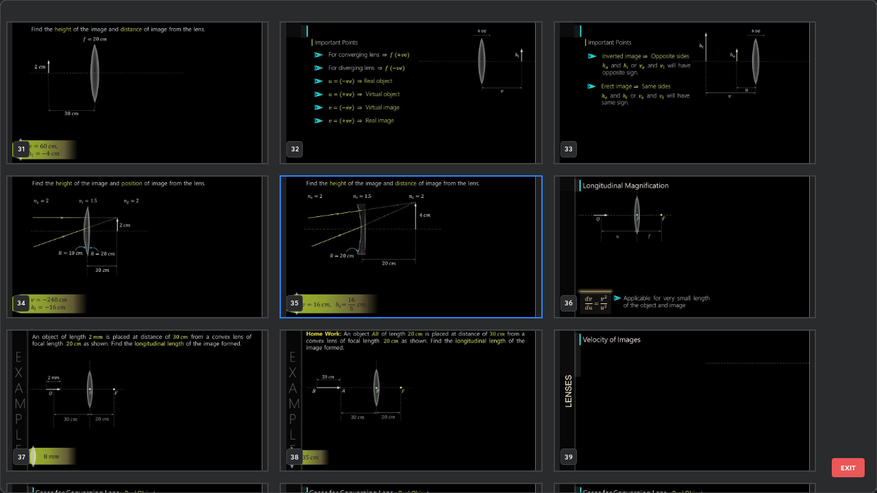
scroll to position [1606, 0]
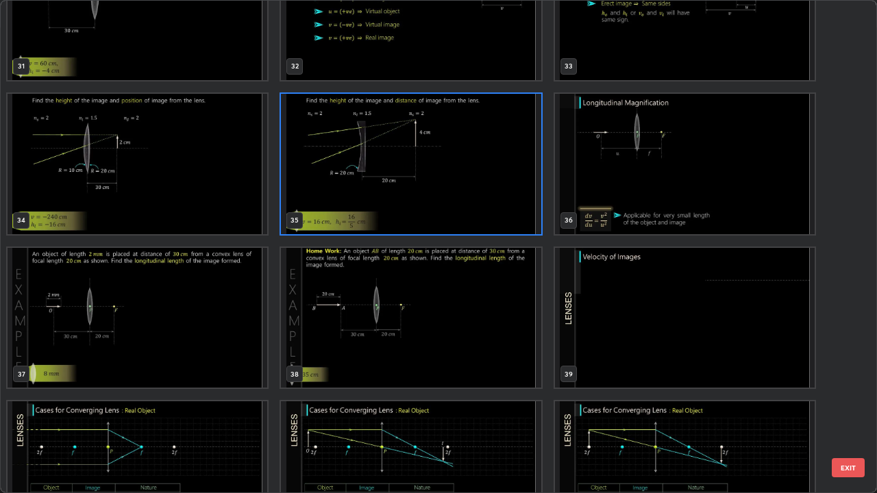
click at [164, 311] on img "grid" at bounding box center [138, 318] width 260 height 140
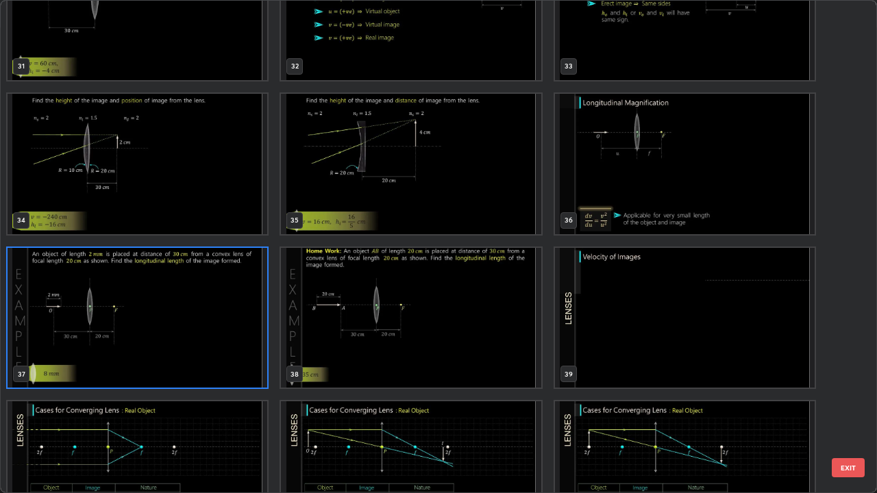
click at [161, 319] on img "grid" at bounding box center [138, 318] width 260 height 140
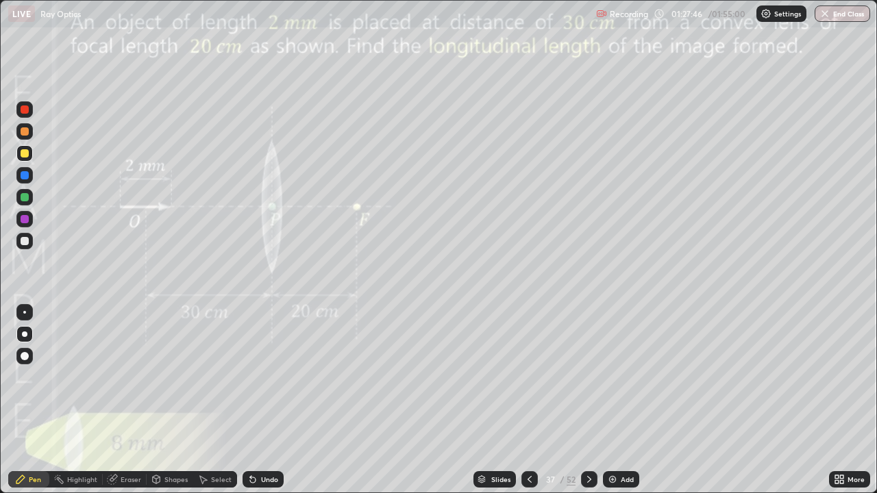
click at [153, 318] on img "grid" at bounding box center [138, 318] width 260 height 140
click at [24, 150] on div at bounding box center [25, 153] width 8 height 8
click at [269, 400] on div "Undo" at bounding box center [269, 479] width 17 height 7
click at [493, 400] on div "Slides" at bounding box center [500, 479] width 19 height 7
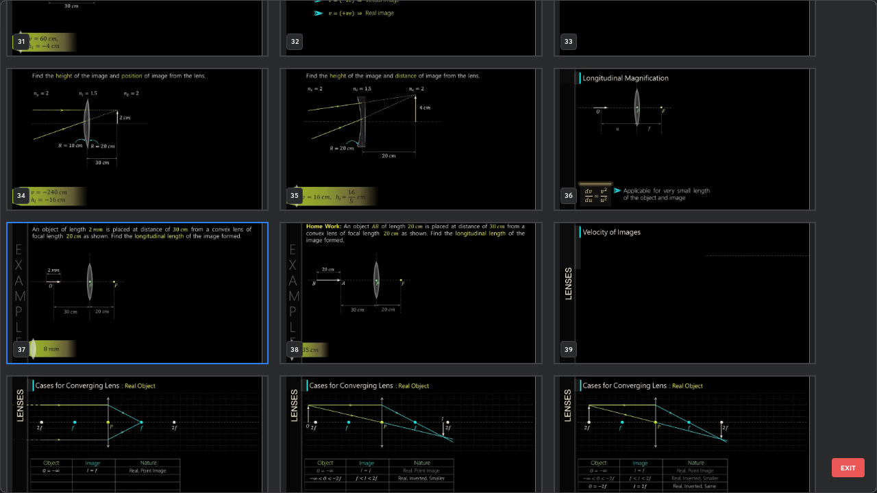
scroll to position [1663, 0]
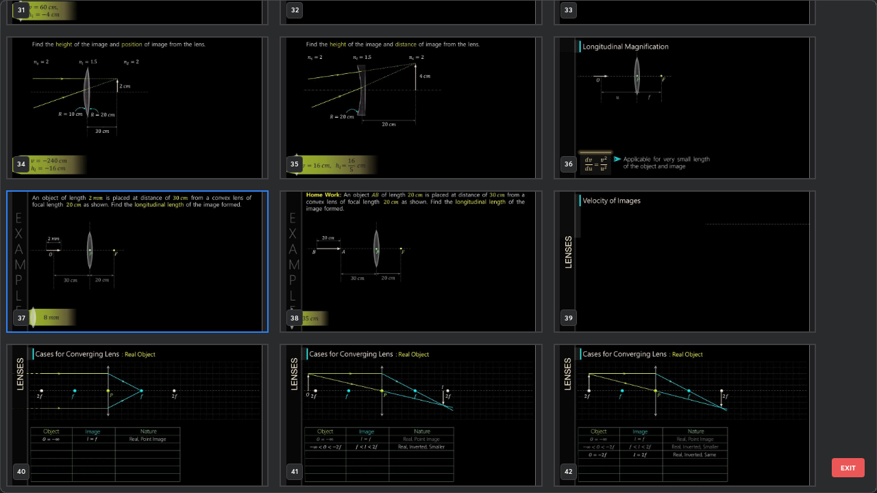
click at [361, 286] on img "grid" at bounding box center [411, 262] width 260 height 140
click at [356, 290] on img "grid" at bounding box center [411, 262] width 260 height 140
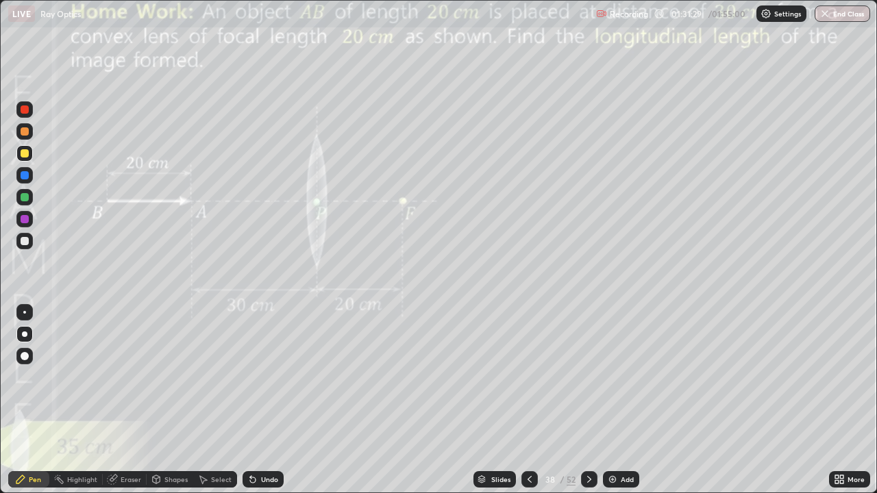
click at [269, 400] on div "Undo" at bounding box center [269, 479] width 17 height 7
click at [269, 400] on div "Undo" at bounding box center [262, 479] width 41 height 16
click at [266, 400] on div "Undo" at bounding box center [269, 479] width 17 height 7
click at [264, 400] on div "Undo" at bounding box center [269, 479] width 17 height 7
click at [269, 400] on div "Undo" at bounding box center [262, 479] width 41 height 16
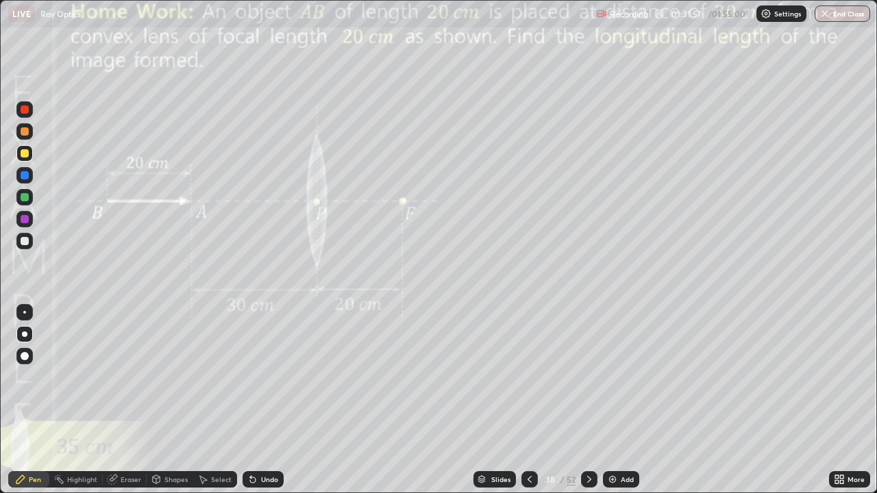
click at [269, 400] on div "Undo" at bounding box center [262, 479] width 41 height 16
click at [267, 400] on div "Undo" at bounding box center [269, 479] width 17 height 7
click at [266, 400] on div "Undo" at bounding box center [269, 479] width 17 height 7
click at [263, 400] on div "Undo" at bounding box center [269, 479] width 17 height 7
click at [270, 400] on div "Undo" at bounding box center [262, 479] width 41 height 16
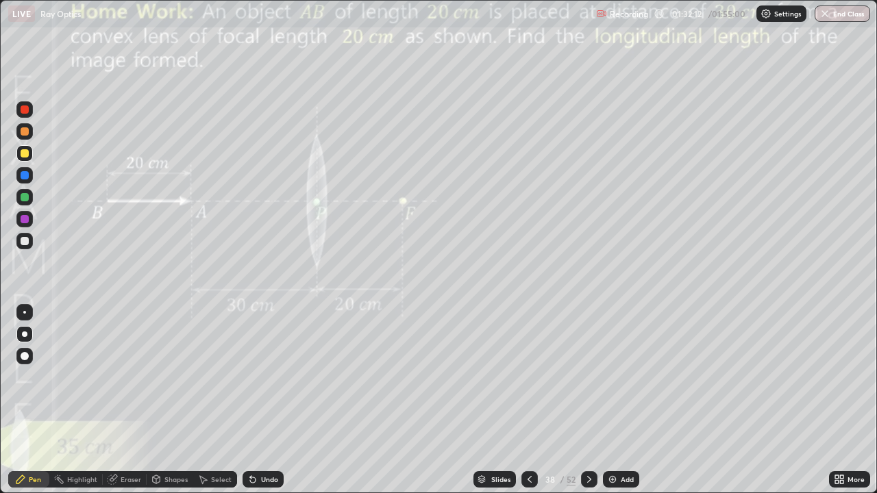
click at [271, 400] on div "Undo" at bounding box center [262, 479] width 41 height 16
click at [497, 400] on div "Slides" at bounding box center [500, 479] width 19 height 7
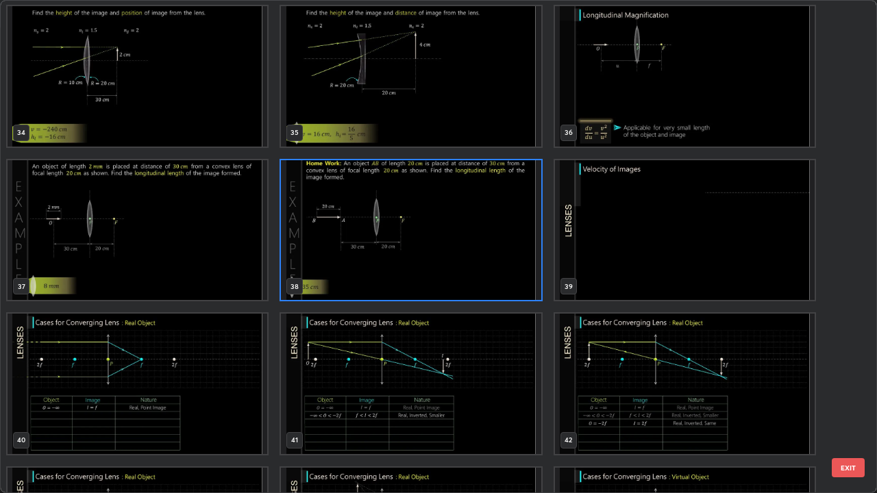
scroll to position [1712, 0]
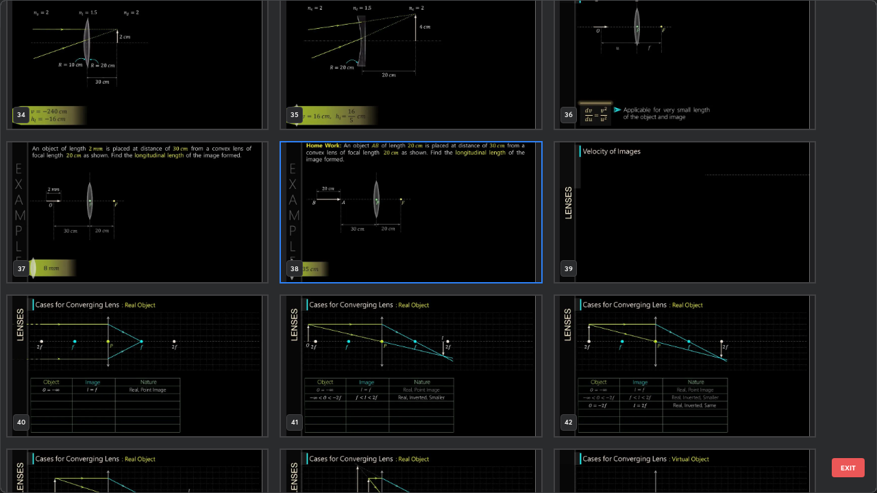
click at [625, 229] on img "grid" at bounding box center [685, 212] width 260 height 140
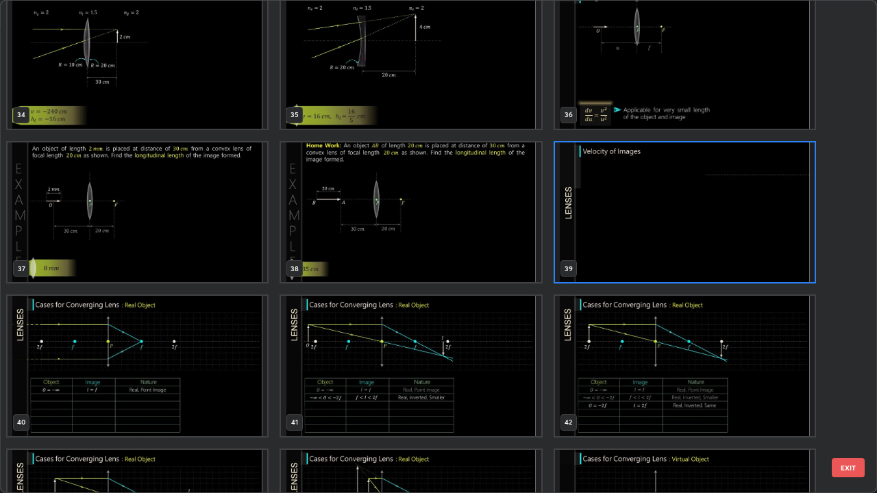
click at [621, 229] on img "grid" at bounding box center [685, 212] width 260 height 140
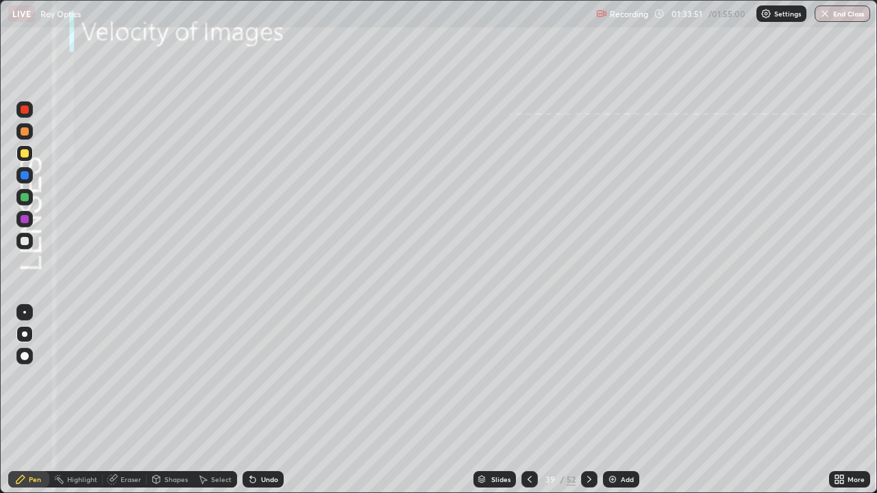
click at [166, 400] on div "Shapes" at bounding box center [175, 479] width 23 height 7
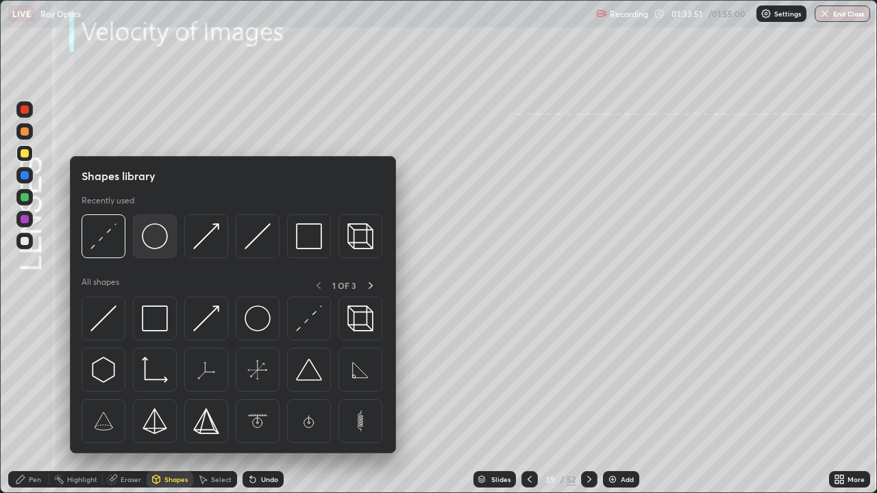
click at [153, 253] on div at bounding box center [155, 236] width 44 height 44
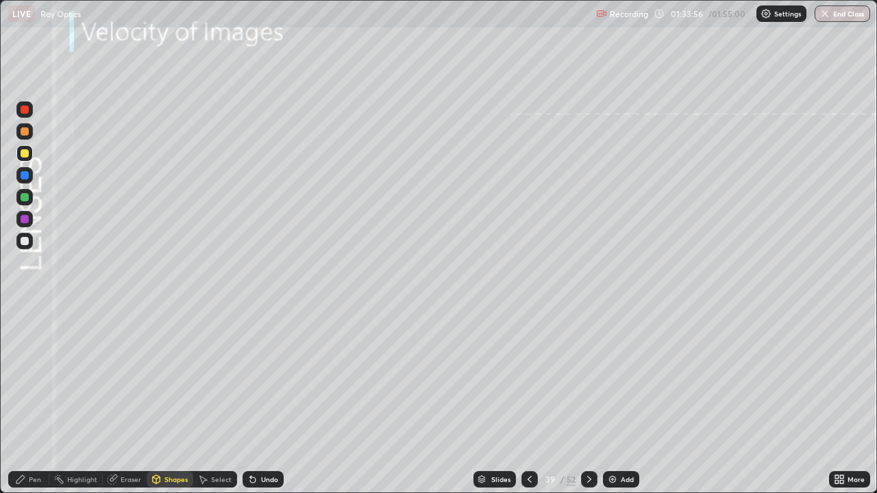
click at [175, 400] on div "Shapes" at bounding box center [175, 479] width 23 height 7
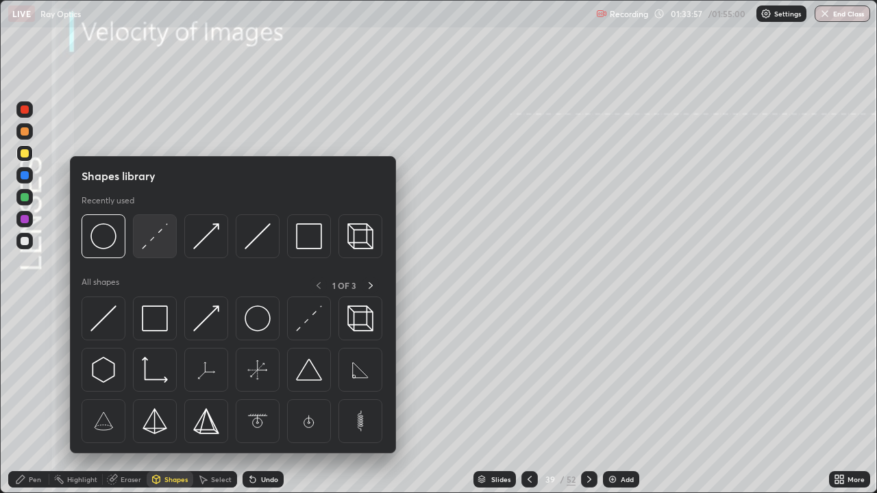
click at [166, 238] on img at bounding box center [155, 236] width 26 height 26
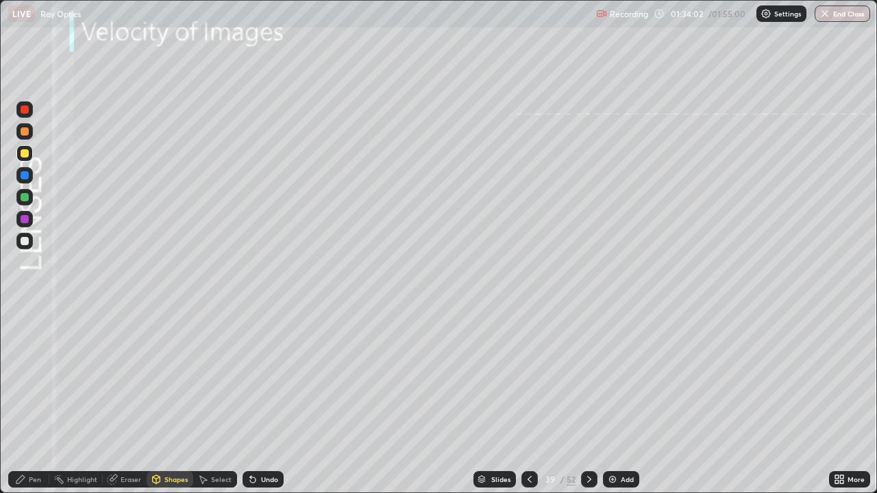
click at [40, 400] on div "Pen" at bounding box center [28, 479] width 41 height 16
click at [26, 356] on div at bounding box center [25, 356] width 8 height 8
click at [30, 242] on div at bounding box center [24, 241] width 16 height 16
click at [28, 156] on div at bounding box center [25, 153] width 8 height 8
click at [29, 242] on div at bounding box center [24, 241] width 16 height 16
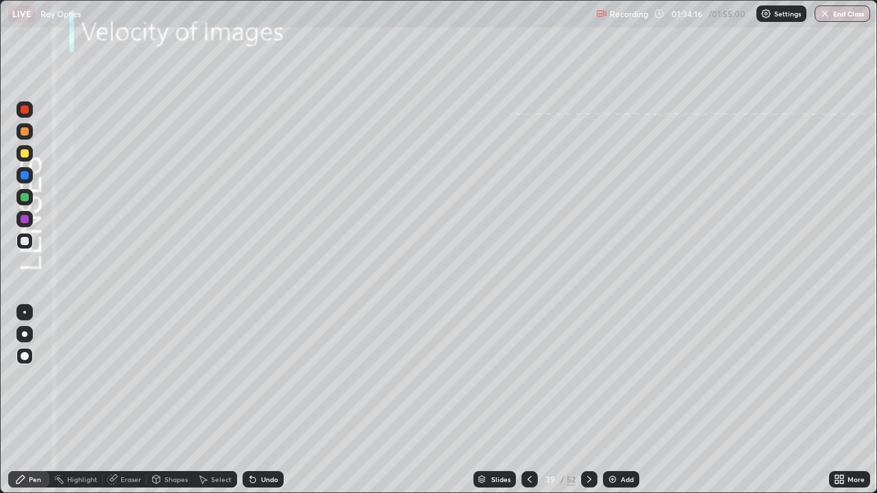
click at [24, 332] on div at bounding box center [24, 334] width 5 height 5
click at [127, 400] on div "Eraser" at bounding box center [131, 479] width 21 height 7
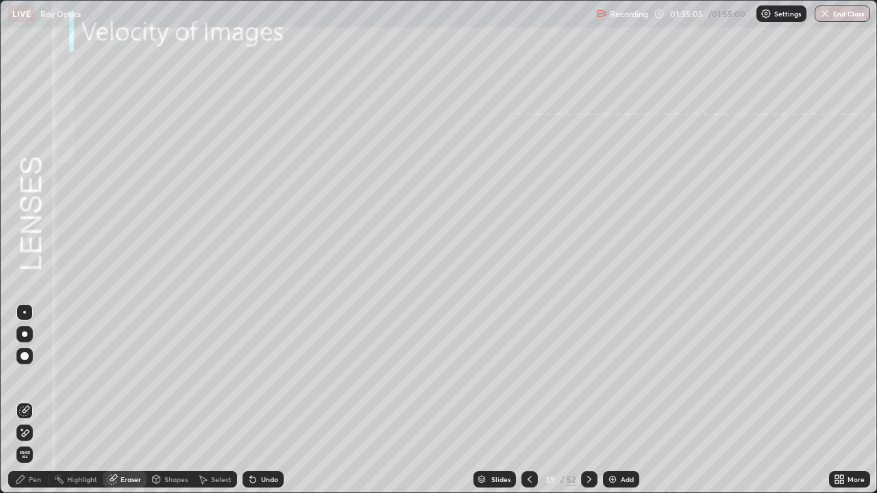
click at [33, 400] on div "Pen" at bounding box center [35, 479] width 12 height 7
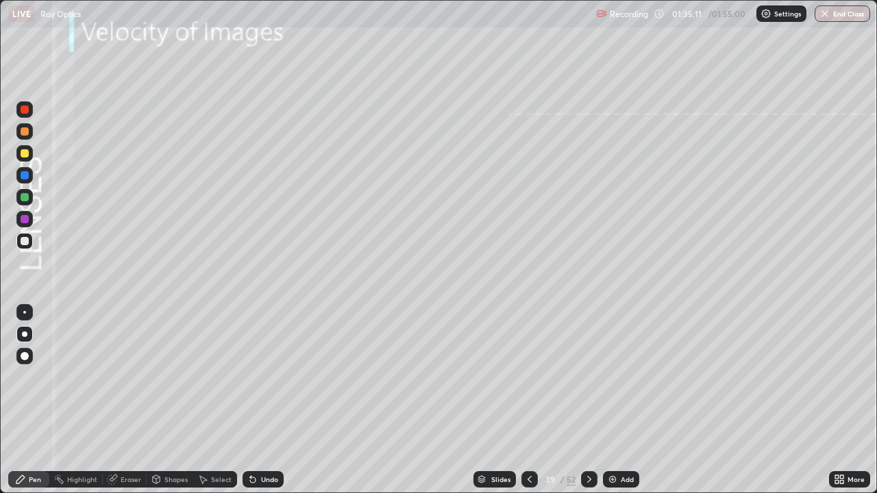
click at [133, 400] on div "Eraser" at bounding box center [125, 479] width 44 height 16
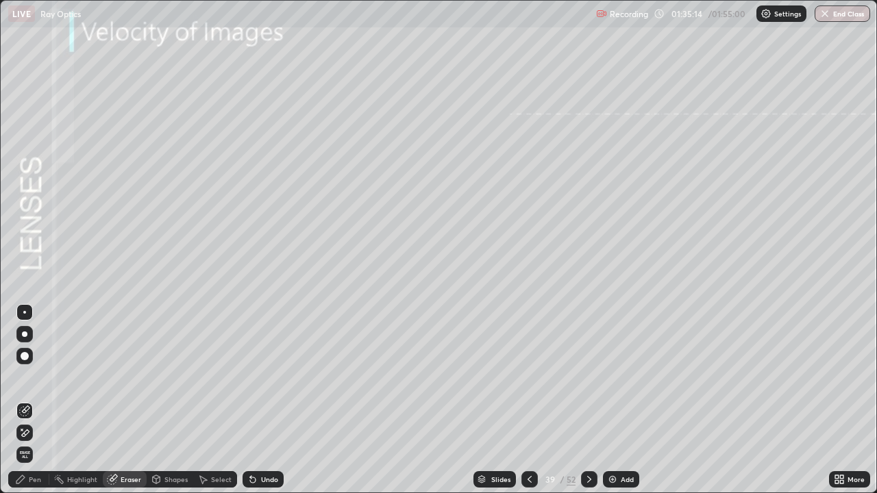
click at [34, 400] on div "Pen" at bounding box center [35, 479] width 12 height 7
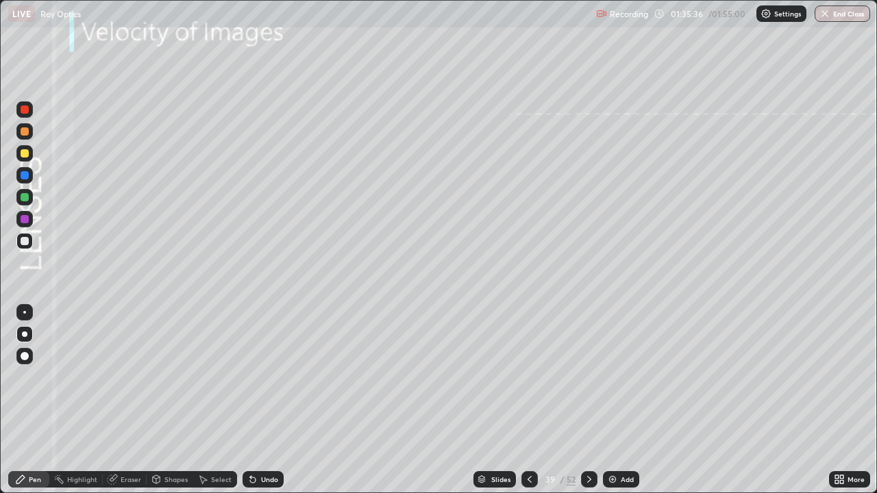
click at [21, 157] on div at bounding box center [24, 153] width 16 height 16
click at [19, 171] on div at bounding box center [24, 175] width 16 height 16
click at [491, 400] on div "Slides" at bounding box center [500, 479] width 19 height 7
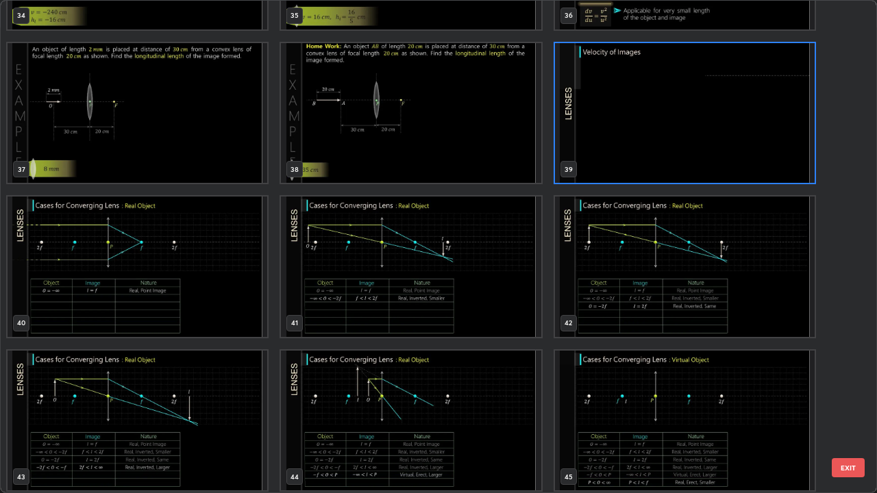
scroll to position [1823, 0]
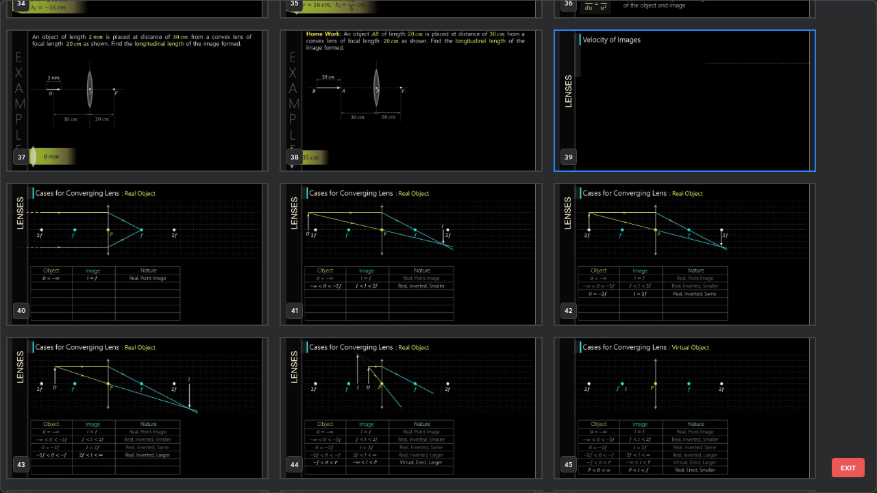
click at [214, 268] on img "grid" at bounding box center [138, 254] width 260 height 140
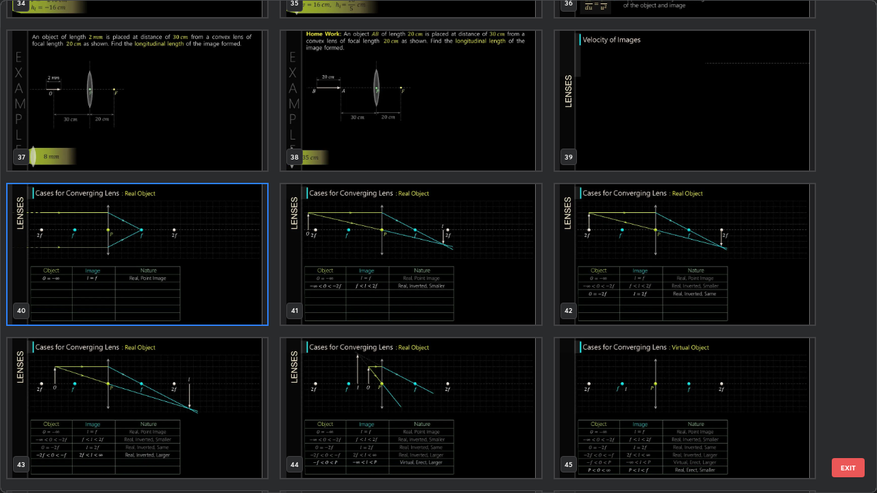
click at [210, 271] on img "grid" at bounding box center [138, 254] width 260 height 140
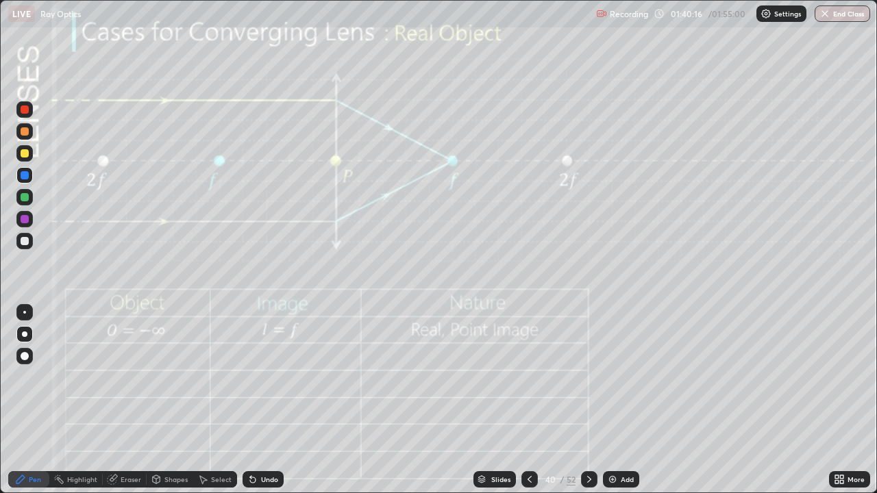
click at [25, 151] on div at bounding box center [25, 153] width 8 height 8
click at [587, 400] on icon at bounding box center [589, 479] width 11 height 11
click at [586, 400] on icon at bounding box center [589, 479] width 11 height 11
click at [587, 400] on icon at bounding box center [589, 479] width 11 height 11
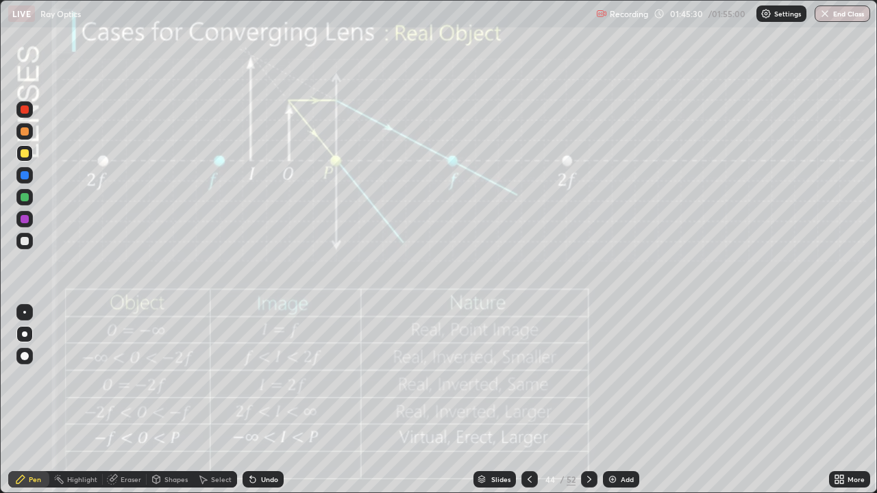
click at [491, 400] on div "Slides" at bounding box center [500, 479] width 19 height 7
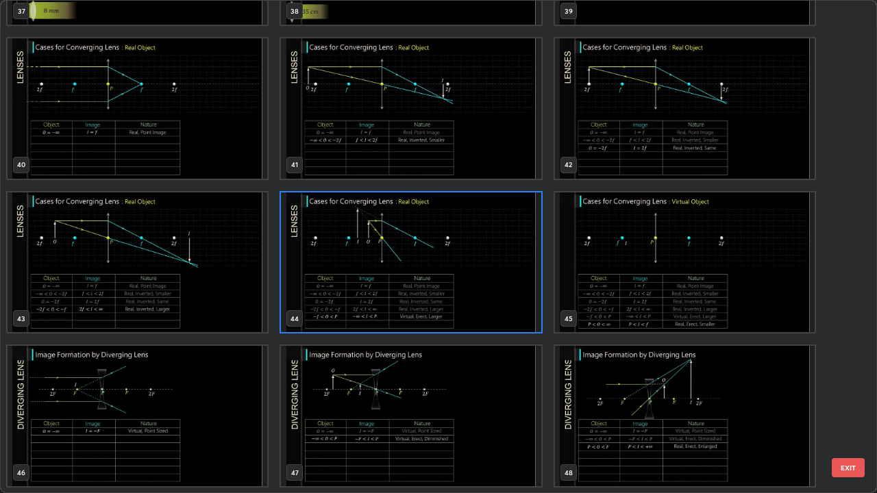
scroll to position [1972, 0]
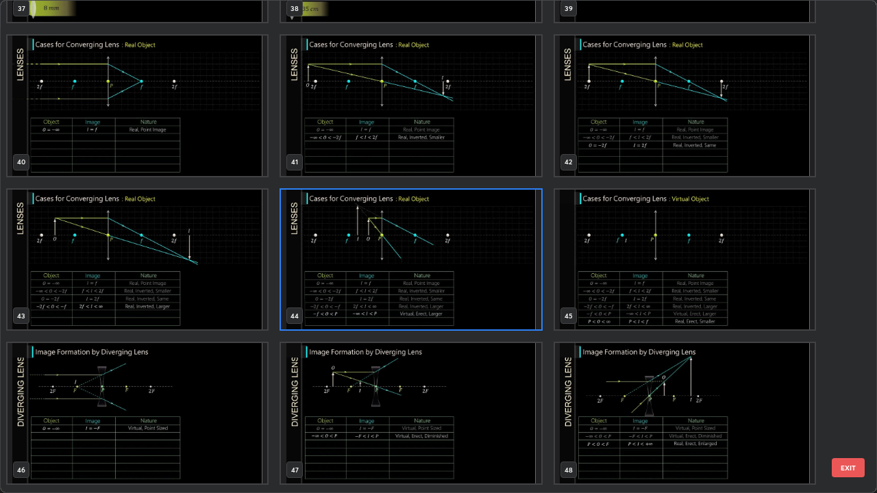
click at [619, 301] on img "grid" at bounding box center [685, 260] width 260 height 140
click at [615, 313] on img "grid" at bounding box center [685, 260] width 260 height 140
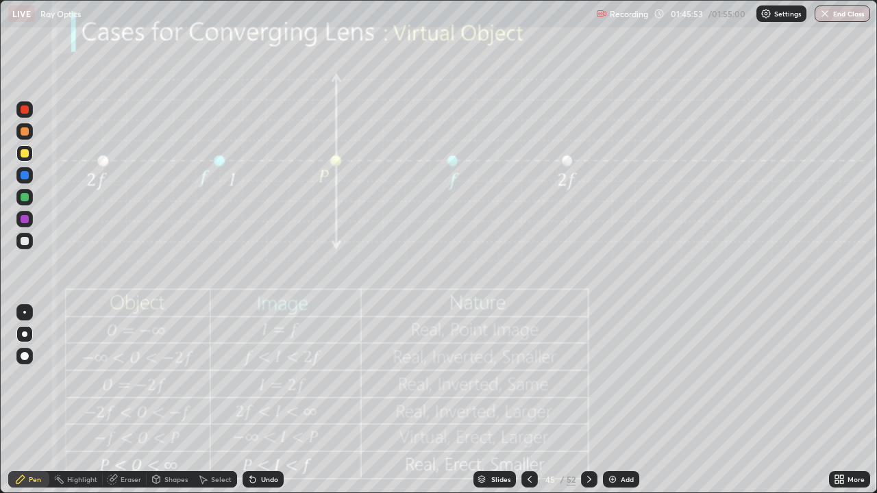
click at [97, 400] on div "Highlight" at bounding box center [75, 479] width 53 height 27
click at [252, 400] on div "Undo" at bounding box center [260, 479] width 47 height 27
click at [247, 400] on div "Undo" at bounding box center [260, 479] width 47 height 27
click at [264, 400] on div "Undo" at bounding box center [262, 479] width 41 height 16
click at [23, 400] on icon at bounding box center [20, 479] width 11 height 11
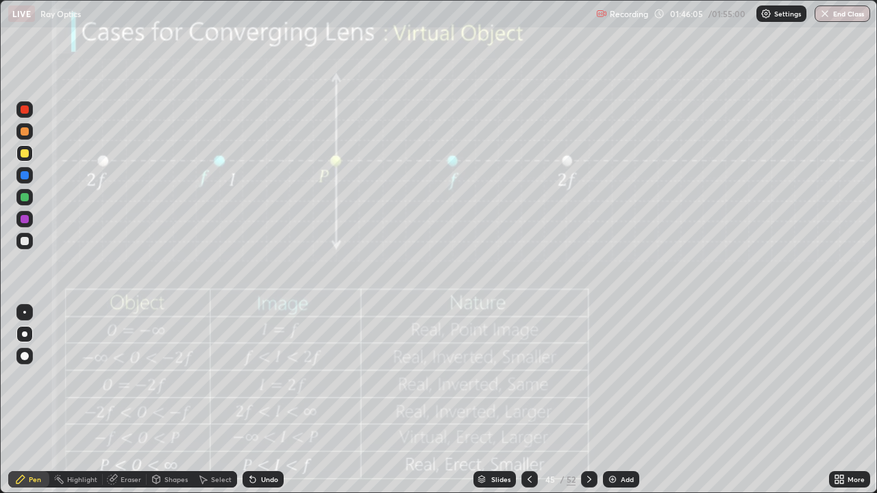
click at [23, 340] on div at bounding box center [24, 334] width 16 height 16
click at [23, 138] on div at bounding box center [24, 131] width 16 height 16
click at [492, 400] on div "Slides" at bounding box center [494, 479] width 42 height 16
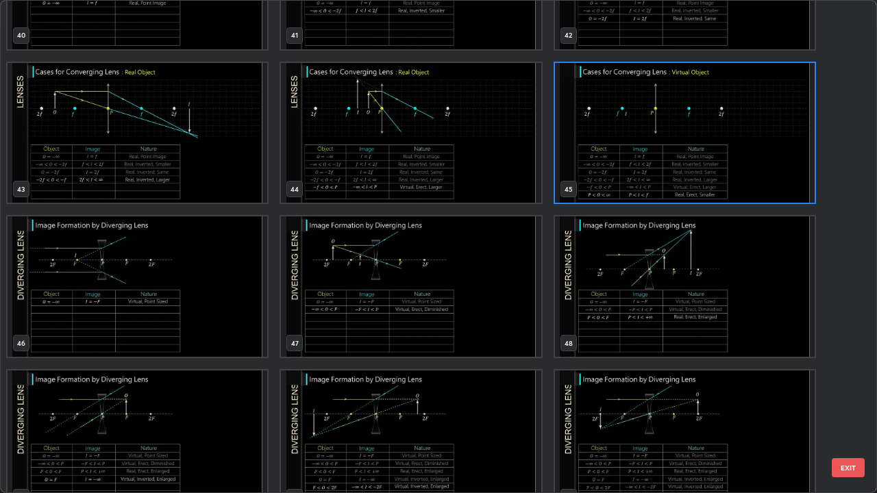
scroll to position [2142, 0]
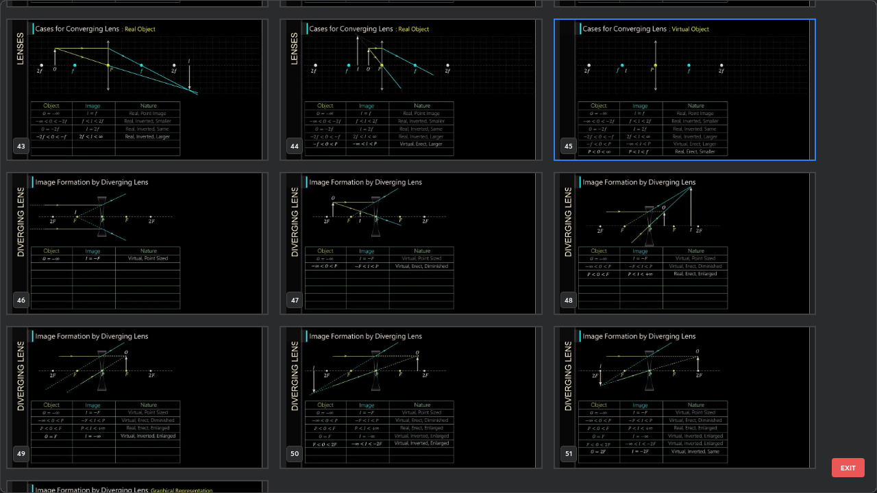
click at [139, 247] on img "grid" at bounding box center [138, 243] width 260 height 140
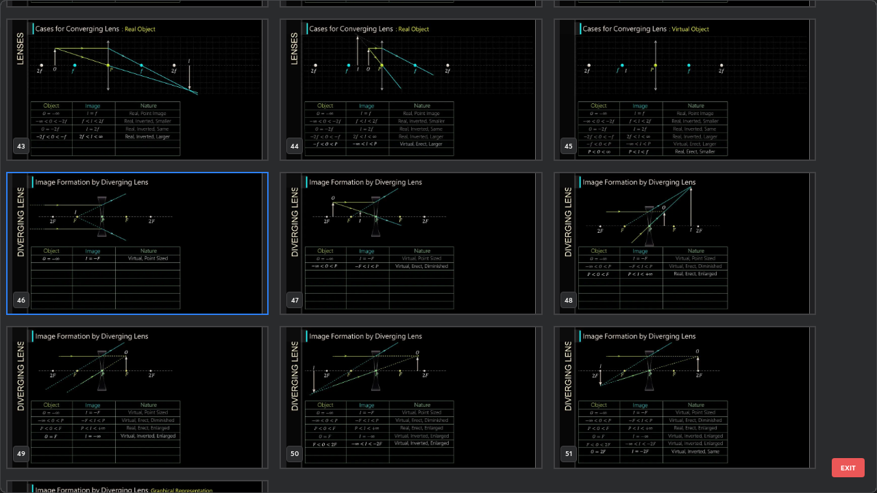
click at [137, 256] on img "grid" at bounding box center [138, 243] width 260 height 140
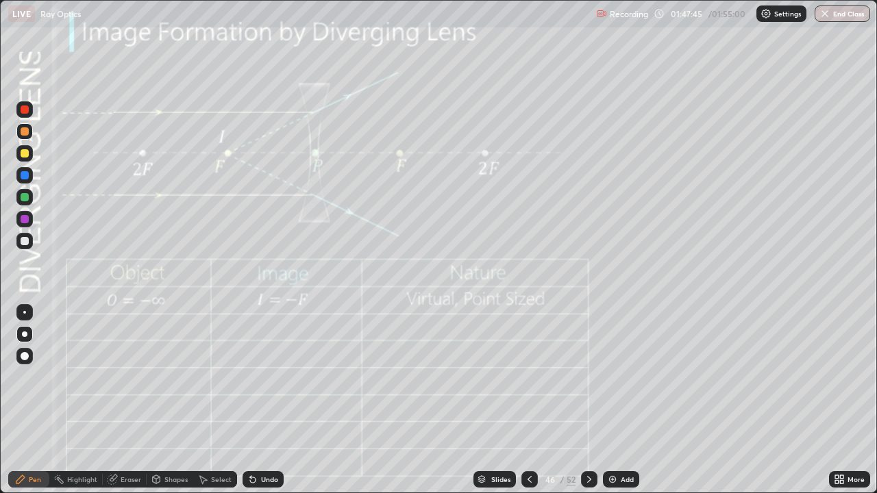
click at [584, 400] on icon at bounding box center [589, 479] width 11 height 11
click at [588, 400] on icon at bounding box center [589, 479] width 11 height 11
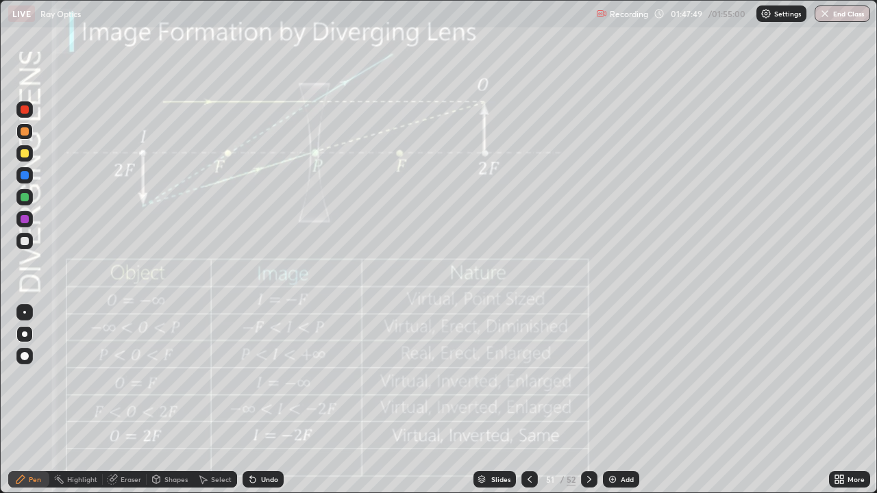
click at [581, 400] on div at bounding box center [589, 479] width 16 height 16
click at [528, 400] on icon at bounding box center [529, 479] width 11 height 11
click at [588, 400] on icon at bounding box center [589, 479] width 11 height 11
click at [525, 400] on icon at bounding box center [529, 479] width 11 height 11
click at [845, 13] on button "End Class" at bounding box center [841, 13] width 55 height 16
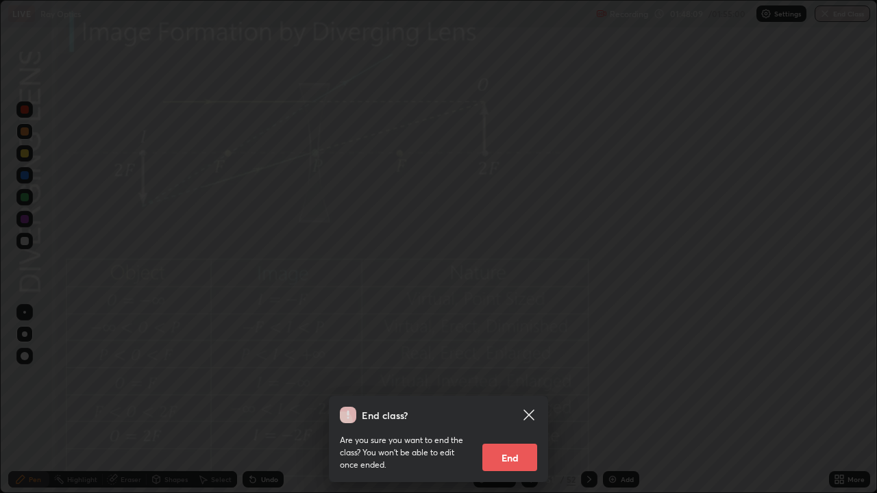
click at [517, 400] on button "End" at bounding box center [509, 457] width 55 height 27
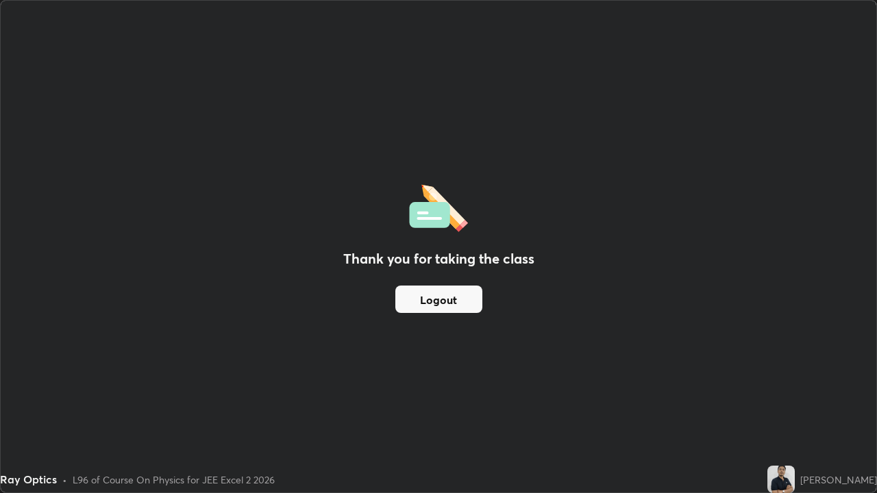
click at [445, 297] on button "Logout" at bounding box center [438, 299] width 87 height 27
